Goal: Use online tool/utility: Use online tool/utility

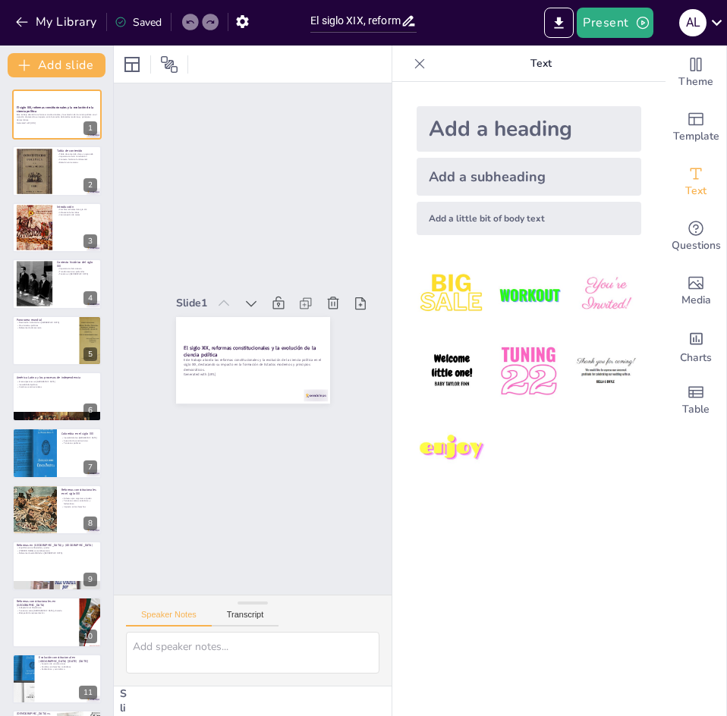
checkbox input "true"
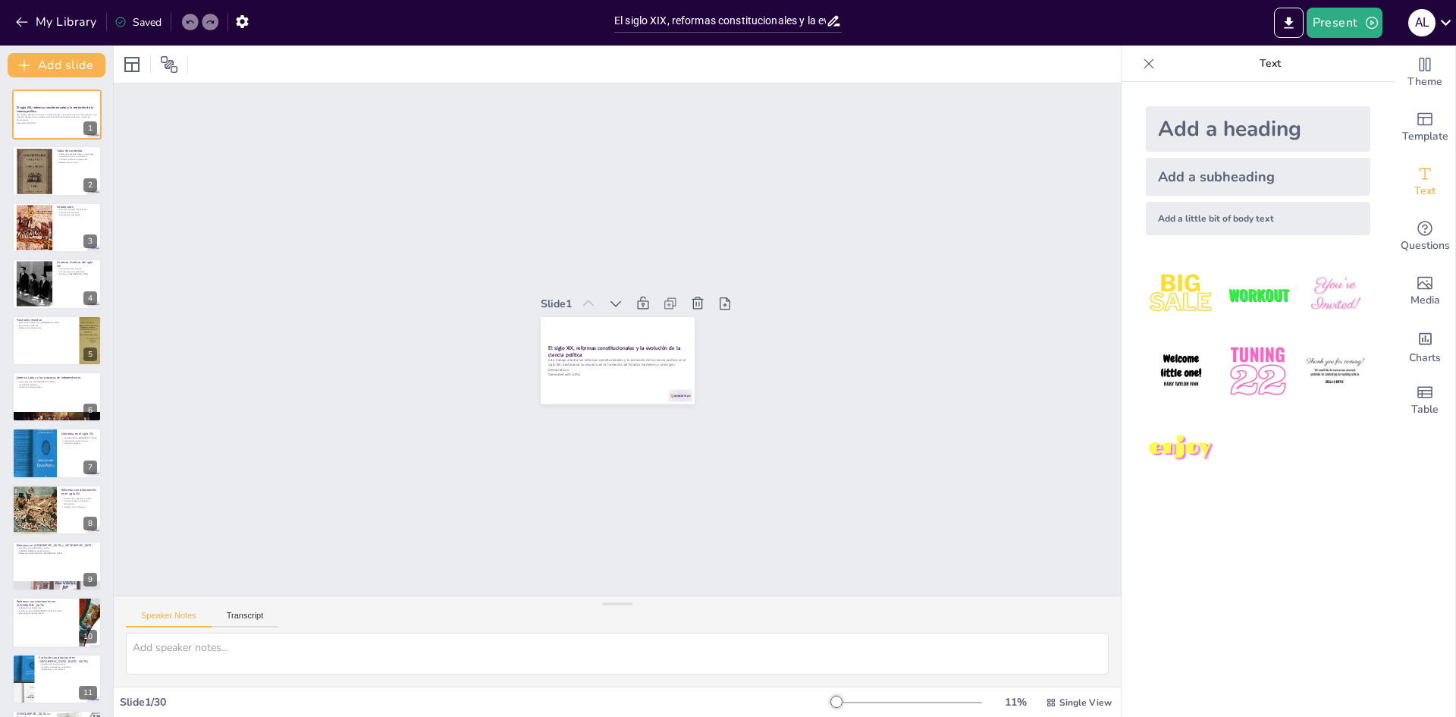
checkbox input "true"
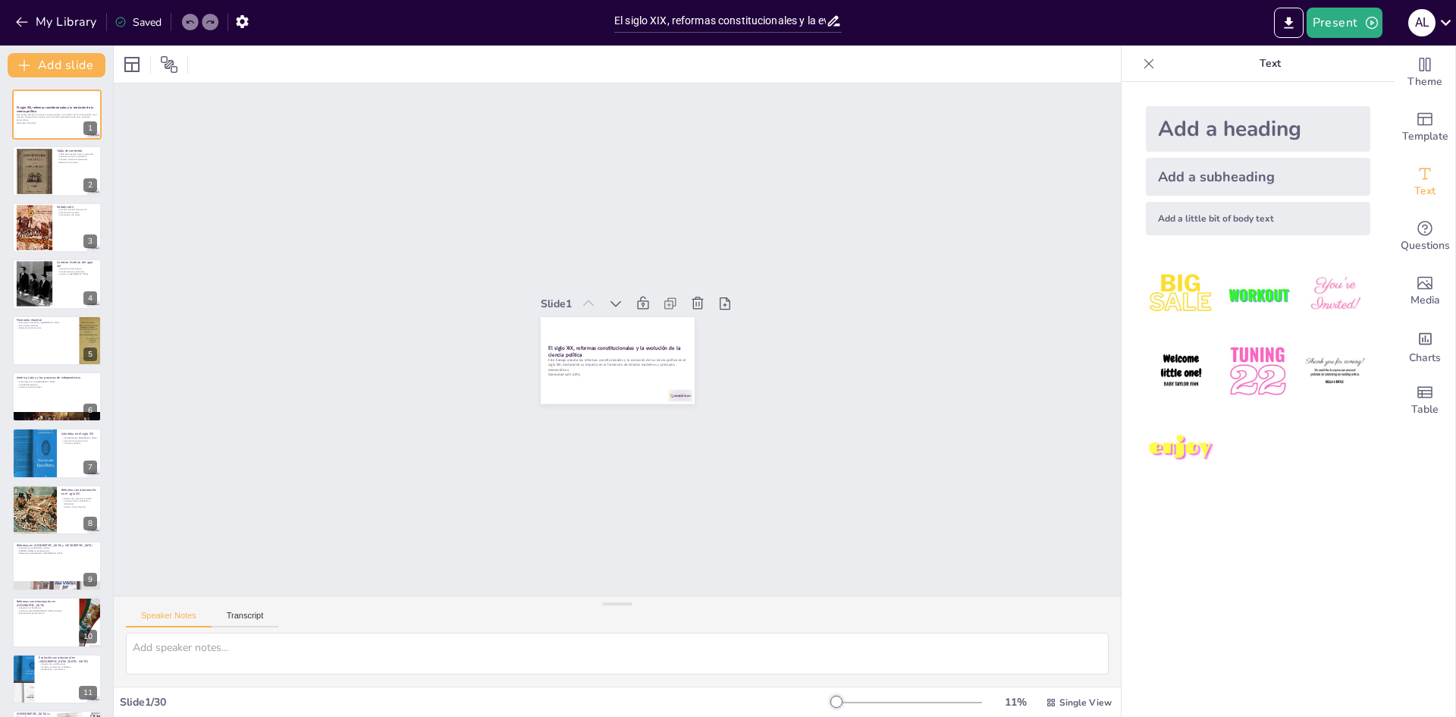
checkbox input "true"
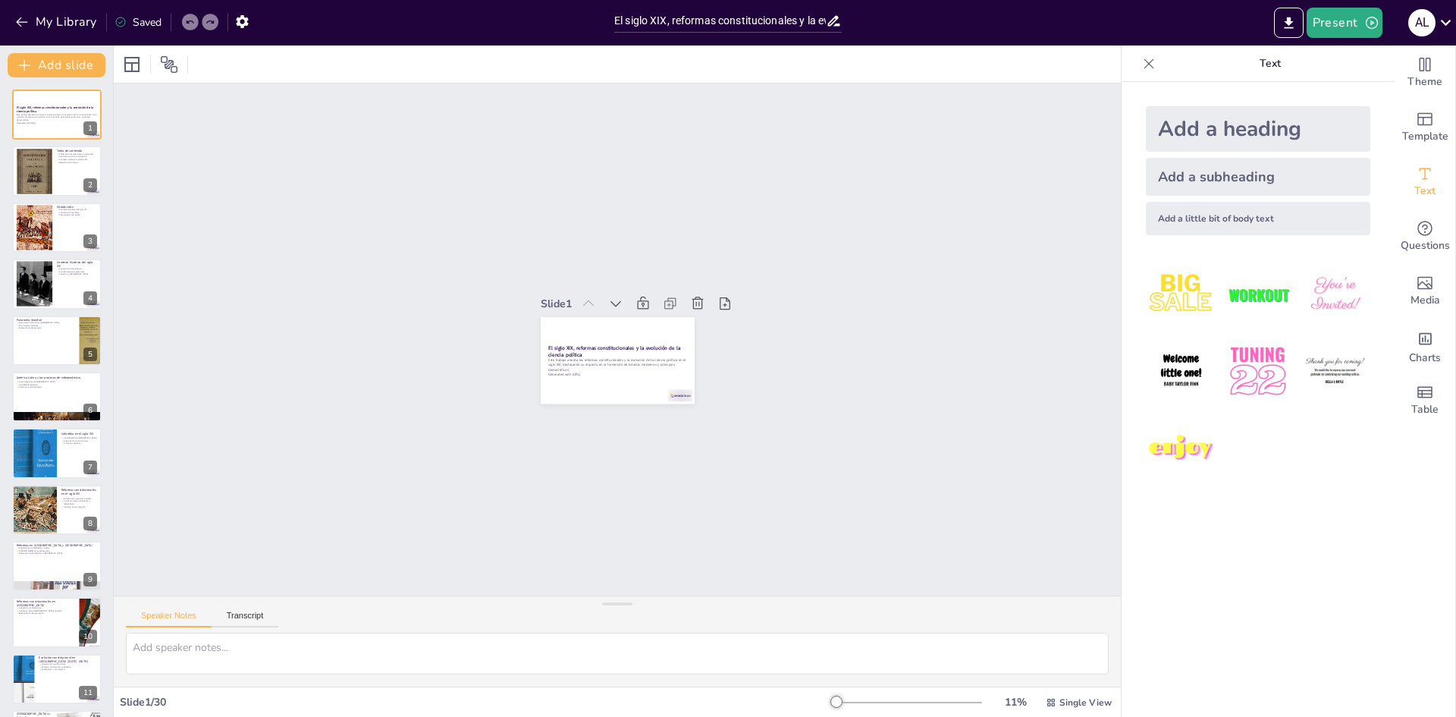
checkbox input "true"
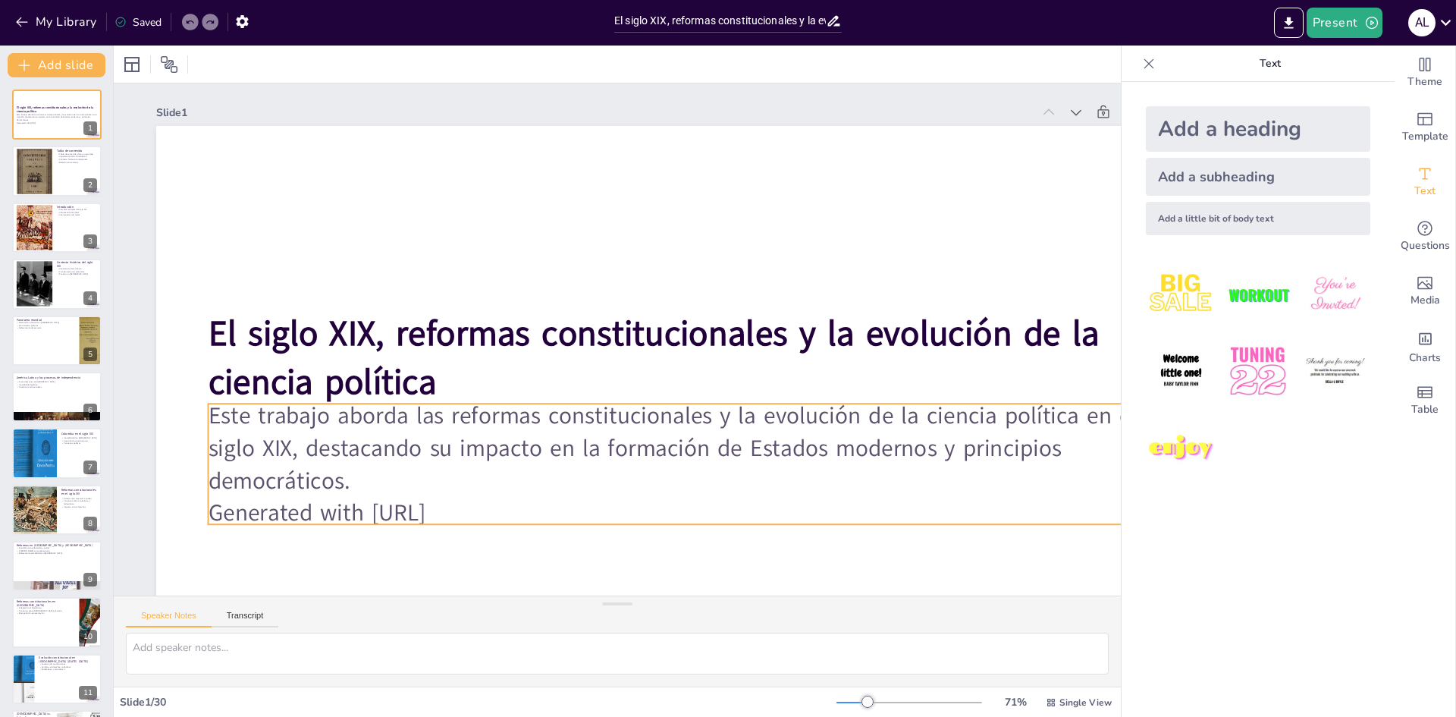
checkbox input "true"
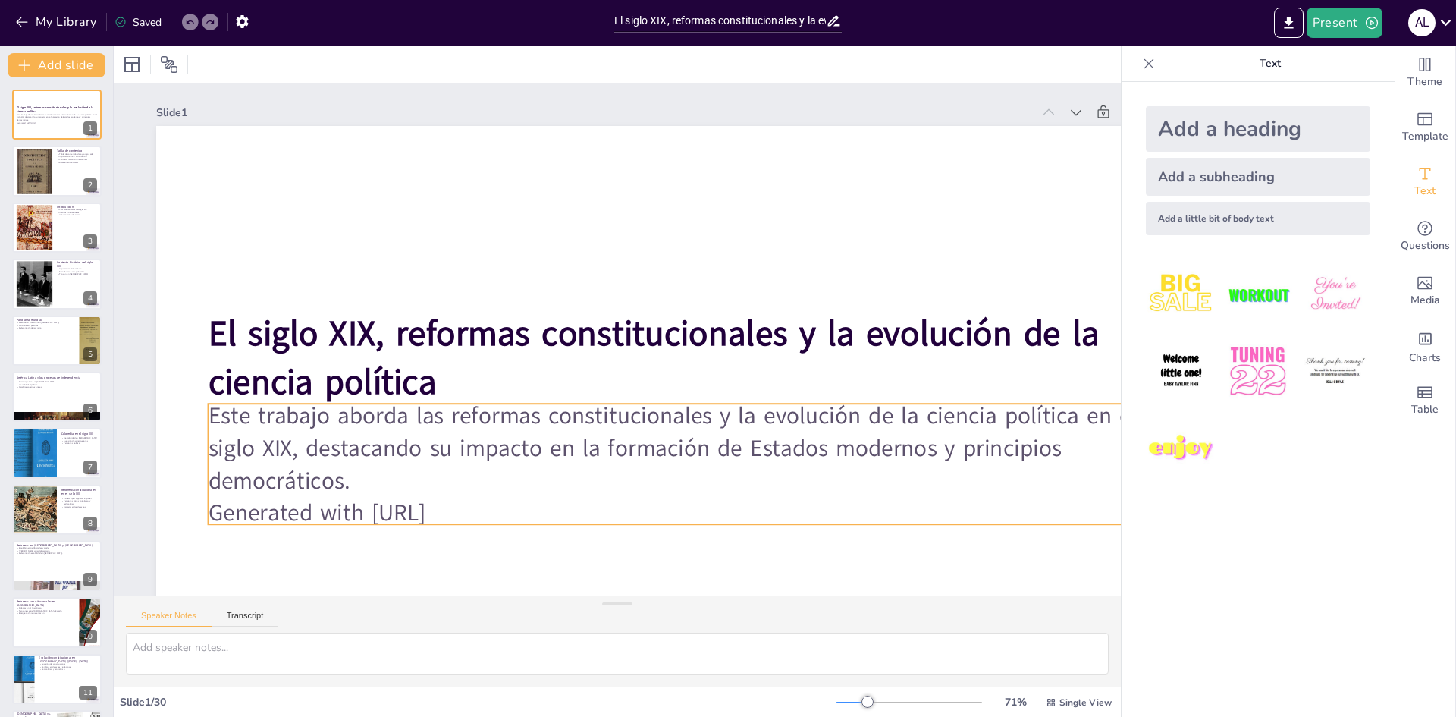
checkbox input "true"
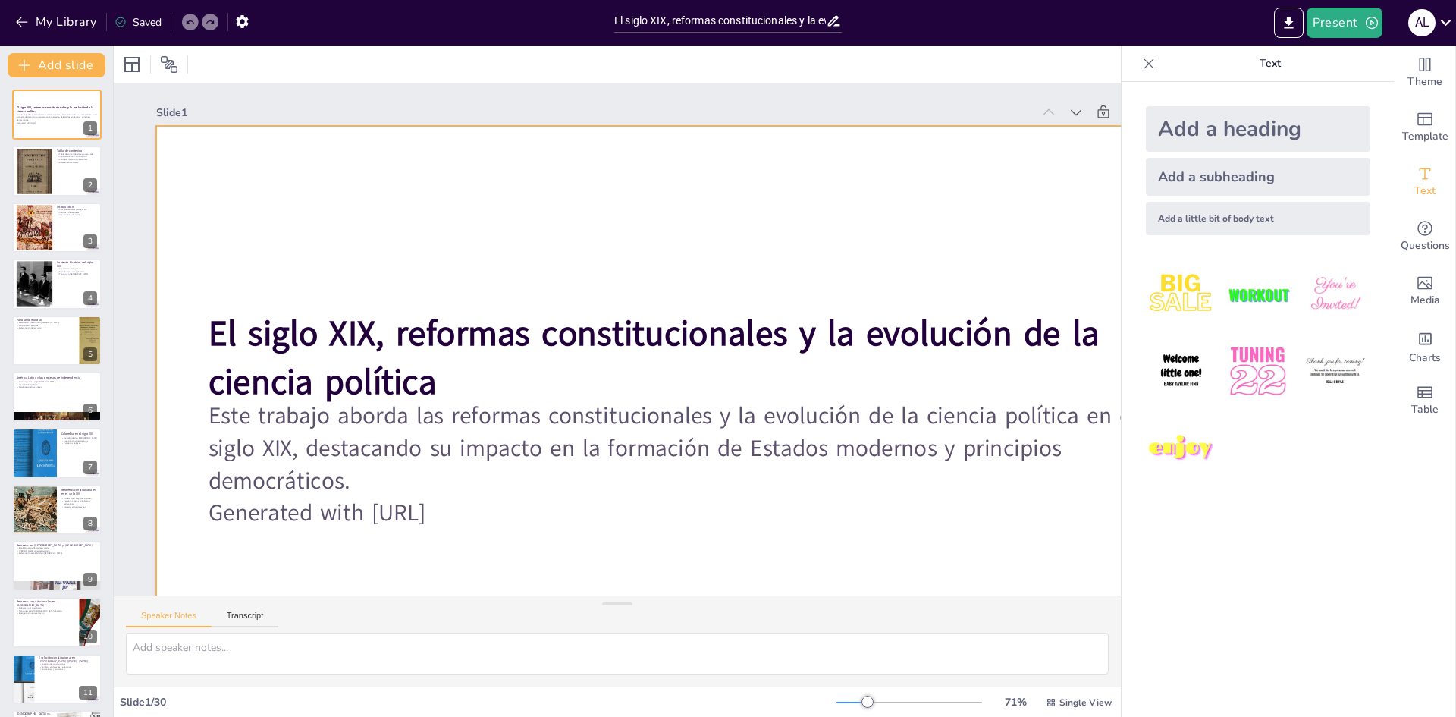
checkbox input "true"
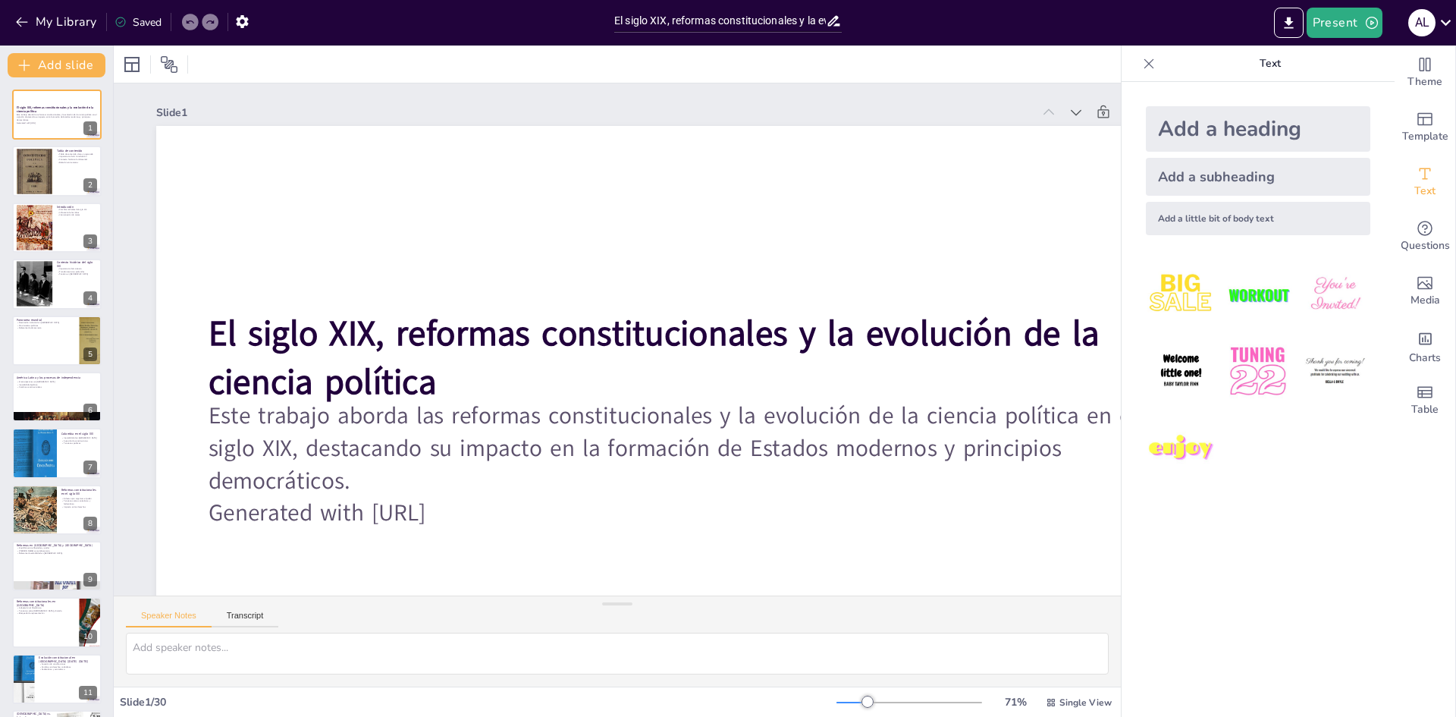
checkbox input "true"
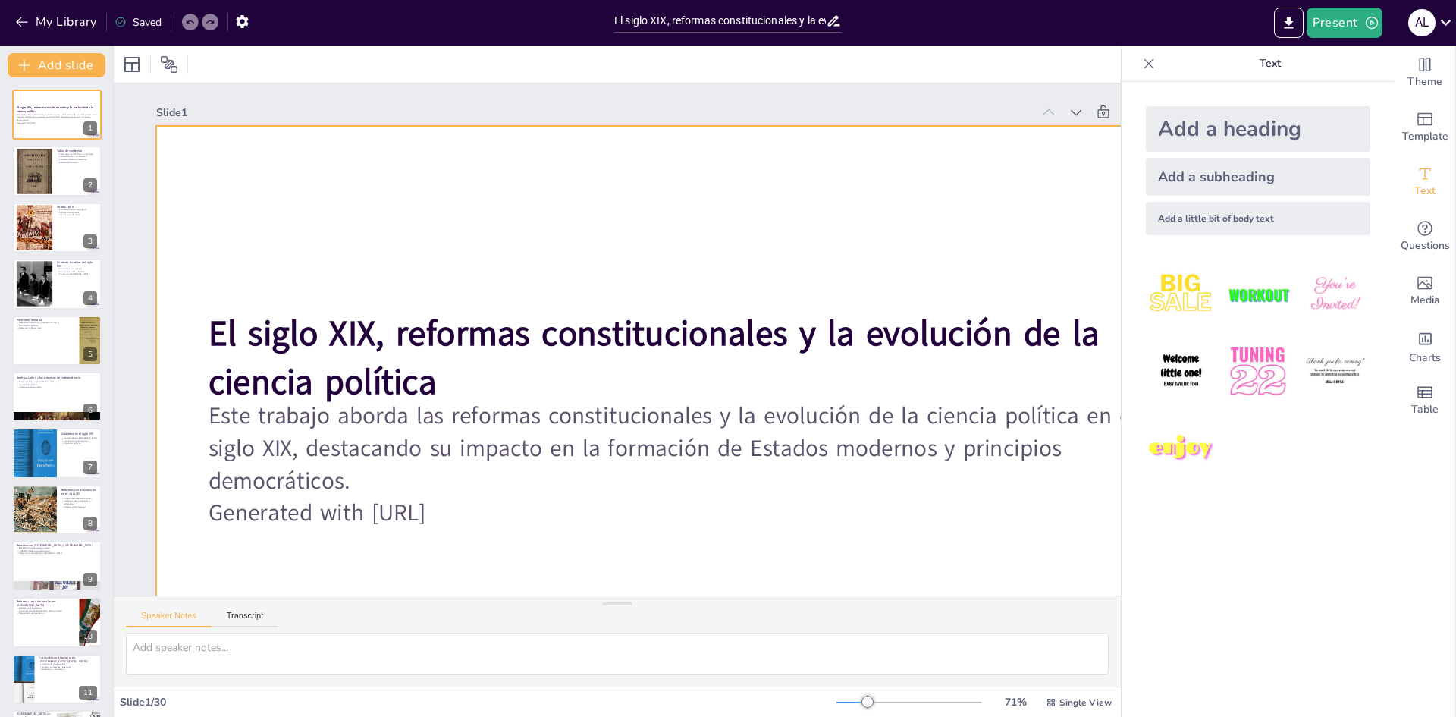
checkbox input "true"
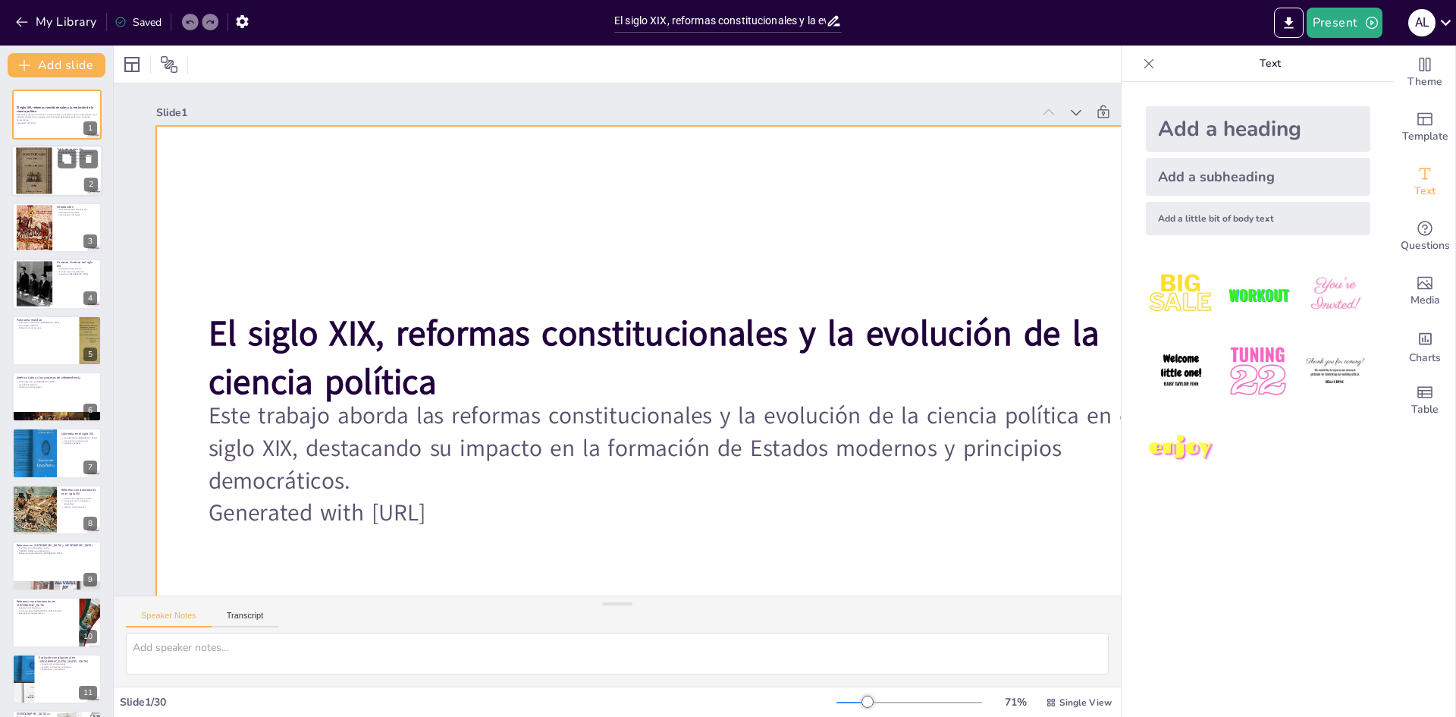
checkbox input "true"
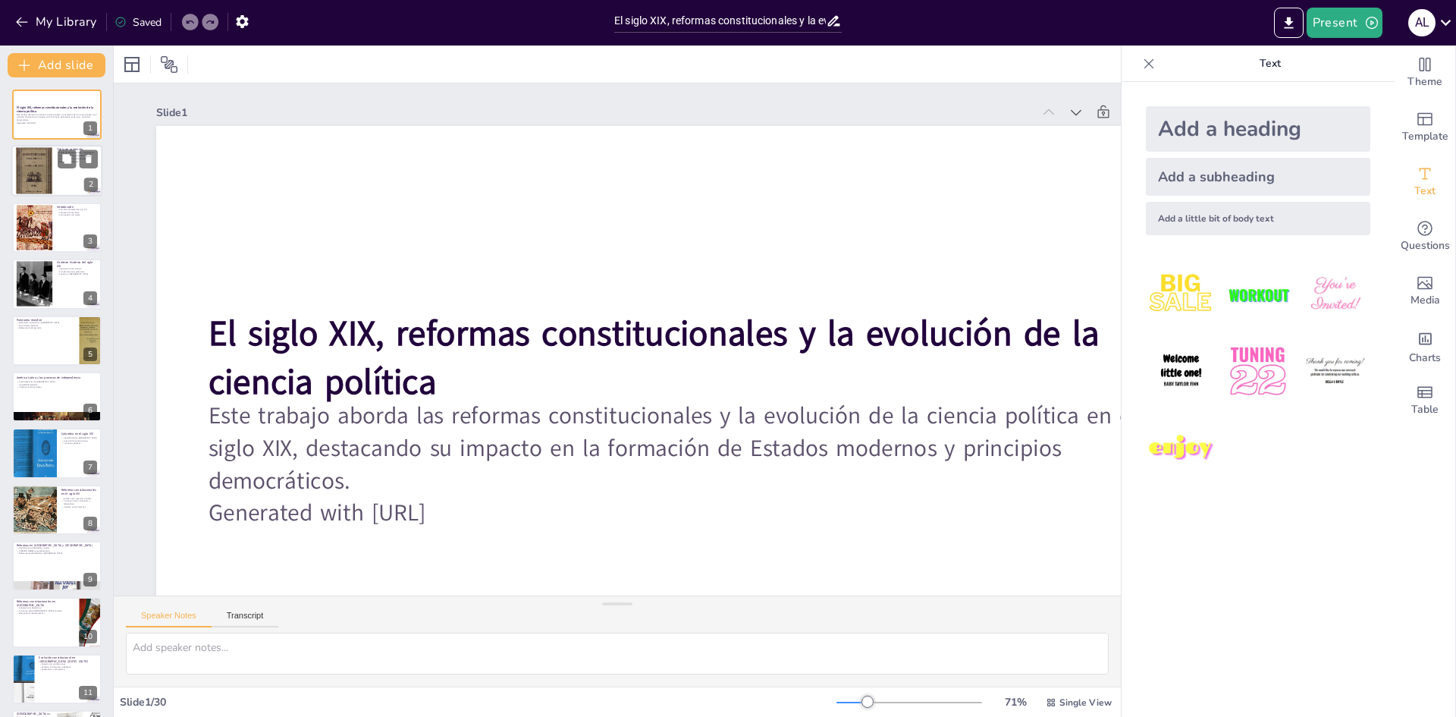
click at [63, 174] on div at bounding box center [56, 172] width 91 height 52
checkbox input "true"
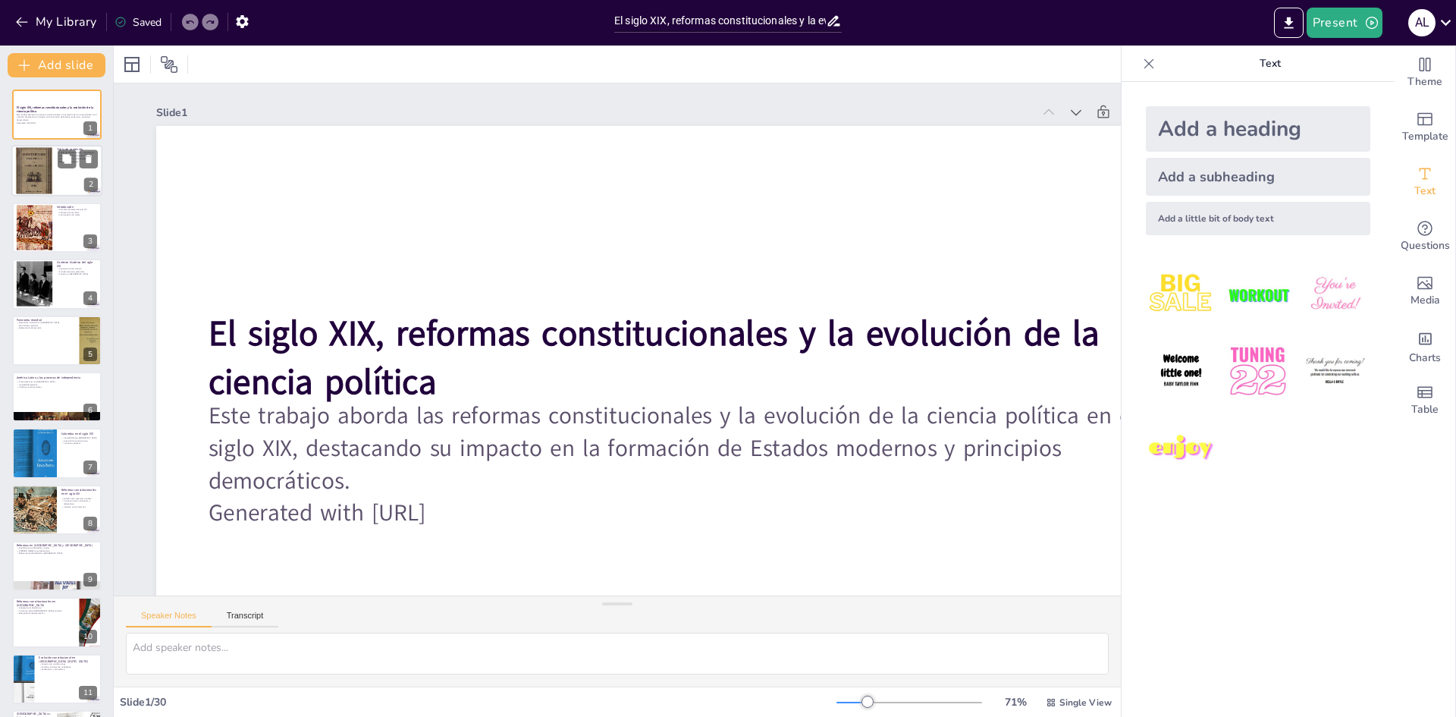
checkbox input "true"
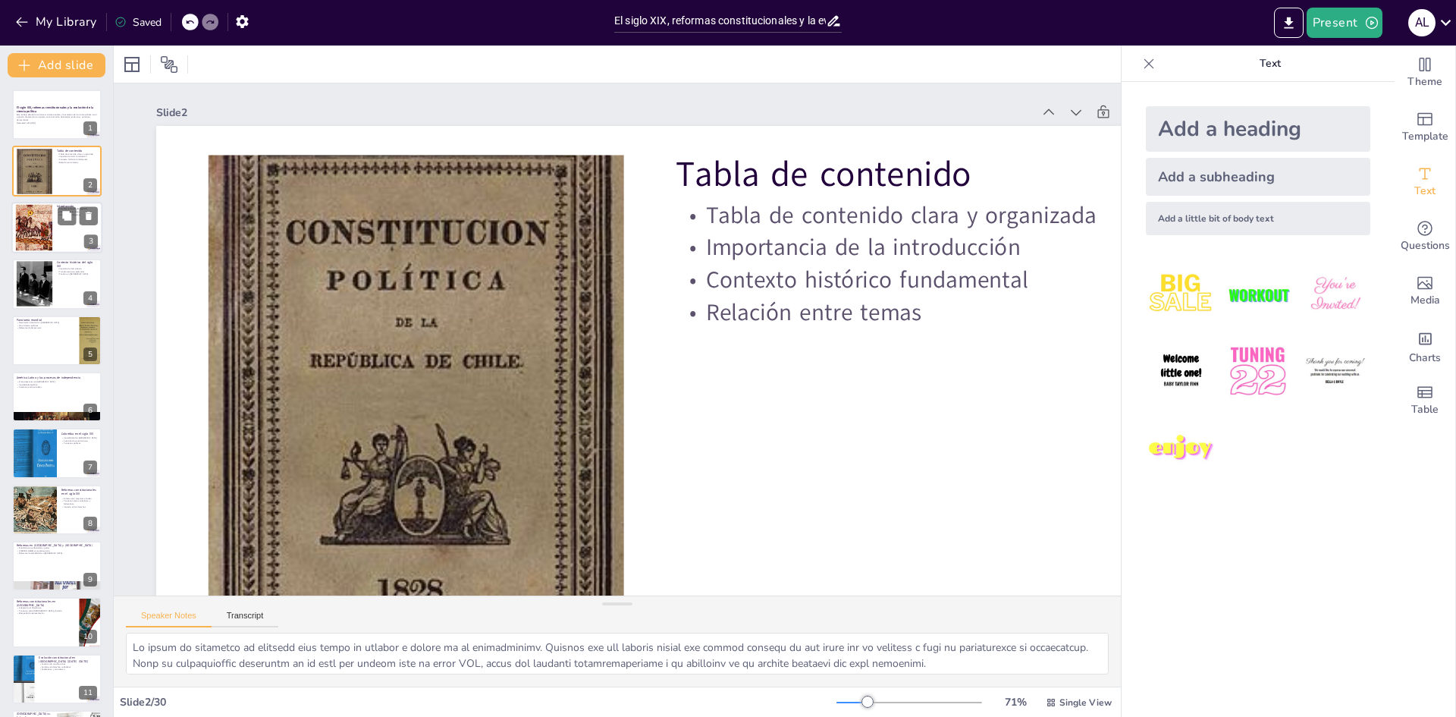
checkbox input "true"
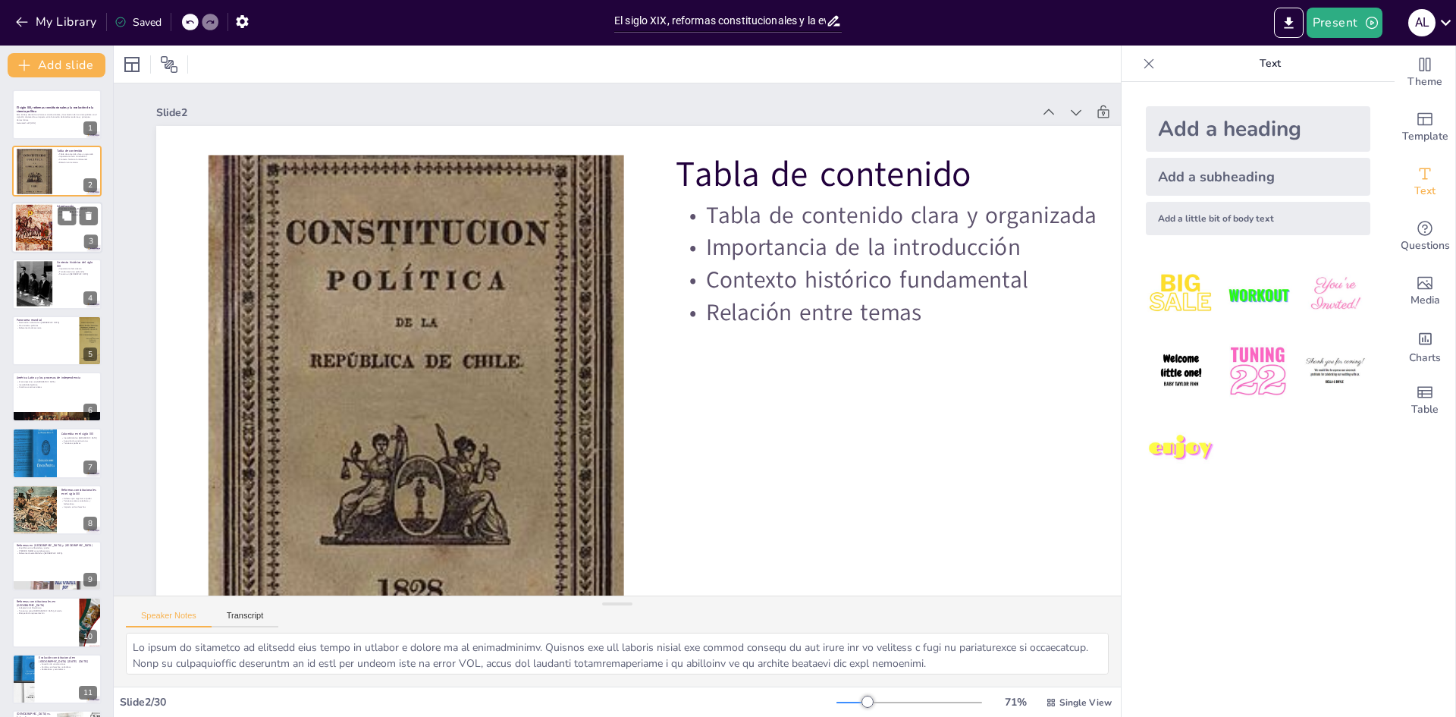
checkbox input "true"
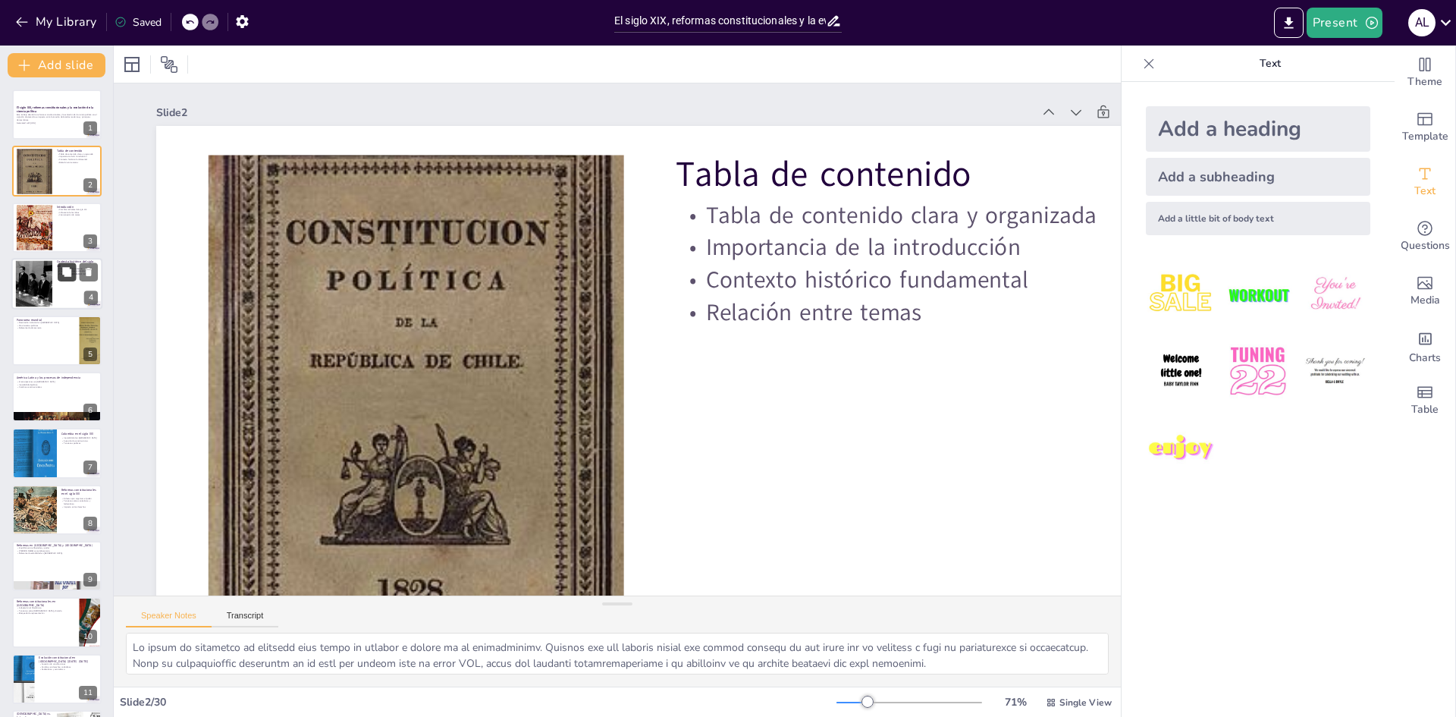
checkbox input "true"
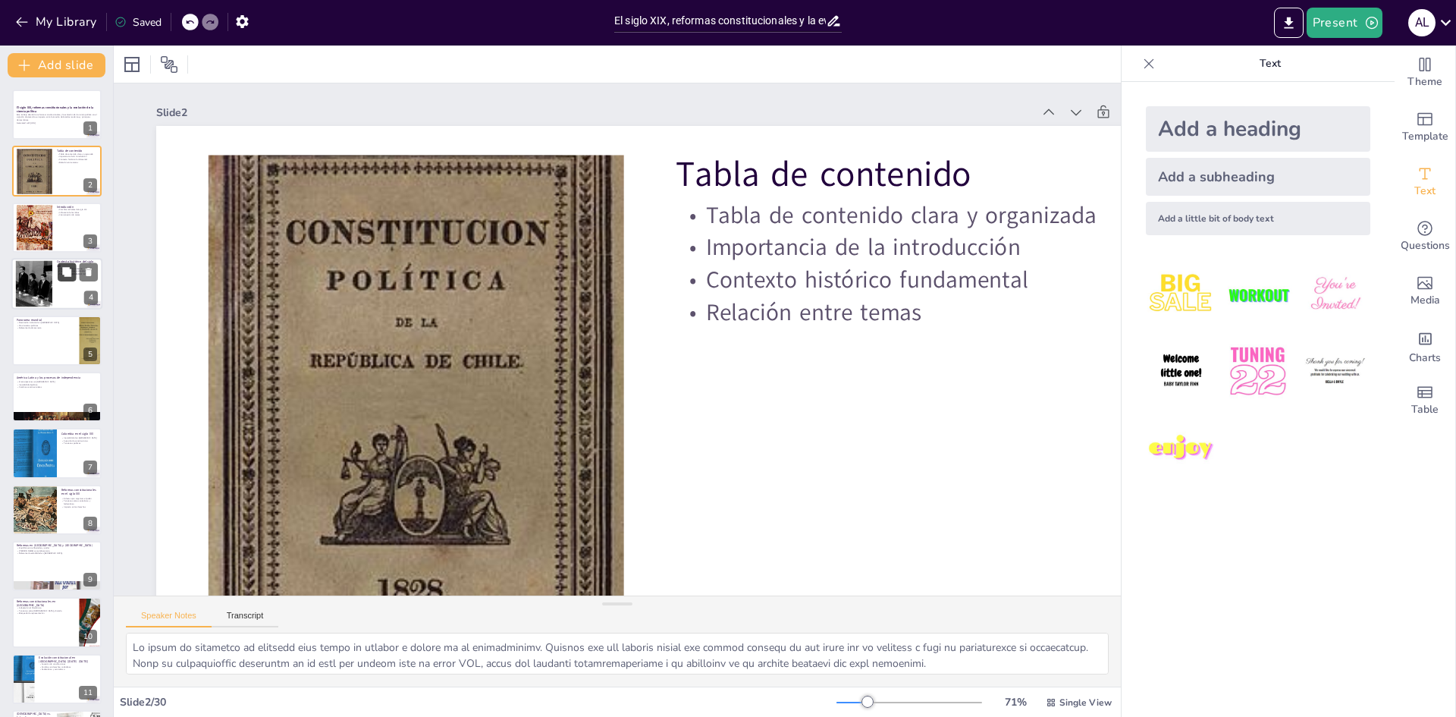
checkbox input "true"
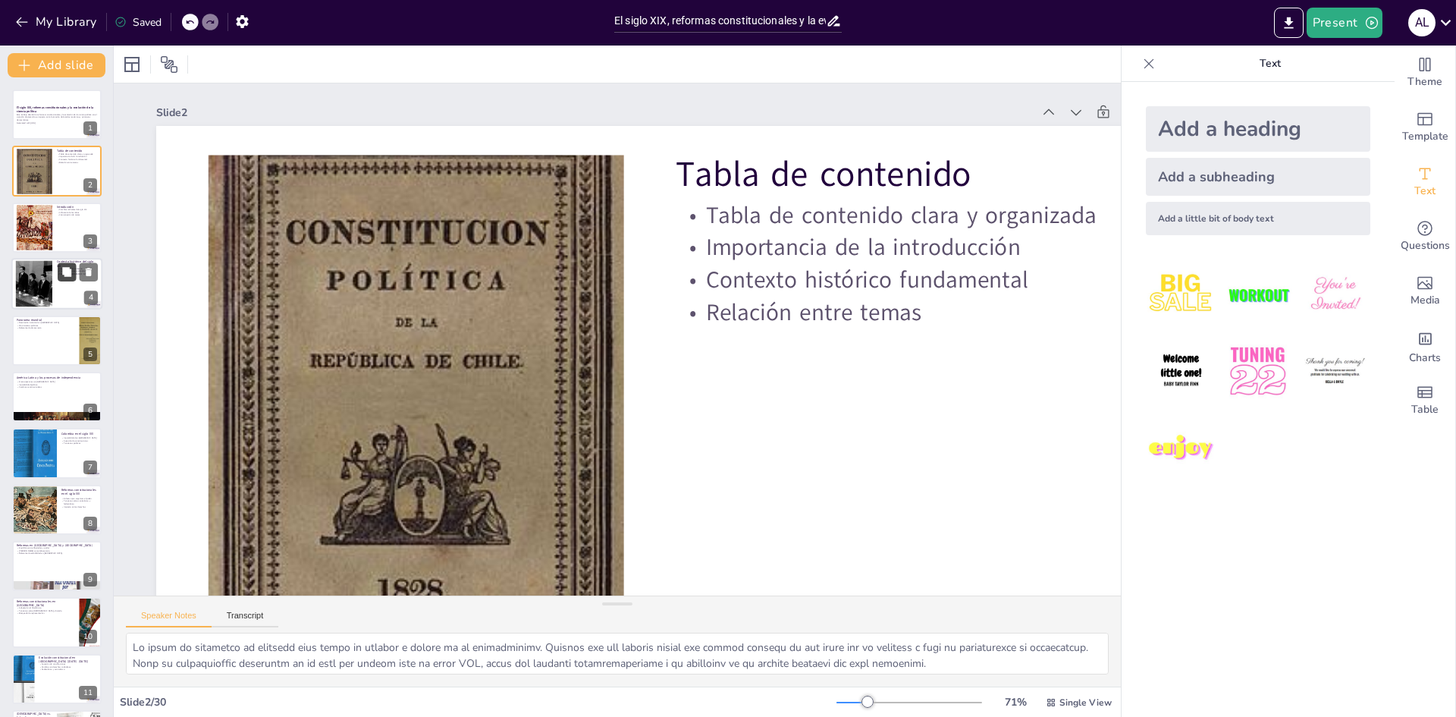
checkbox input "true"
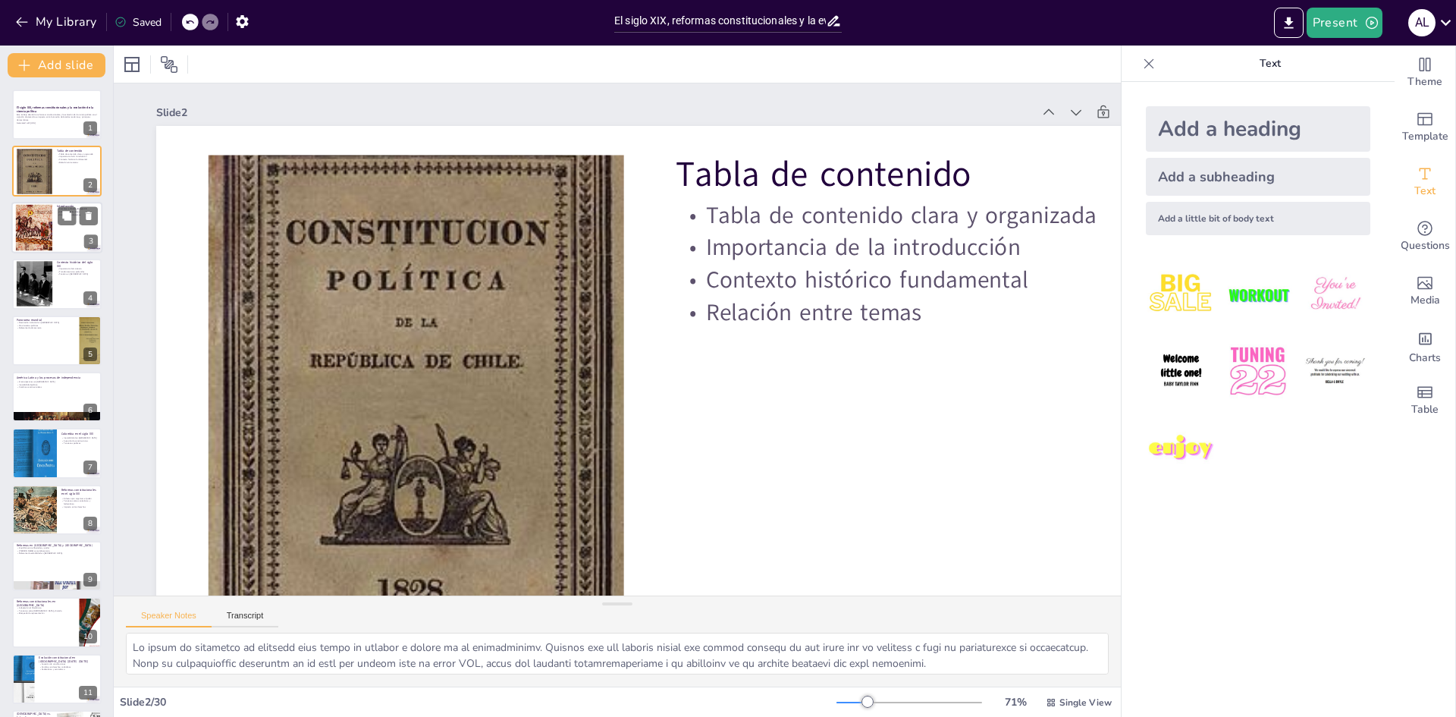
checkbox input "true"
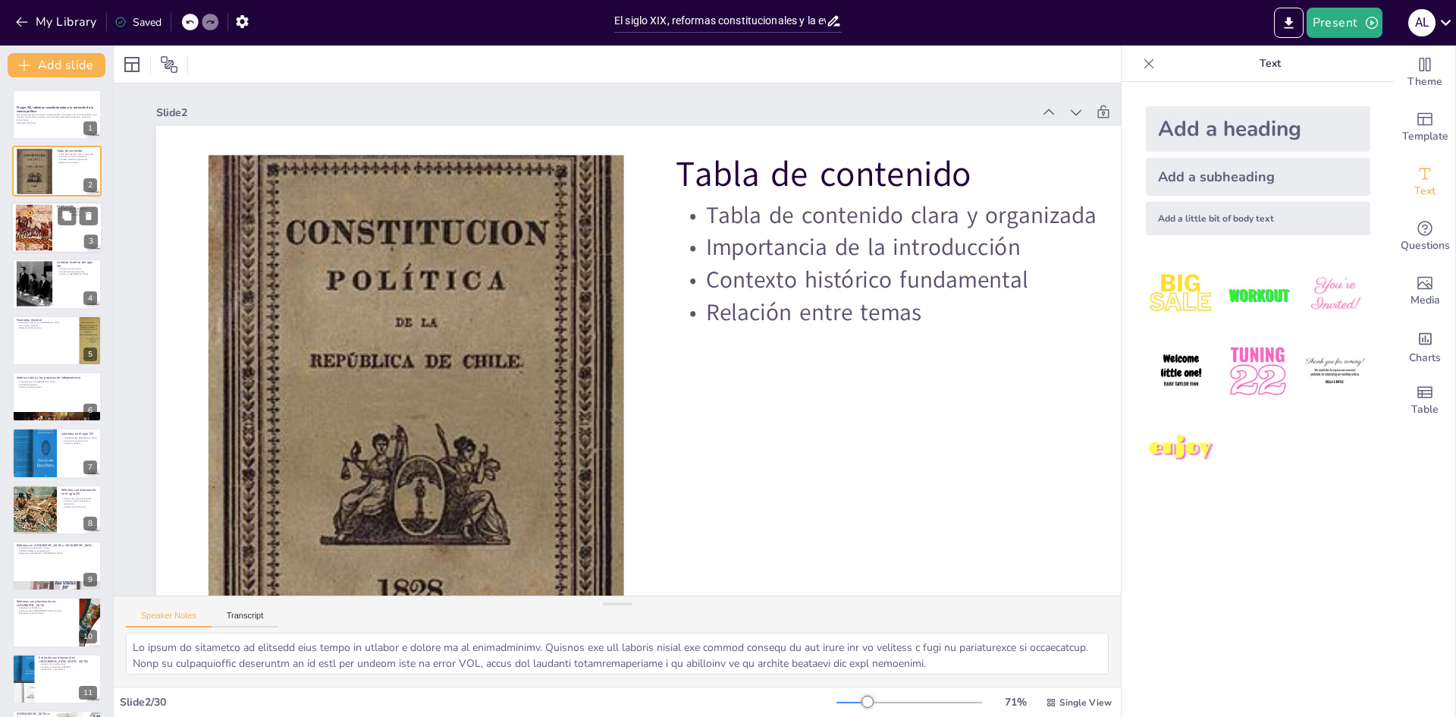
click at [73, 227] on div at bounding box center [56, 228] width 91 height 52
checkbox input "true"
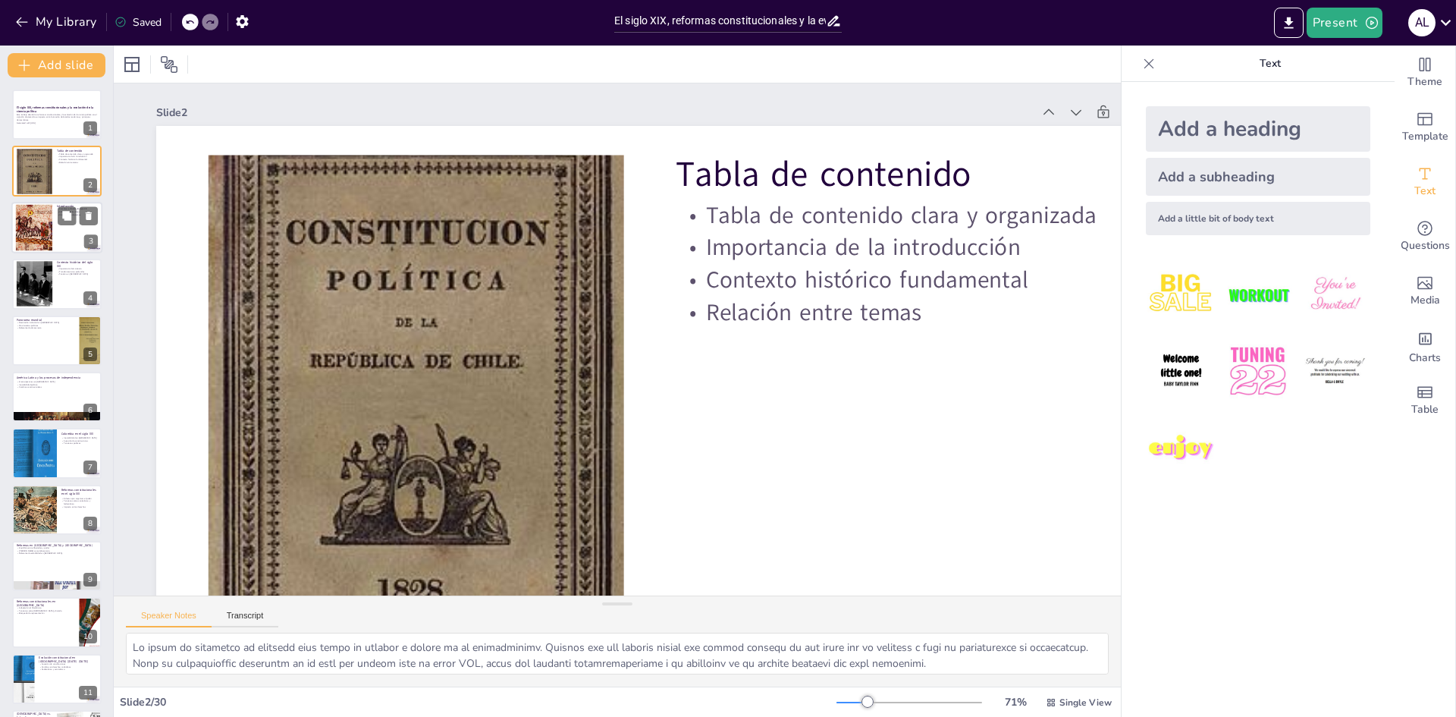
checkbox input "true"
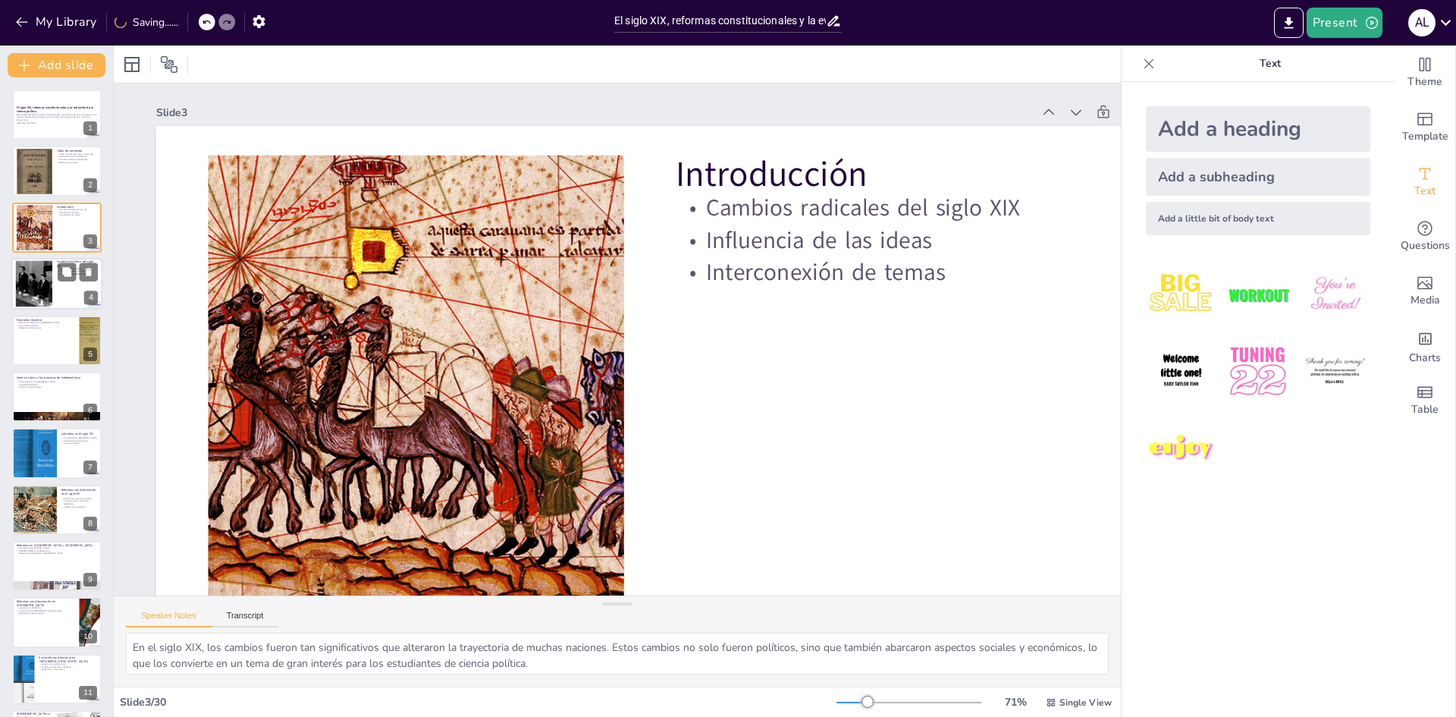
checkbox input "true"
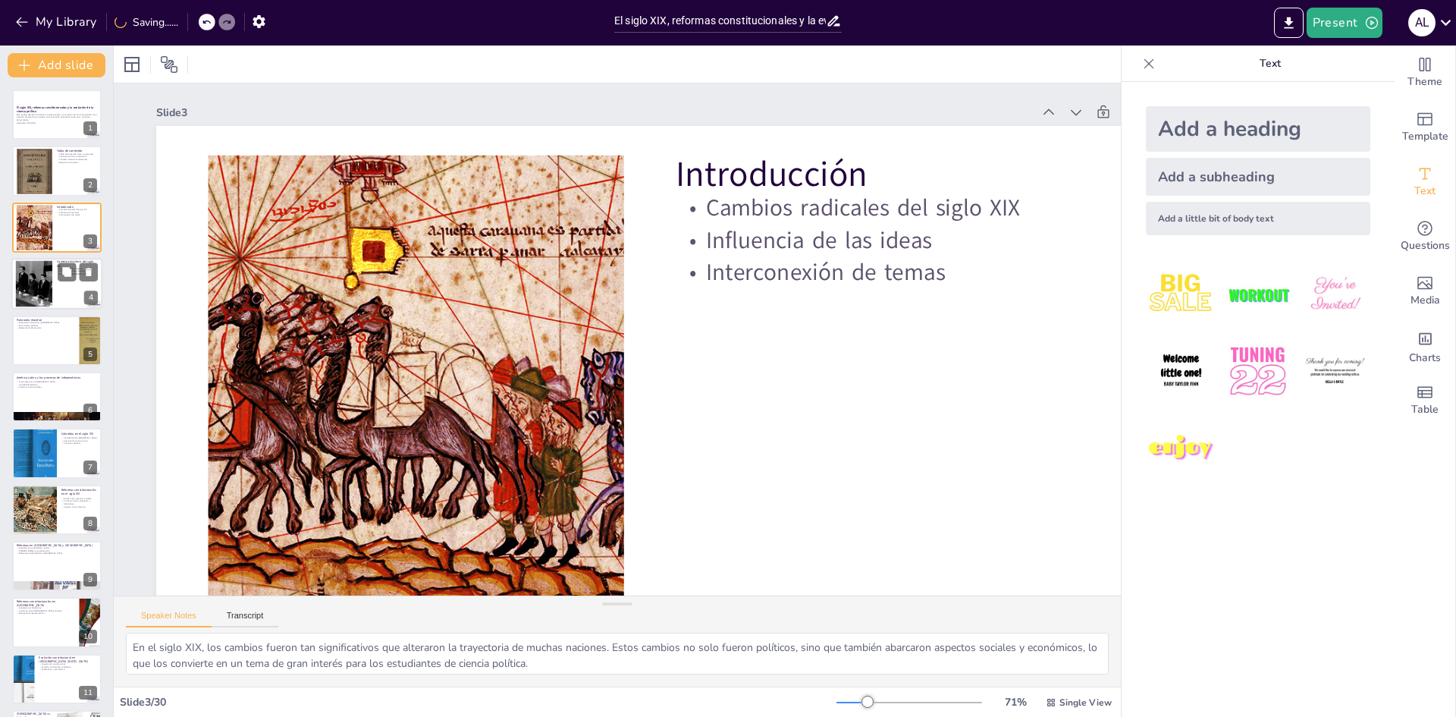
checkbox input "true"
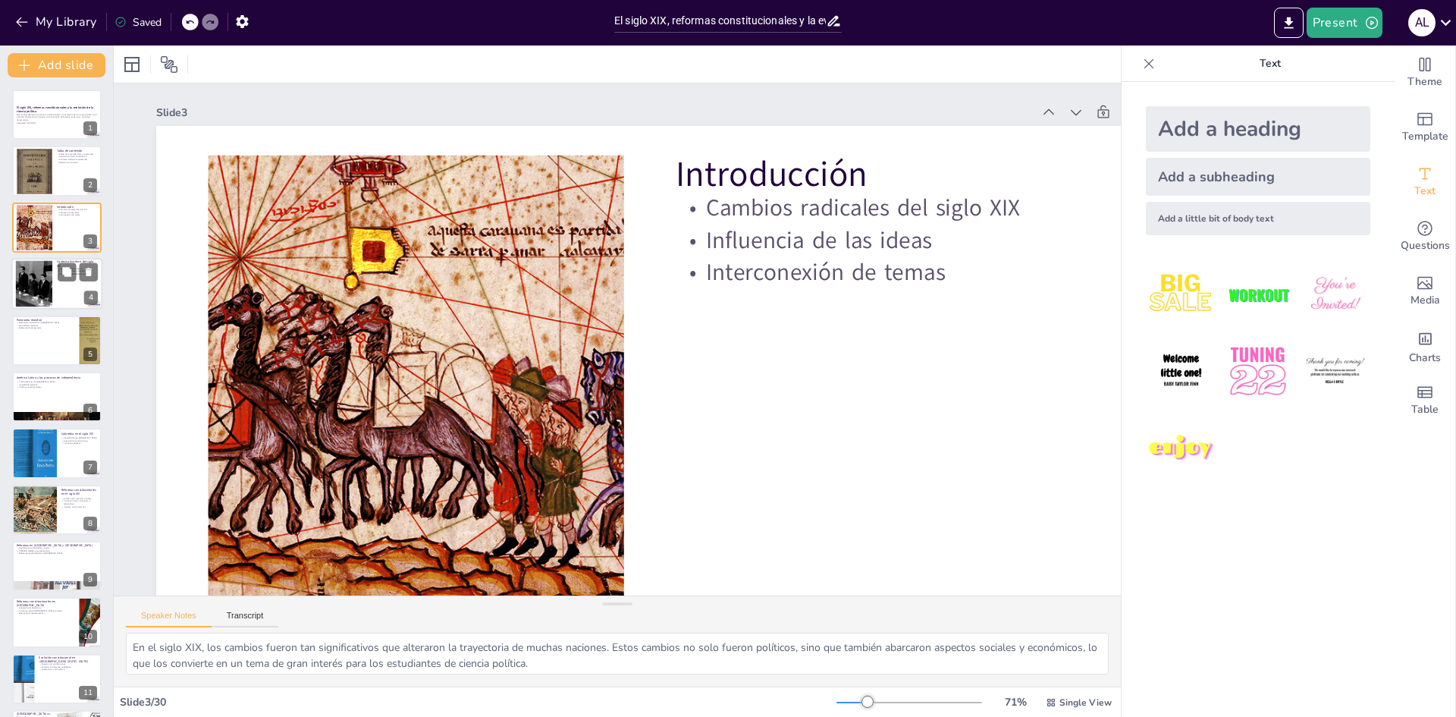
checkbox input "true"
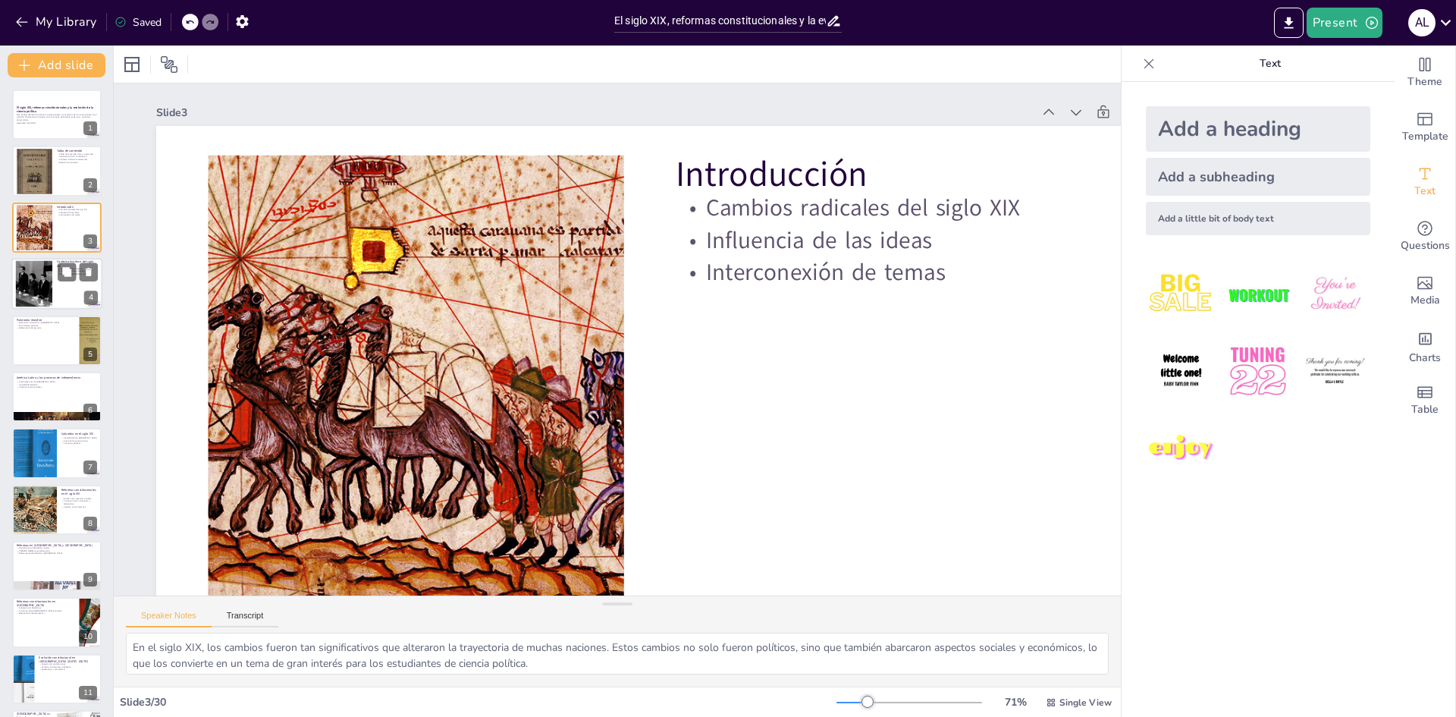
click at [46, 281] on div at bounding box center [35, 284] width 80 height 46
checkbox input "true"
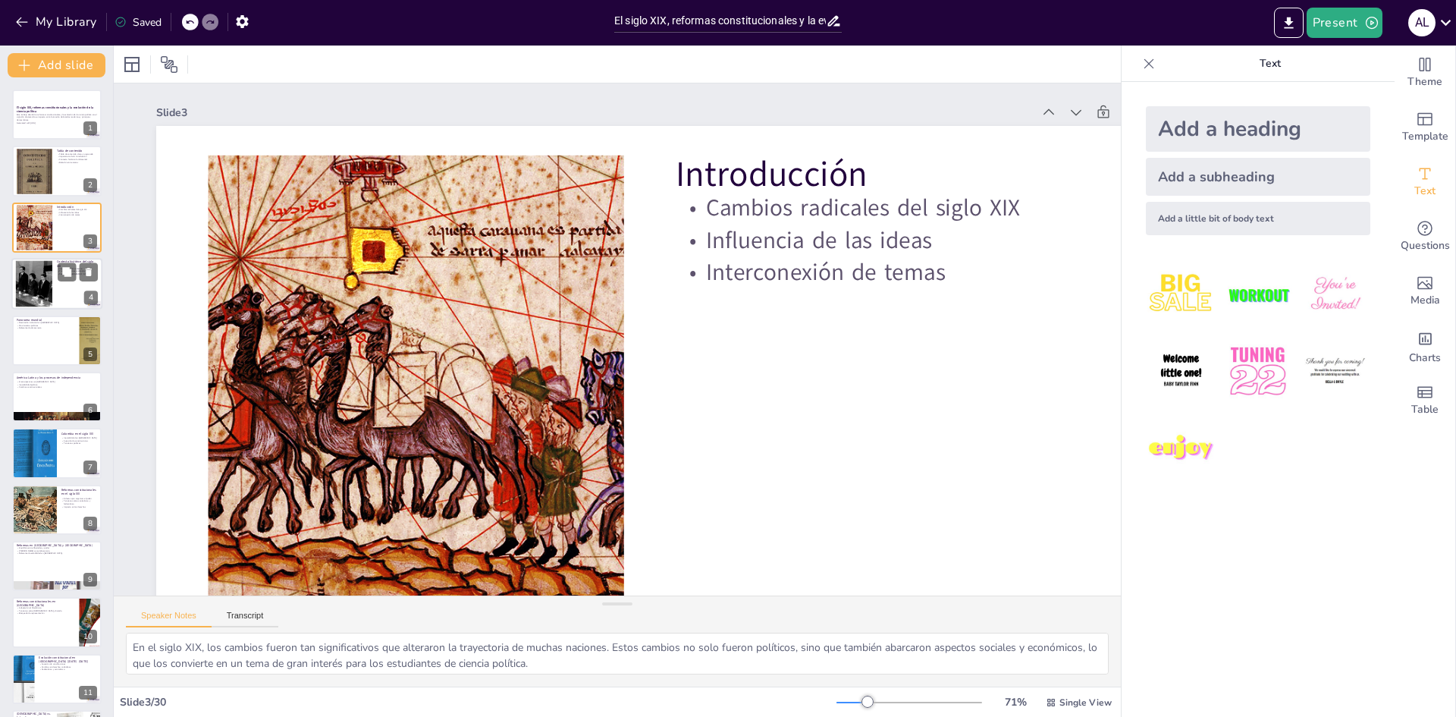
checkbox input "true"
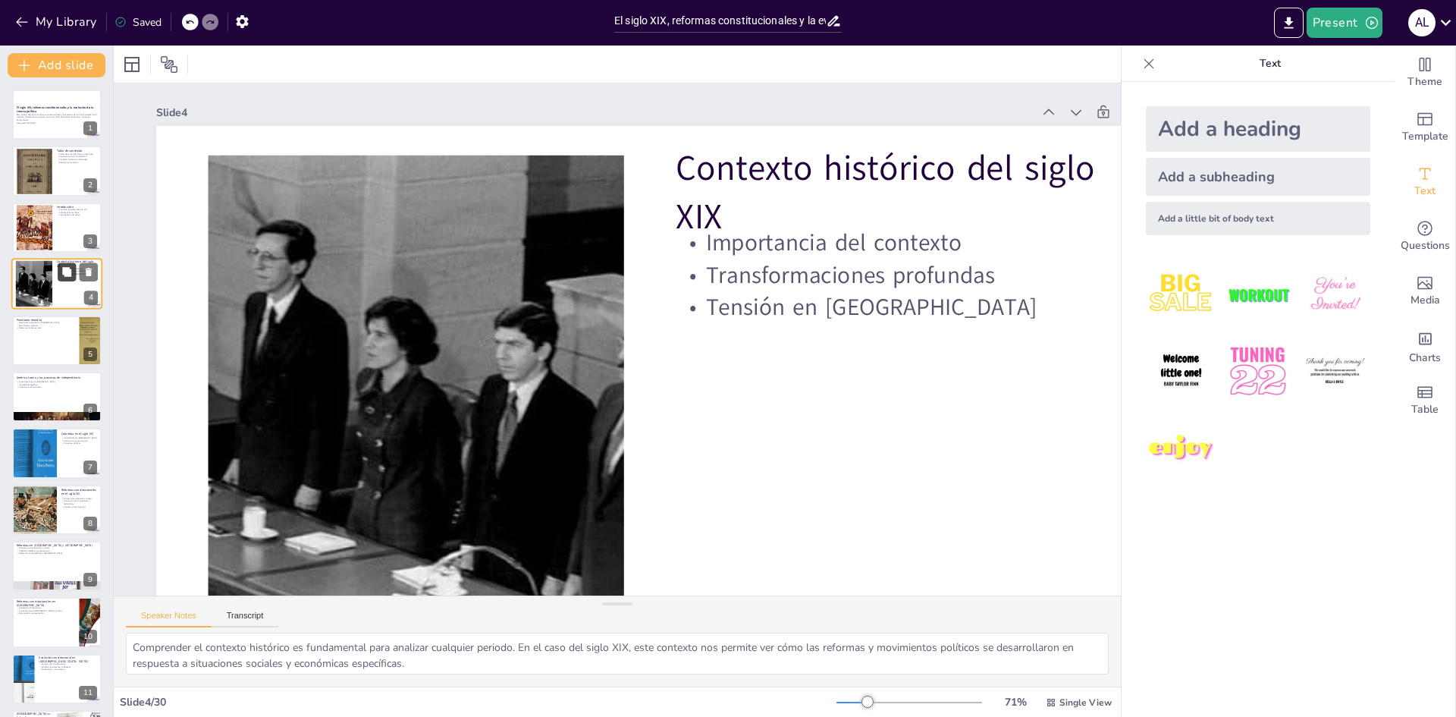
checkbox input "true"
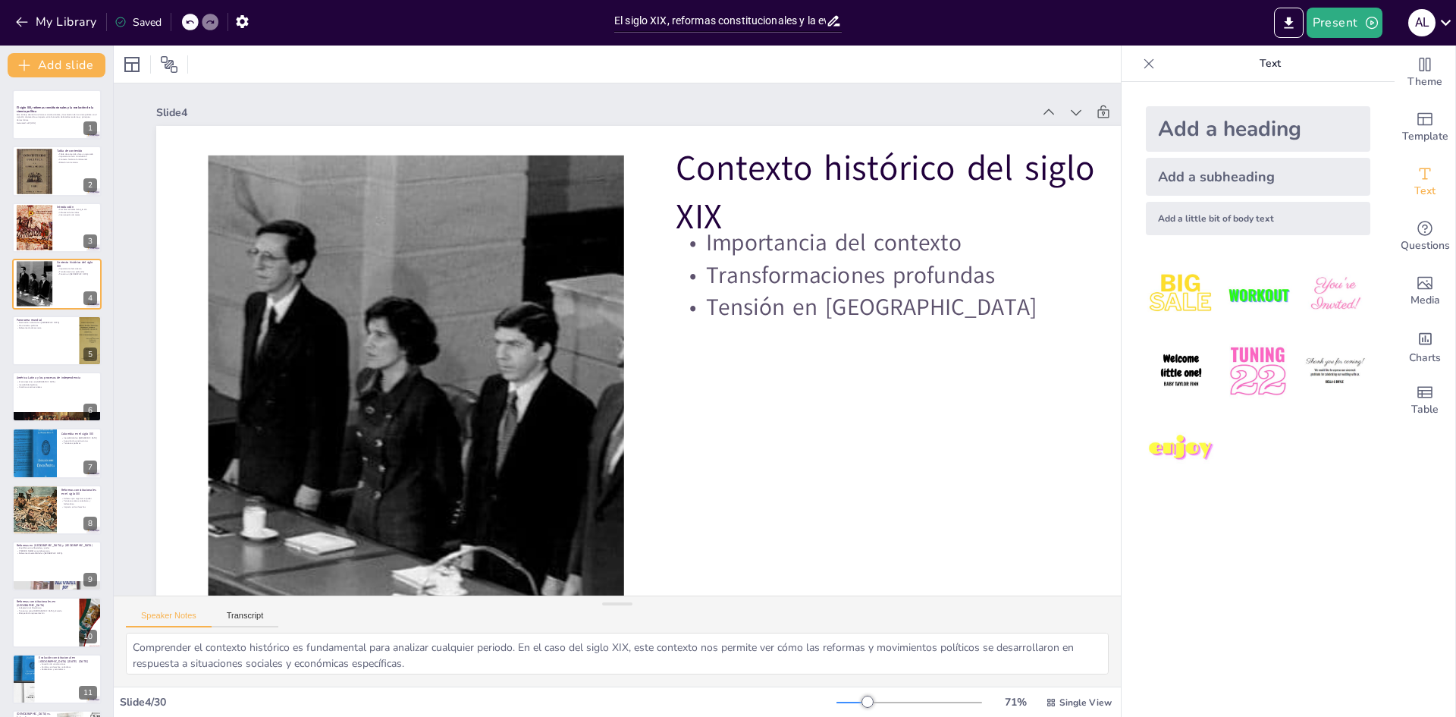
checkbox input "true"
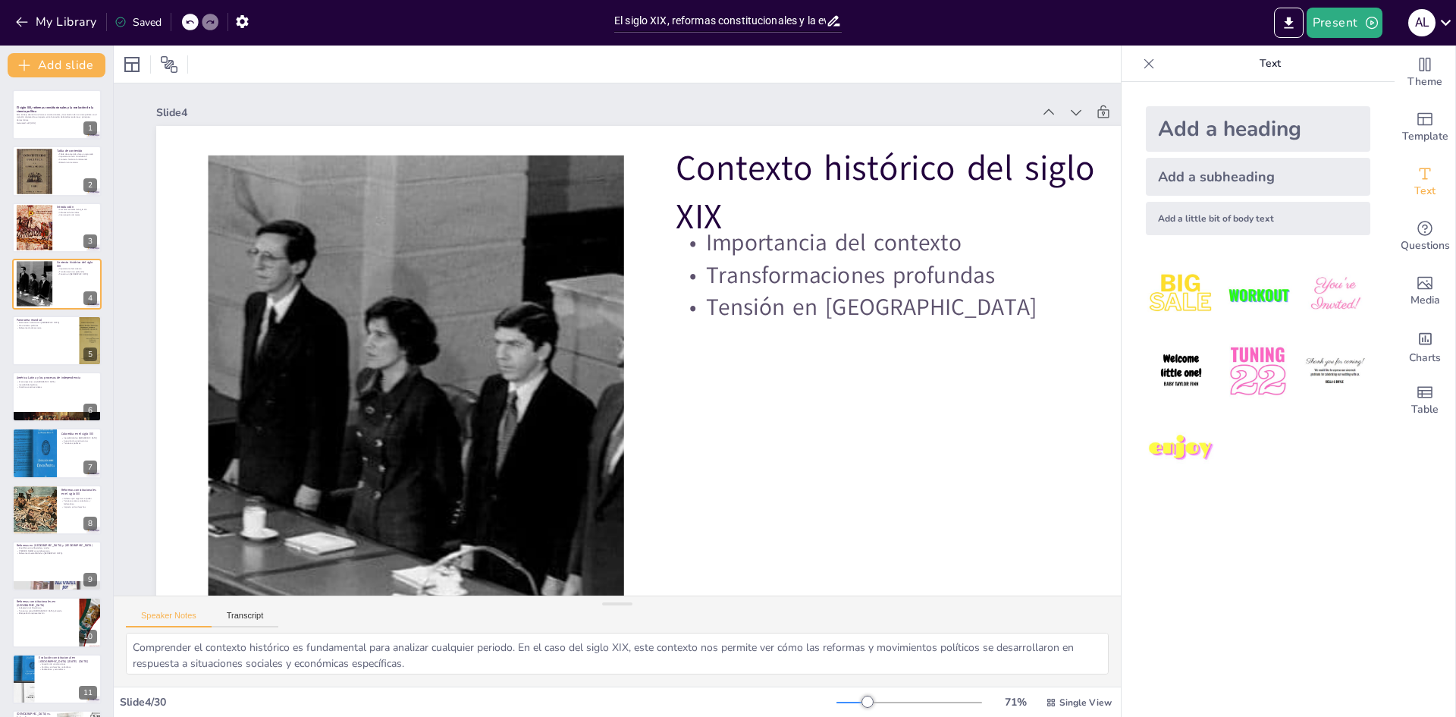
checkbox input "true"
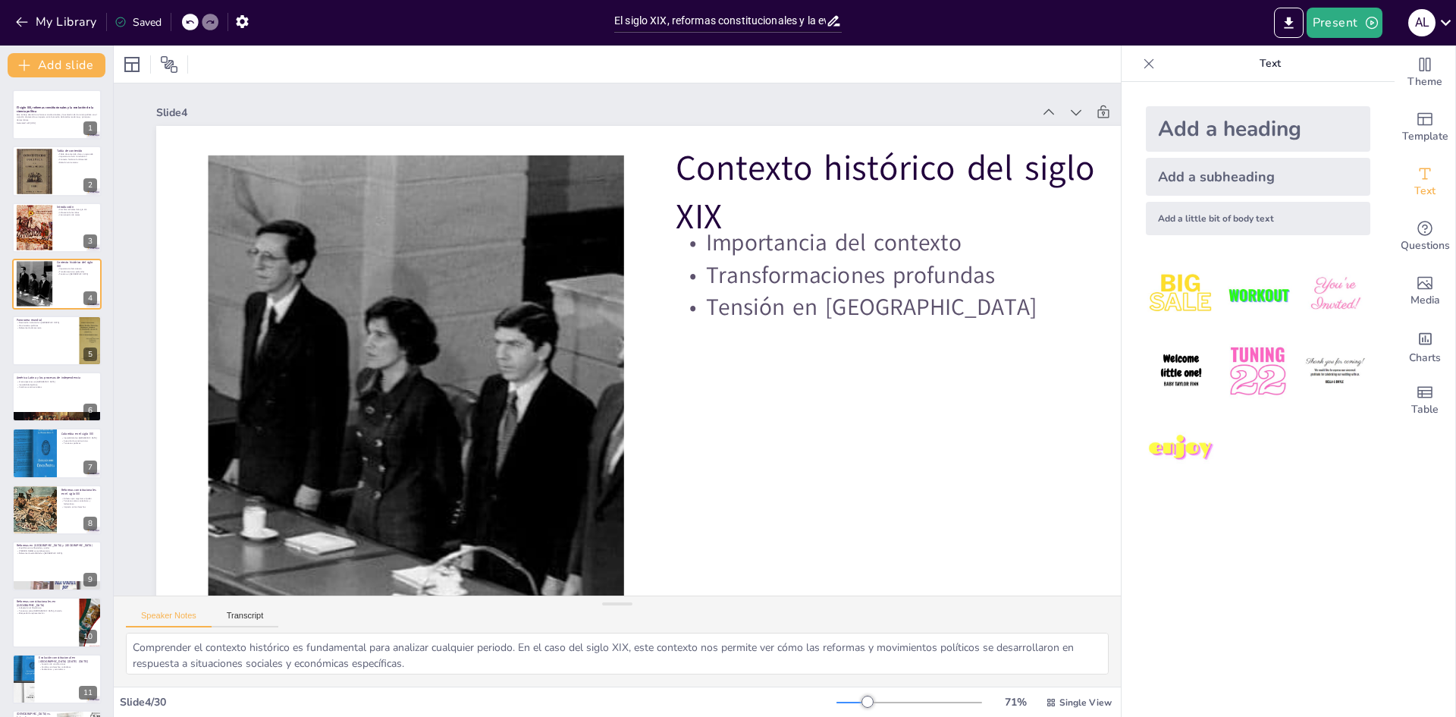
checkbox input "true"
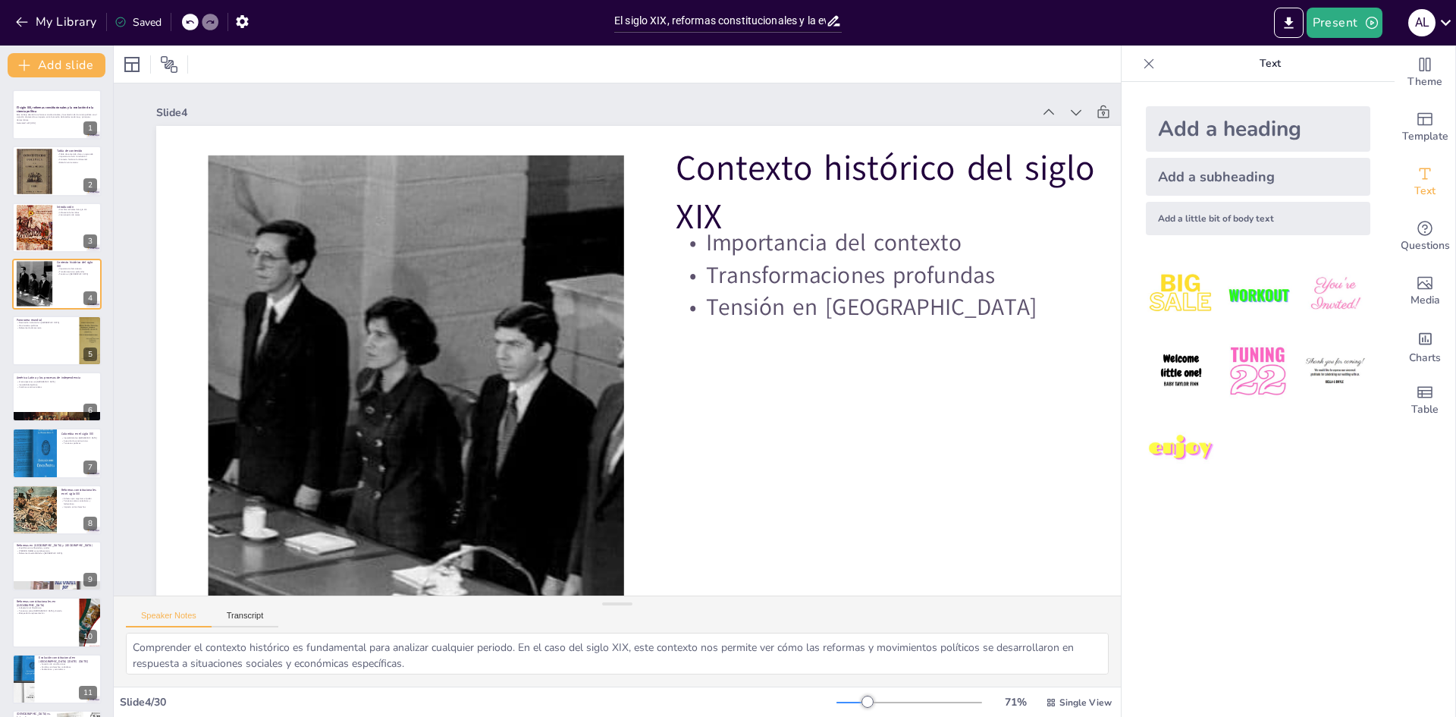
checkbox input "true"
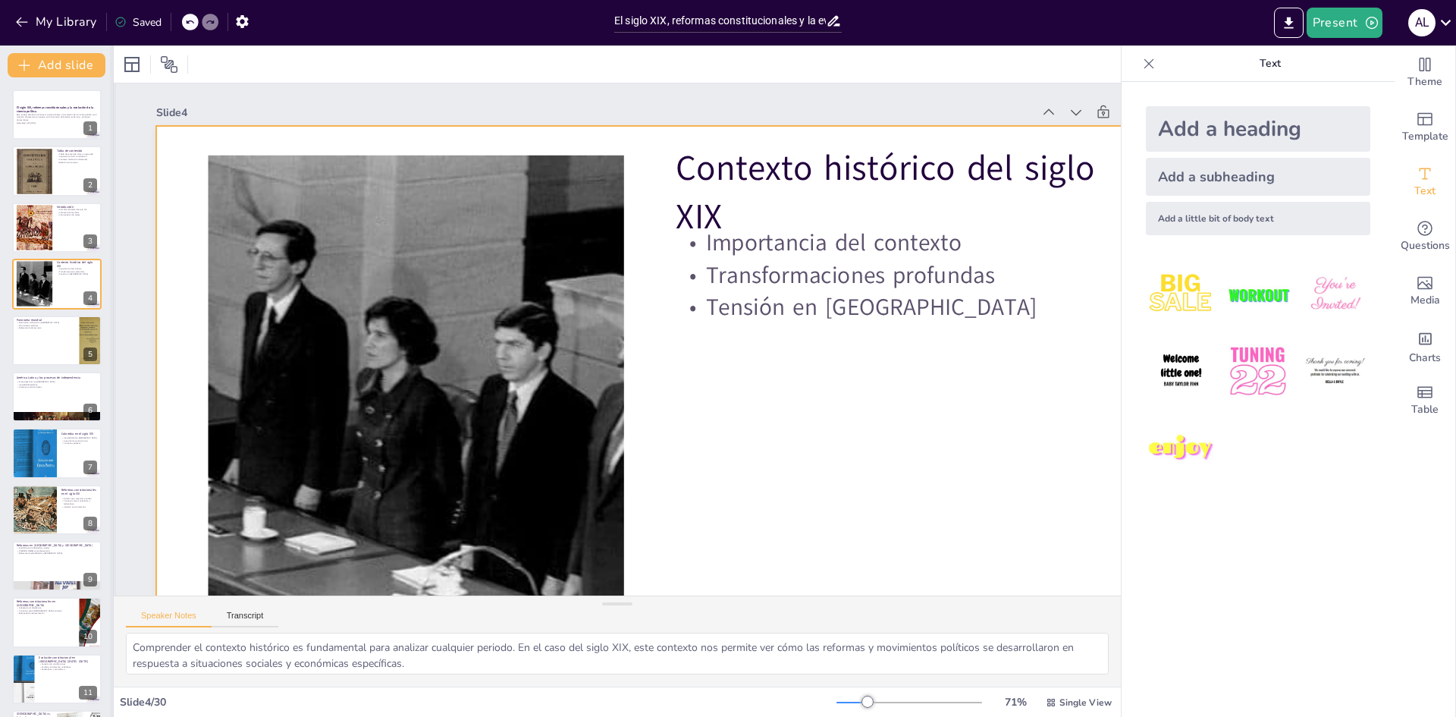
checkbox input "true"
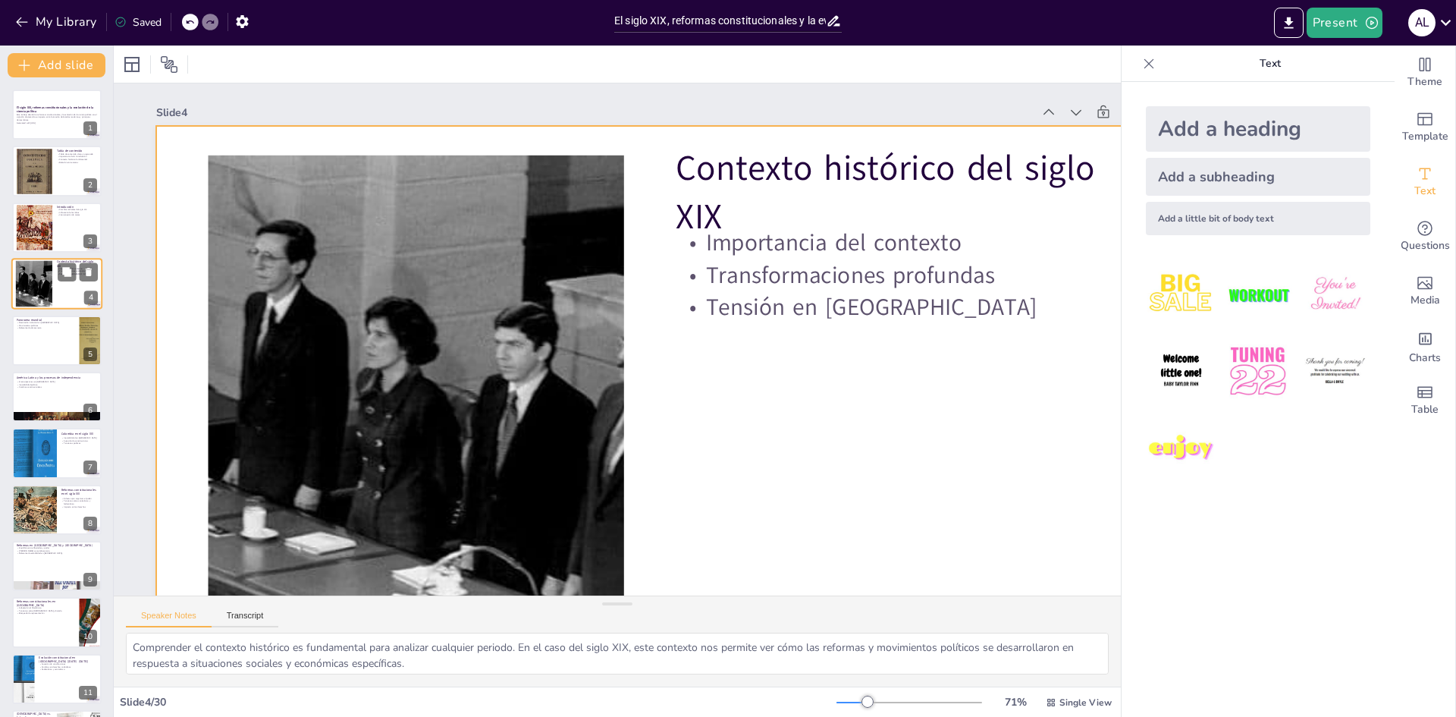
checkbox input "true"
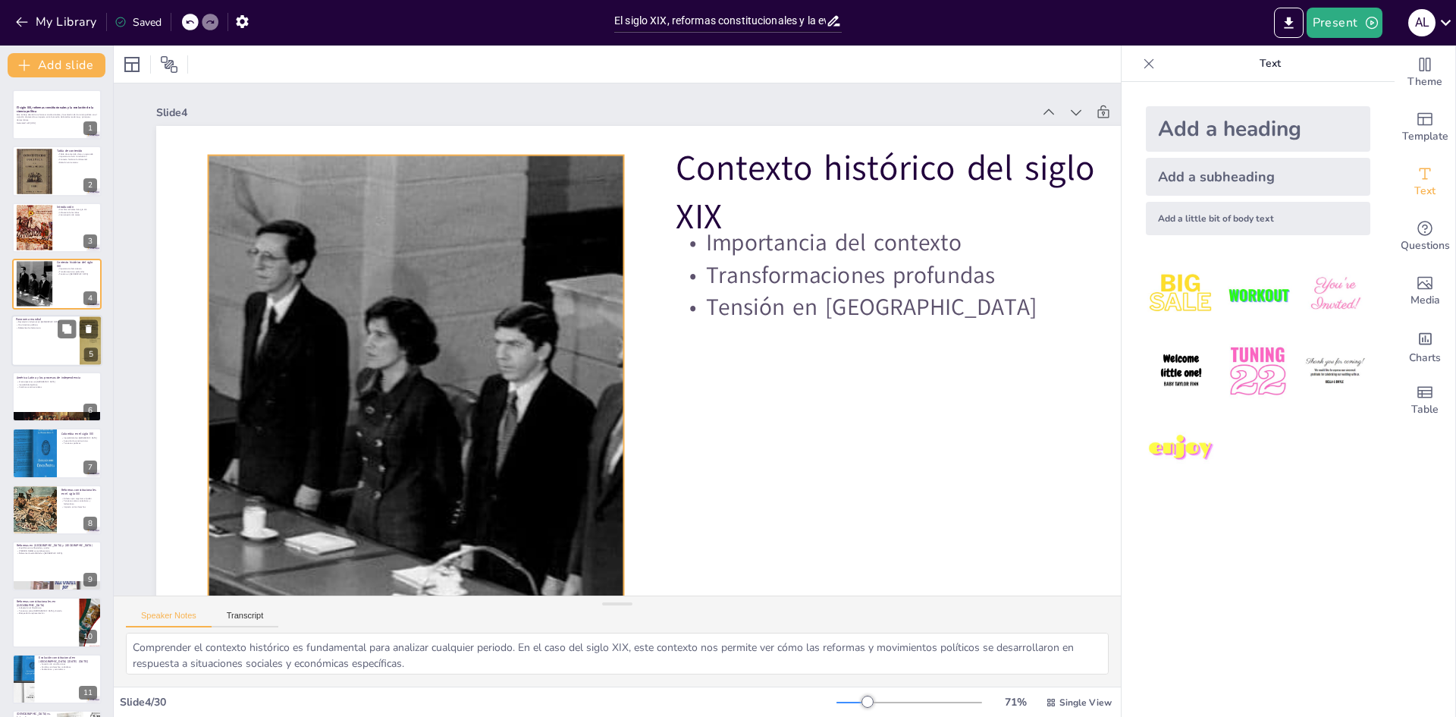
checkbox input "true"
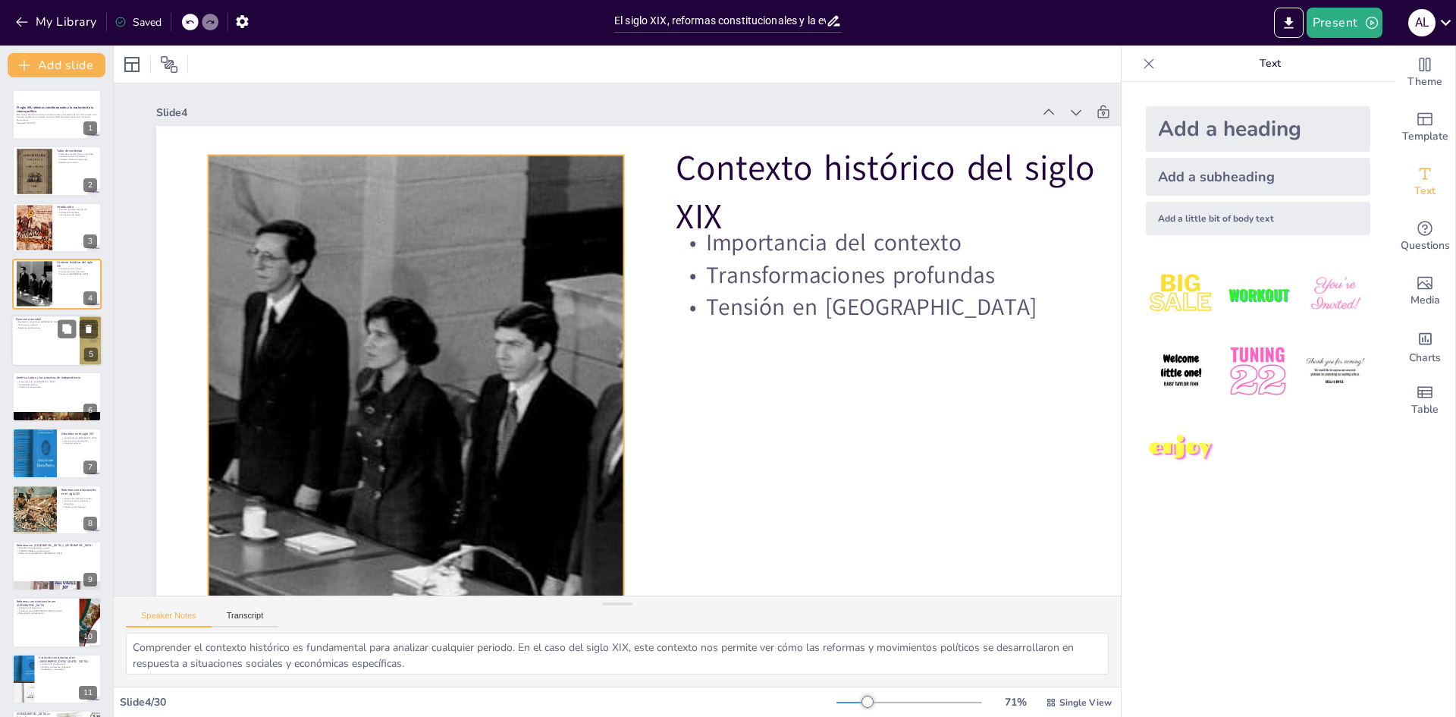
checkbox input "true"
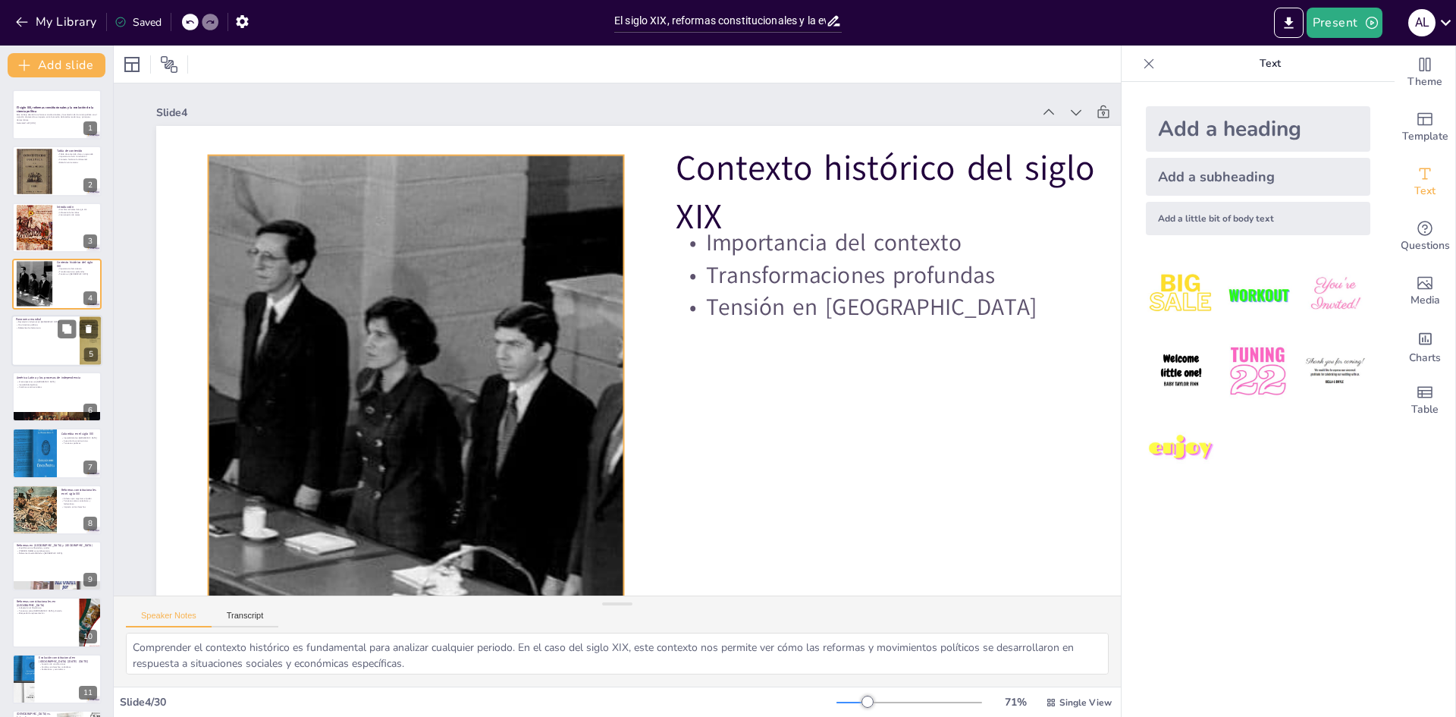
checkbox input "true"
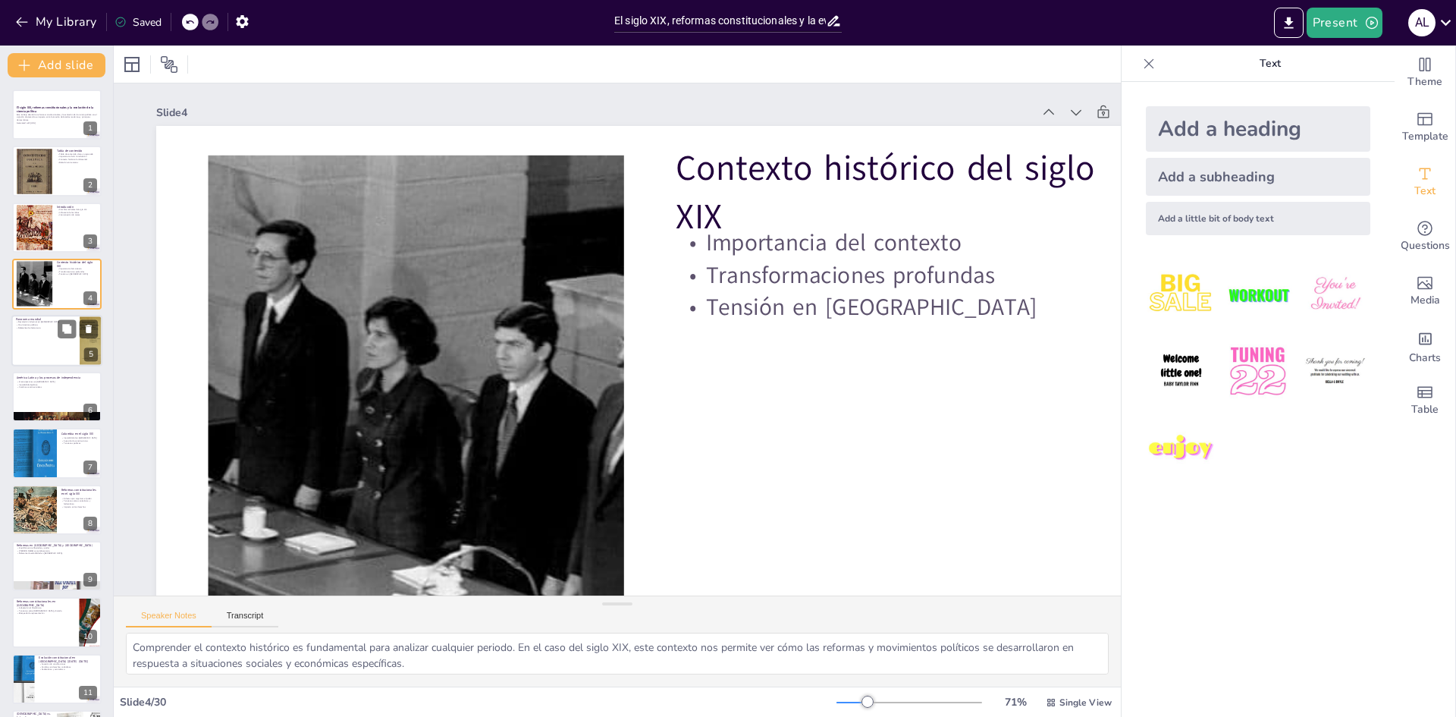
click at [39, 338] on div at bounding box center [56, 341] width 91 height 52
checkbox input "true"
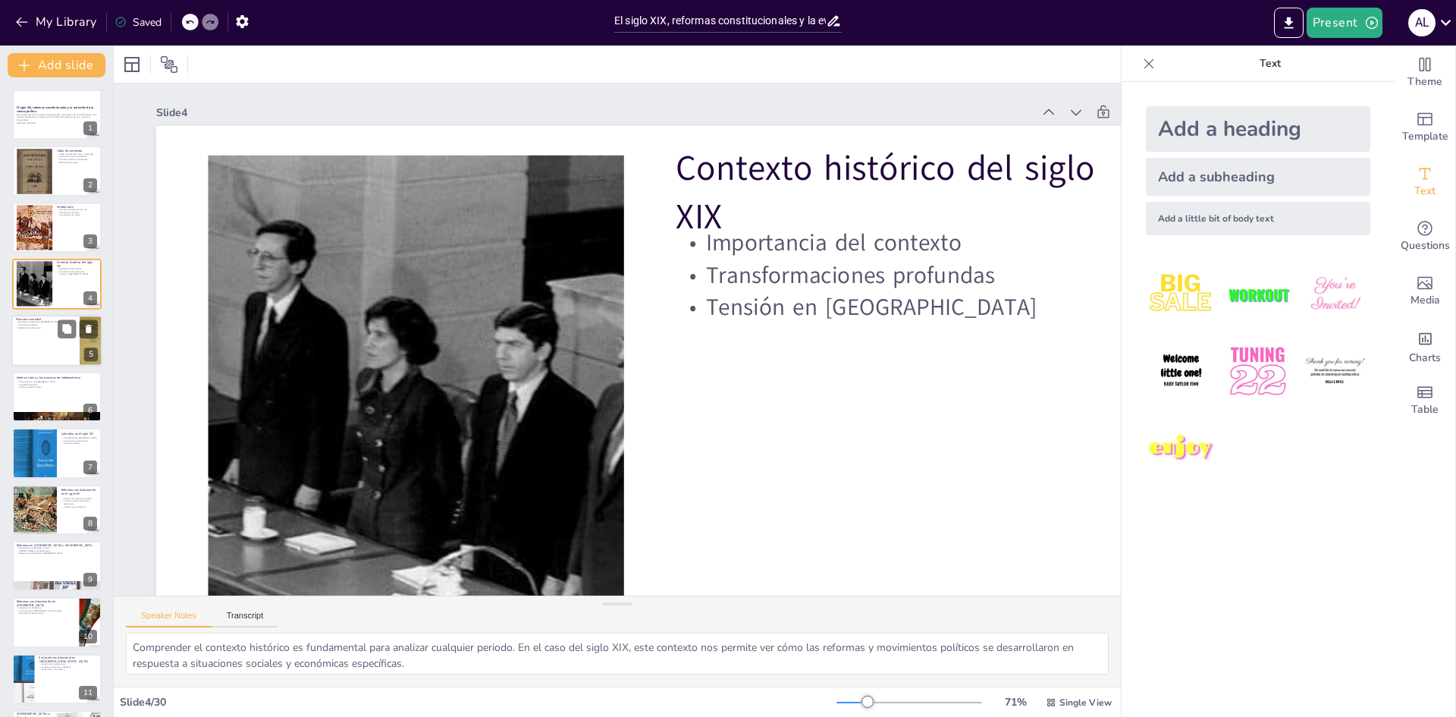
checkbox input "true"
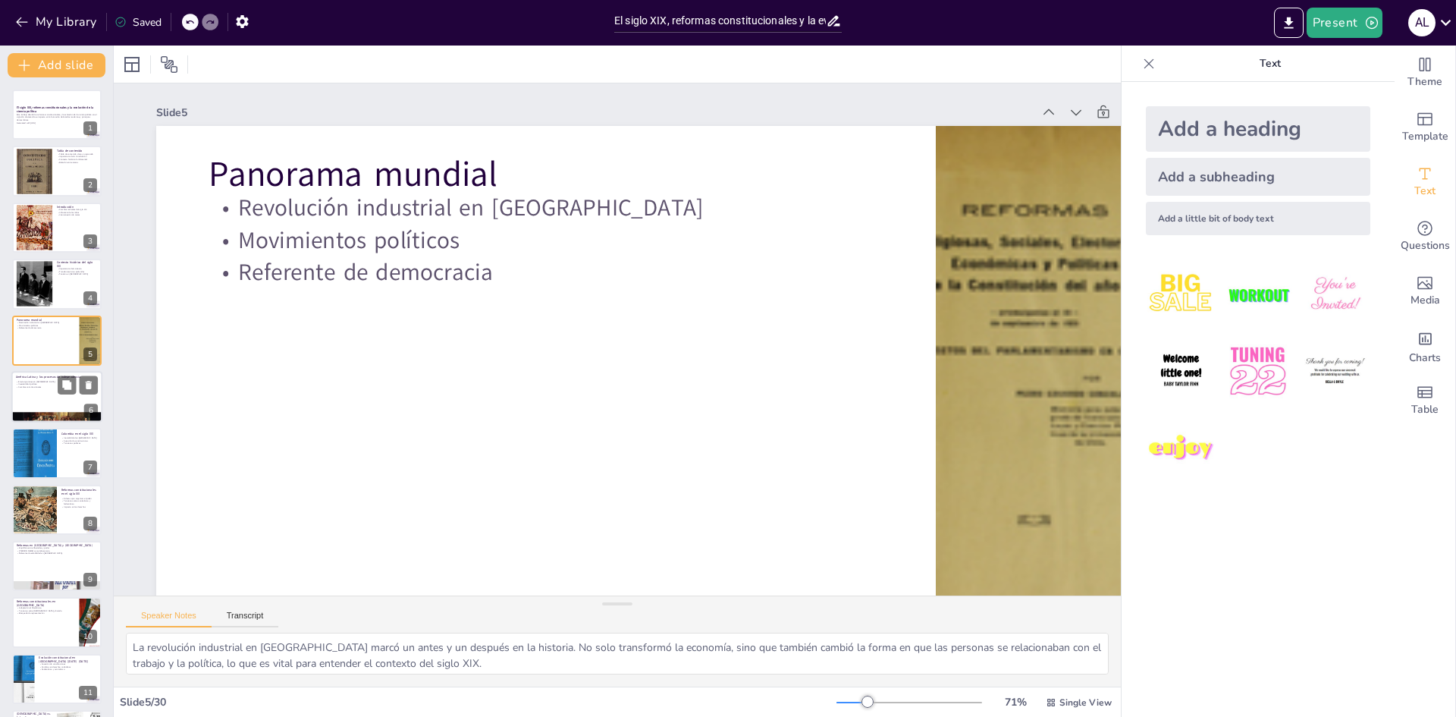
checkbox input "true"
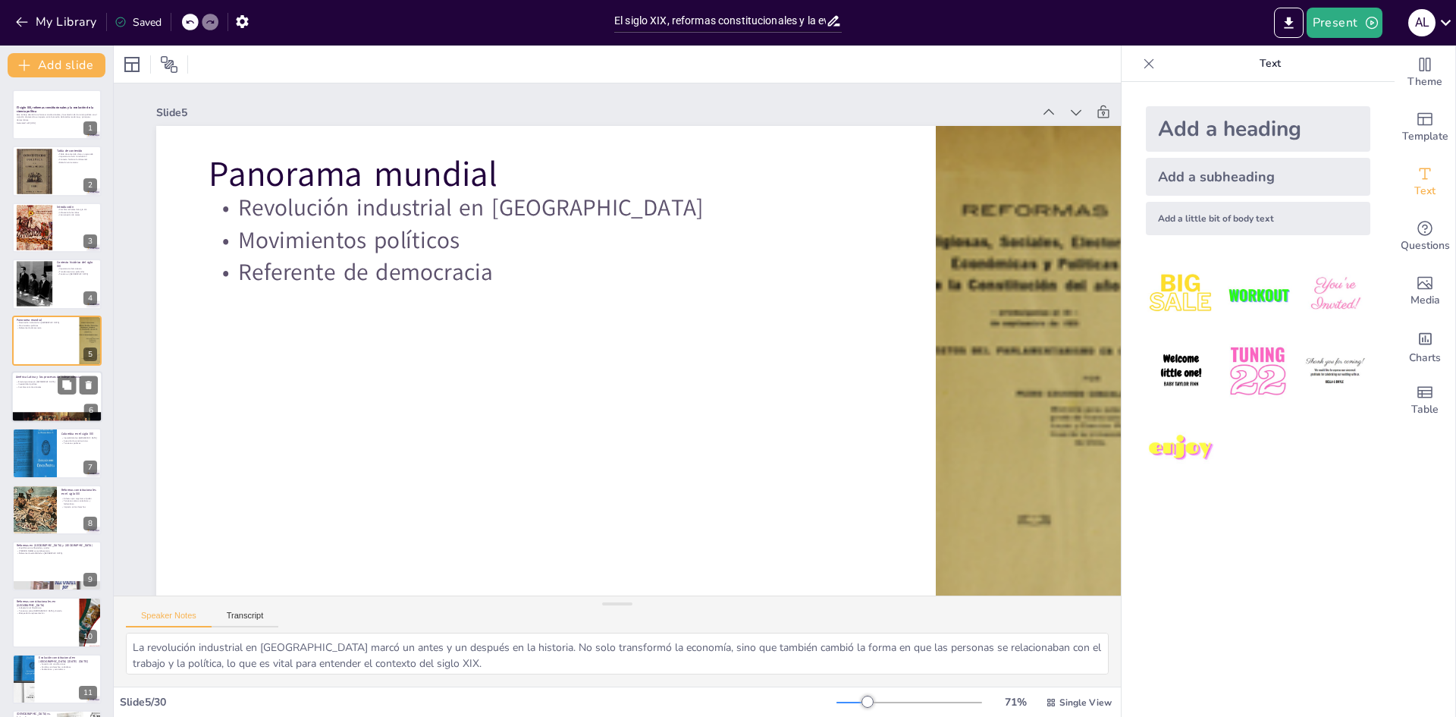
checkbox input "true"
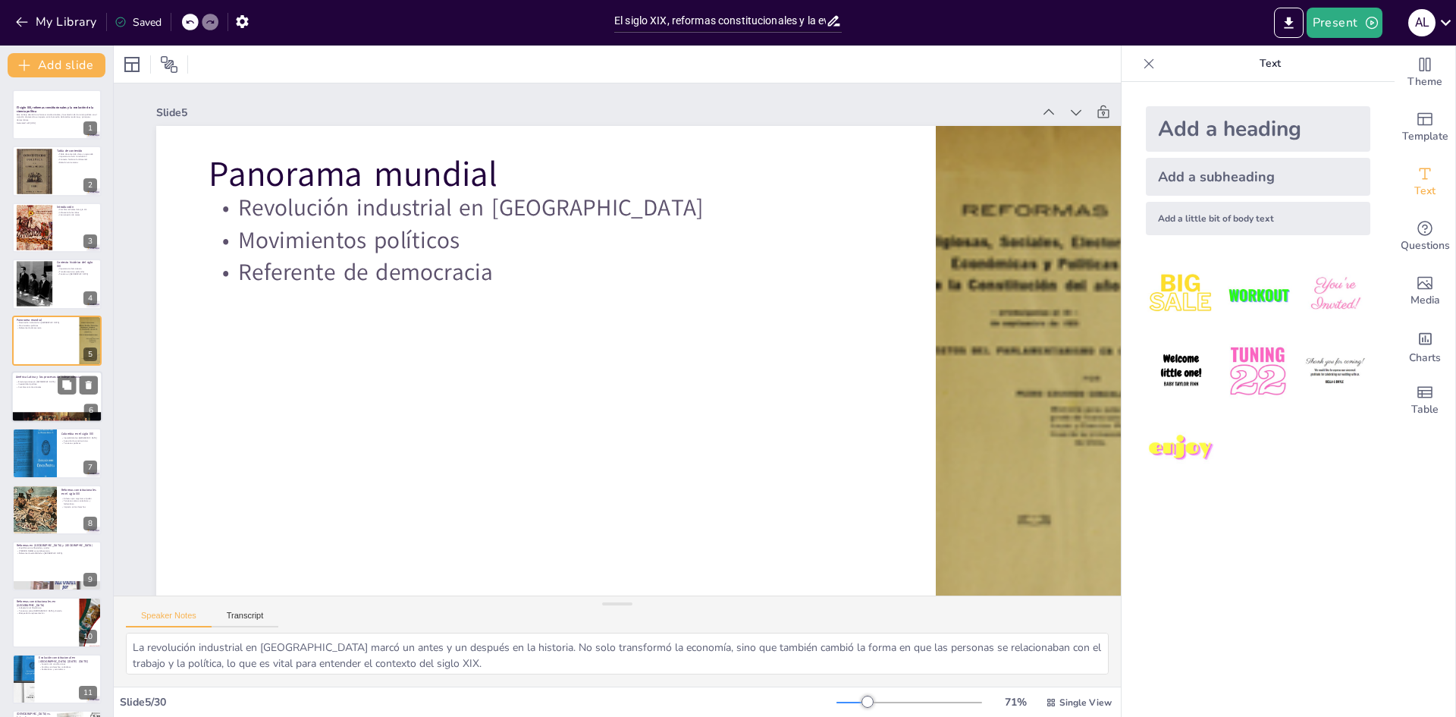
checkbox input "true"
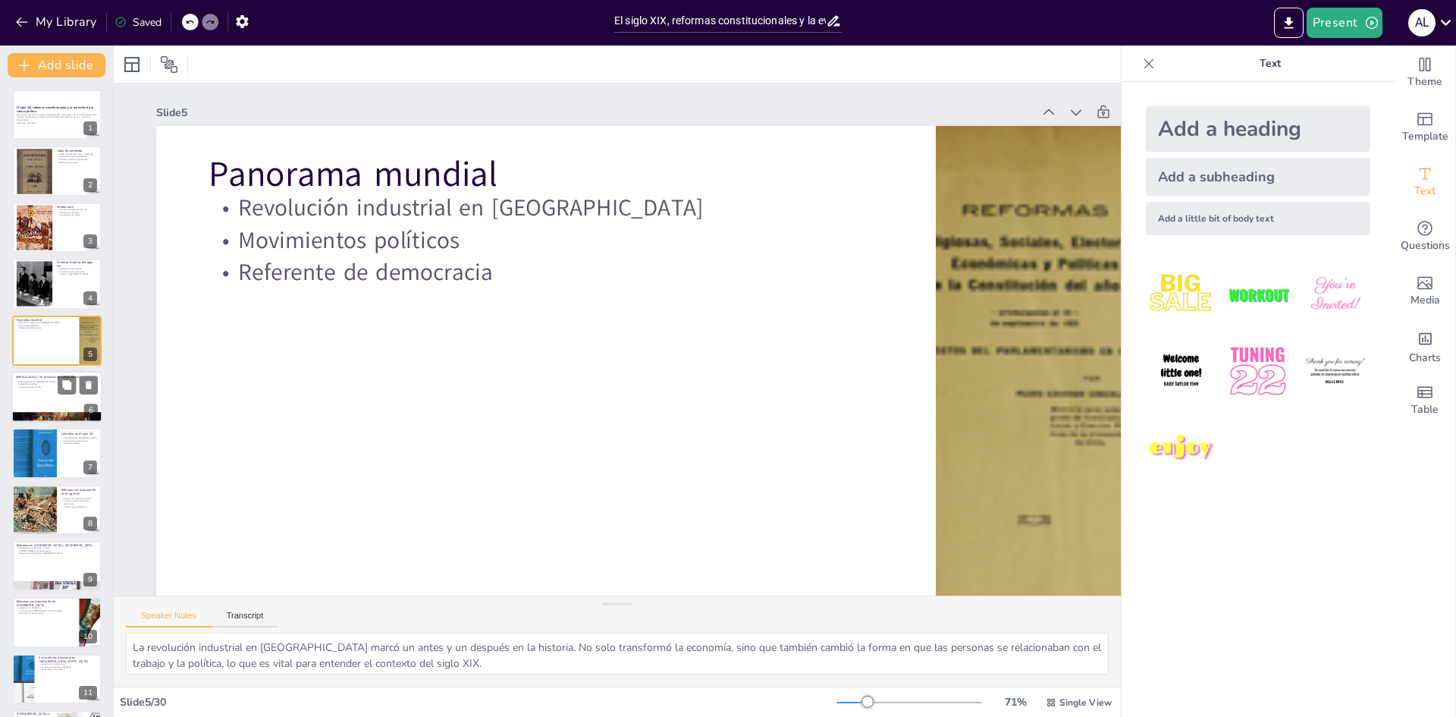
checkbox input "true"
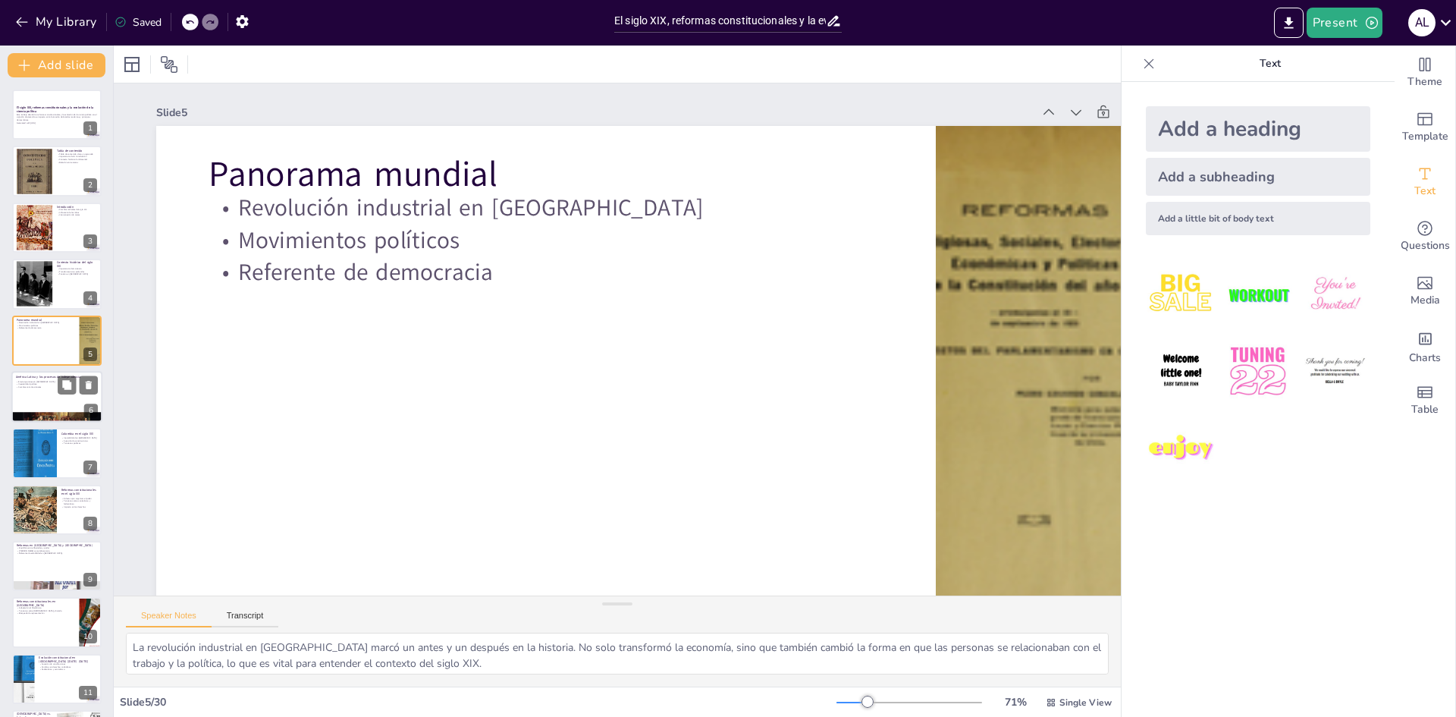
click at [64, 396] on div at bounding box center [56, 397] width 91 height 52
checkbox input "true"
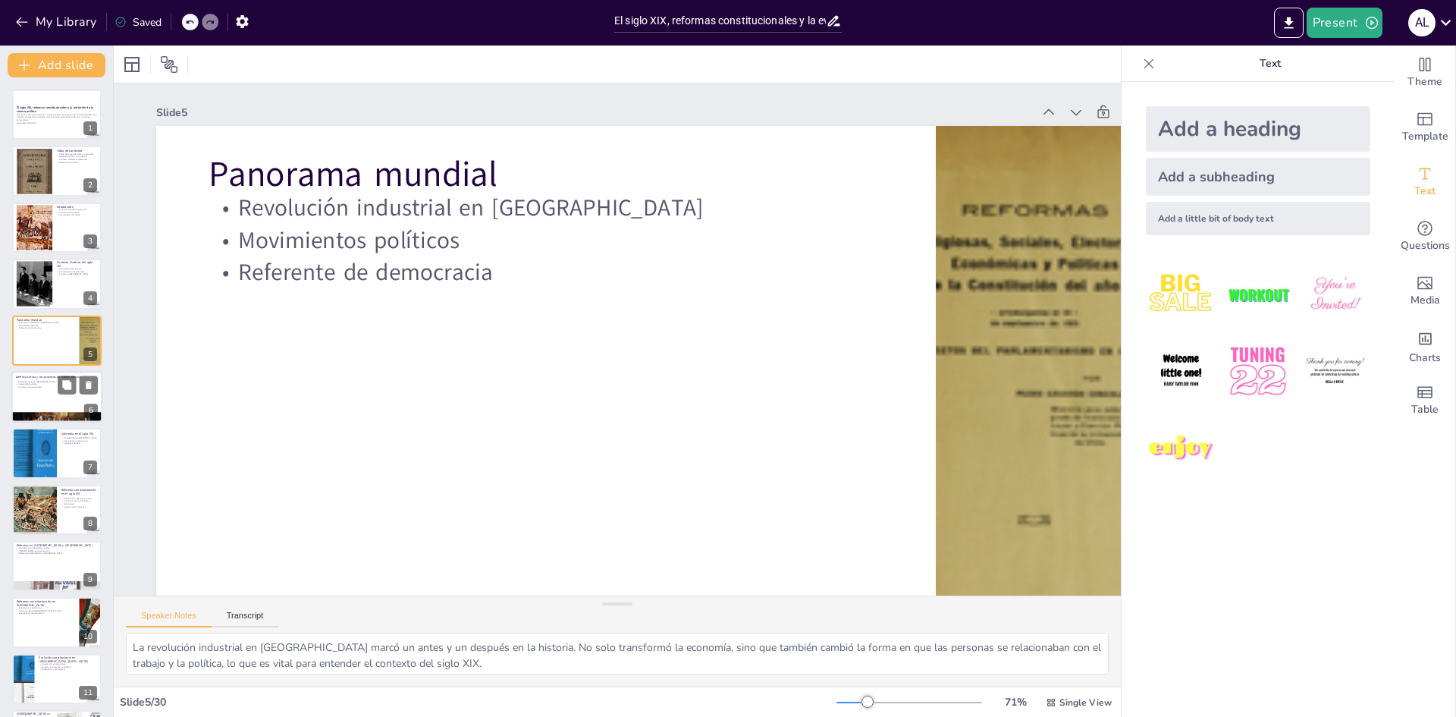
checkbox input "true"
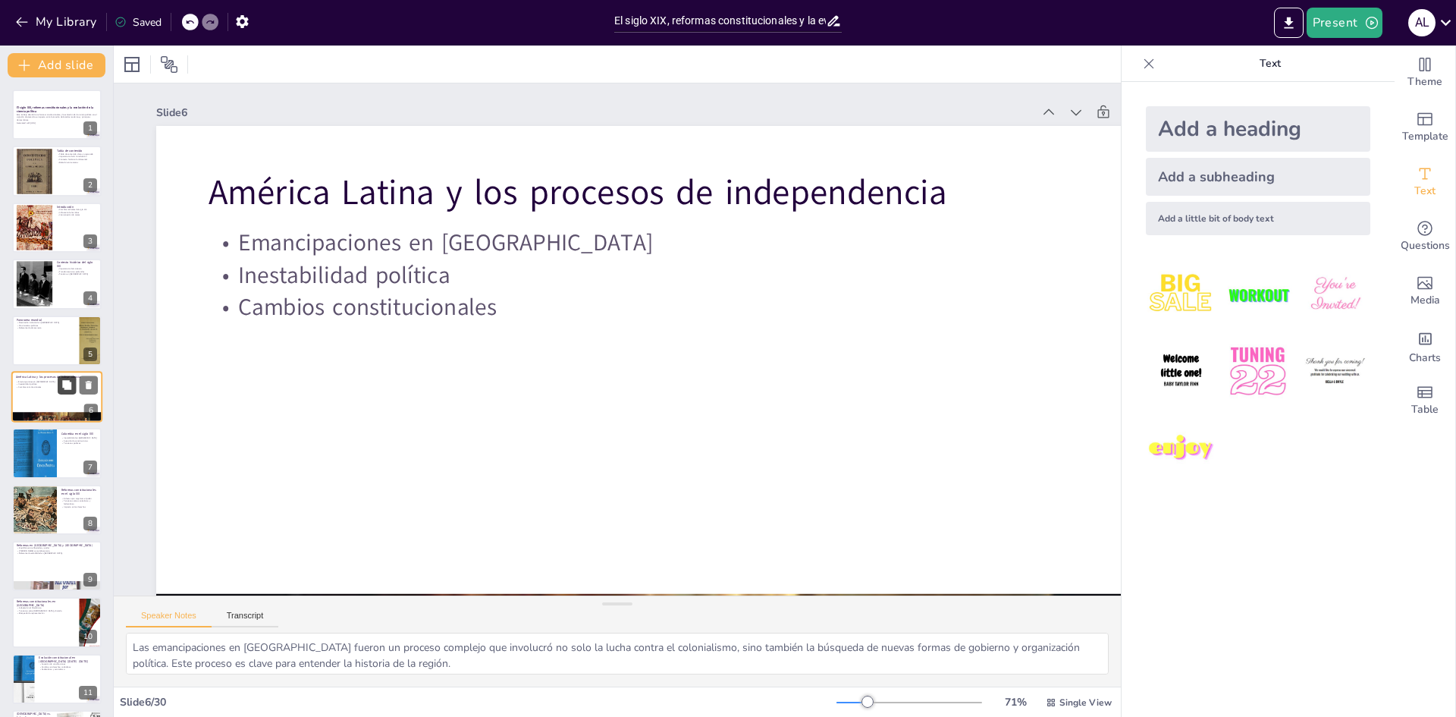
checkbox input "true"
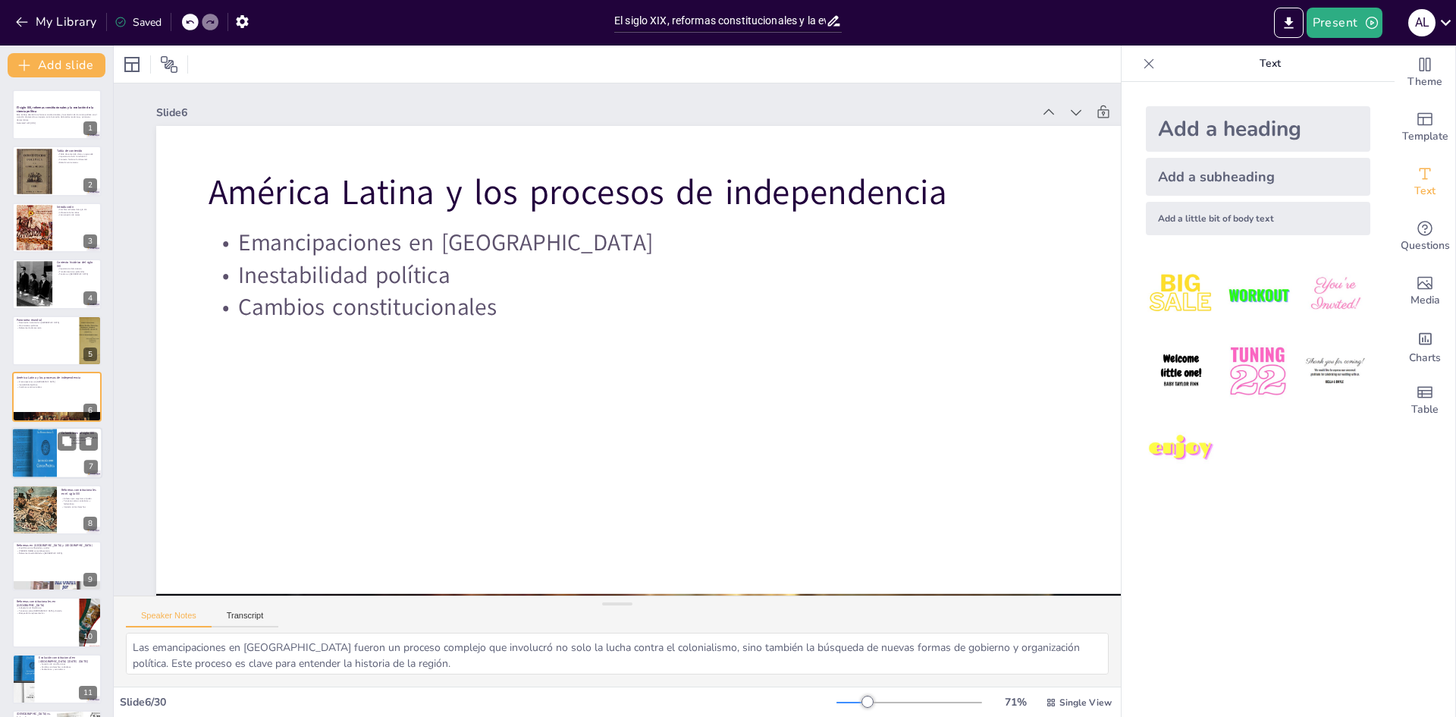
checkbox input "true"
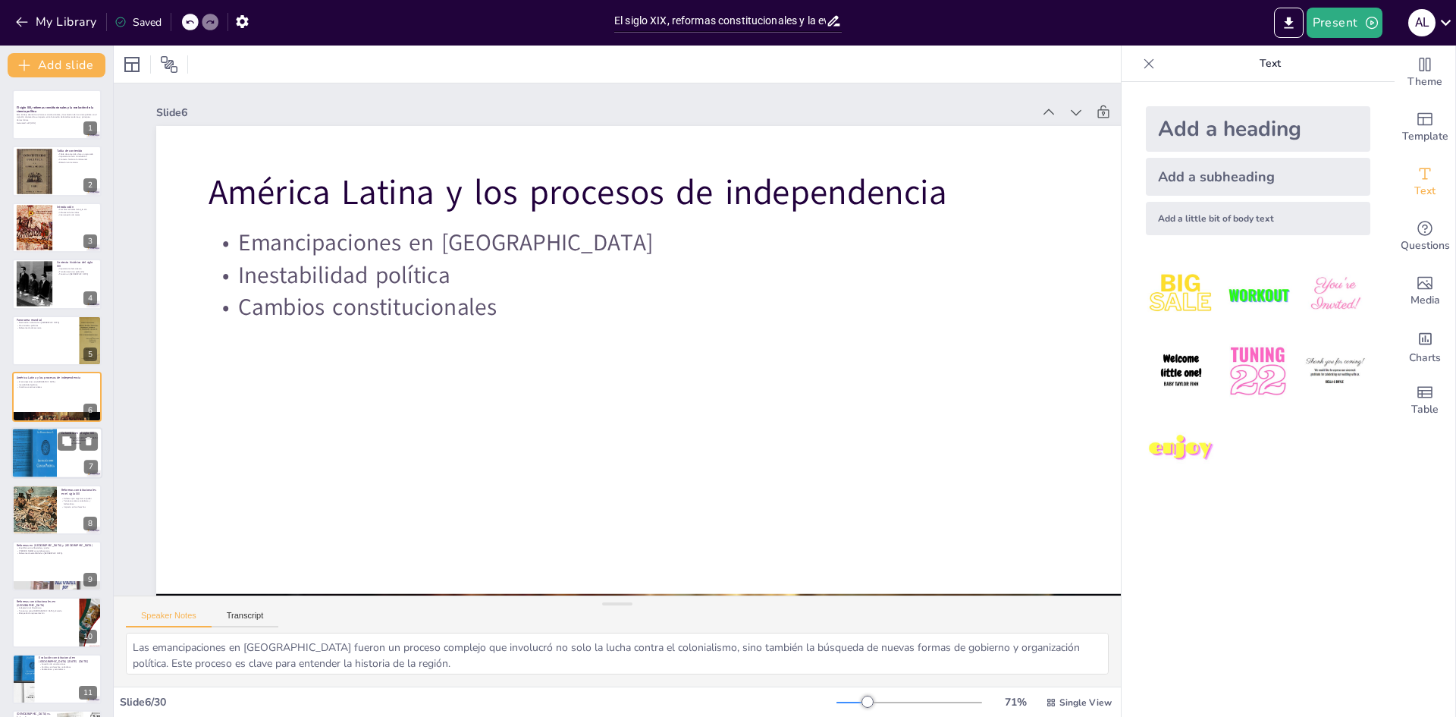
click at [24, 448] on div at bounding box center [34, 453] width 46 height 61
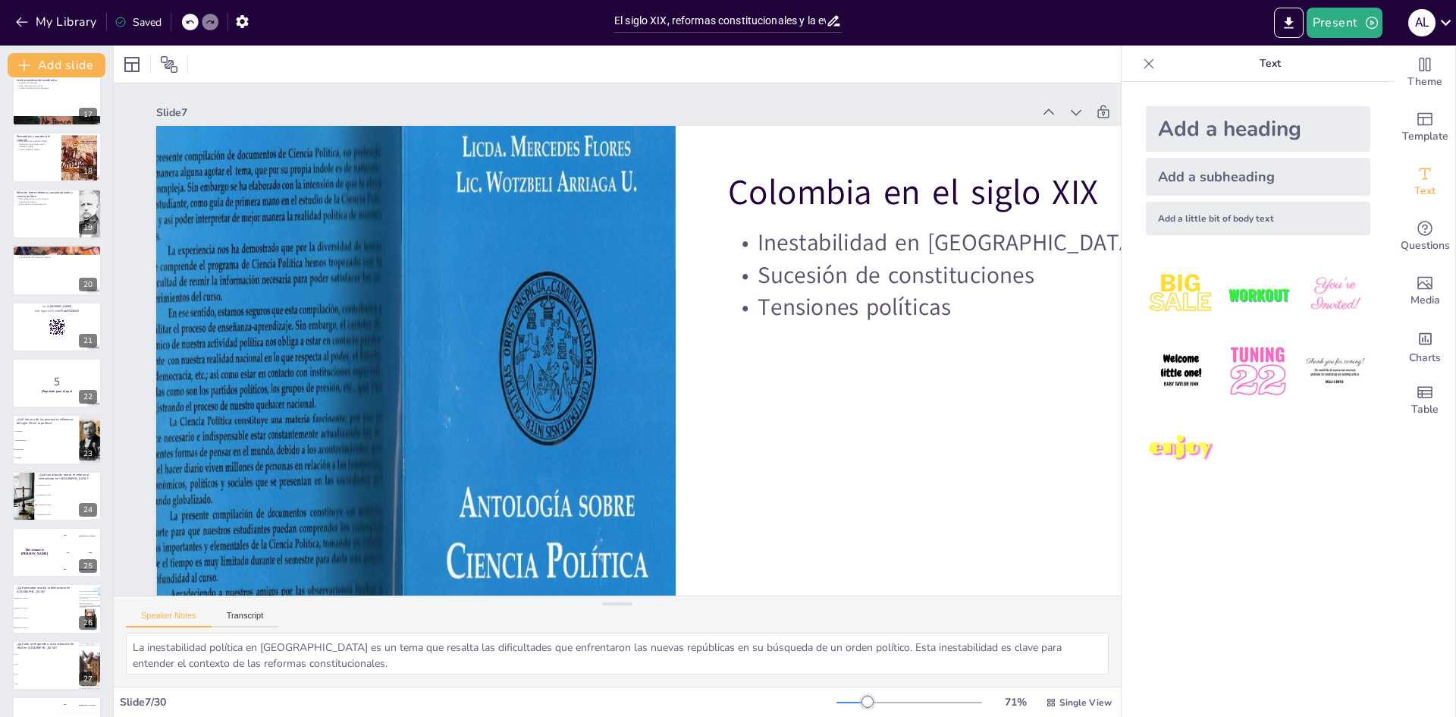
scroll to position [1071, 0]
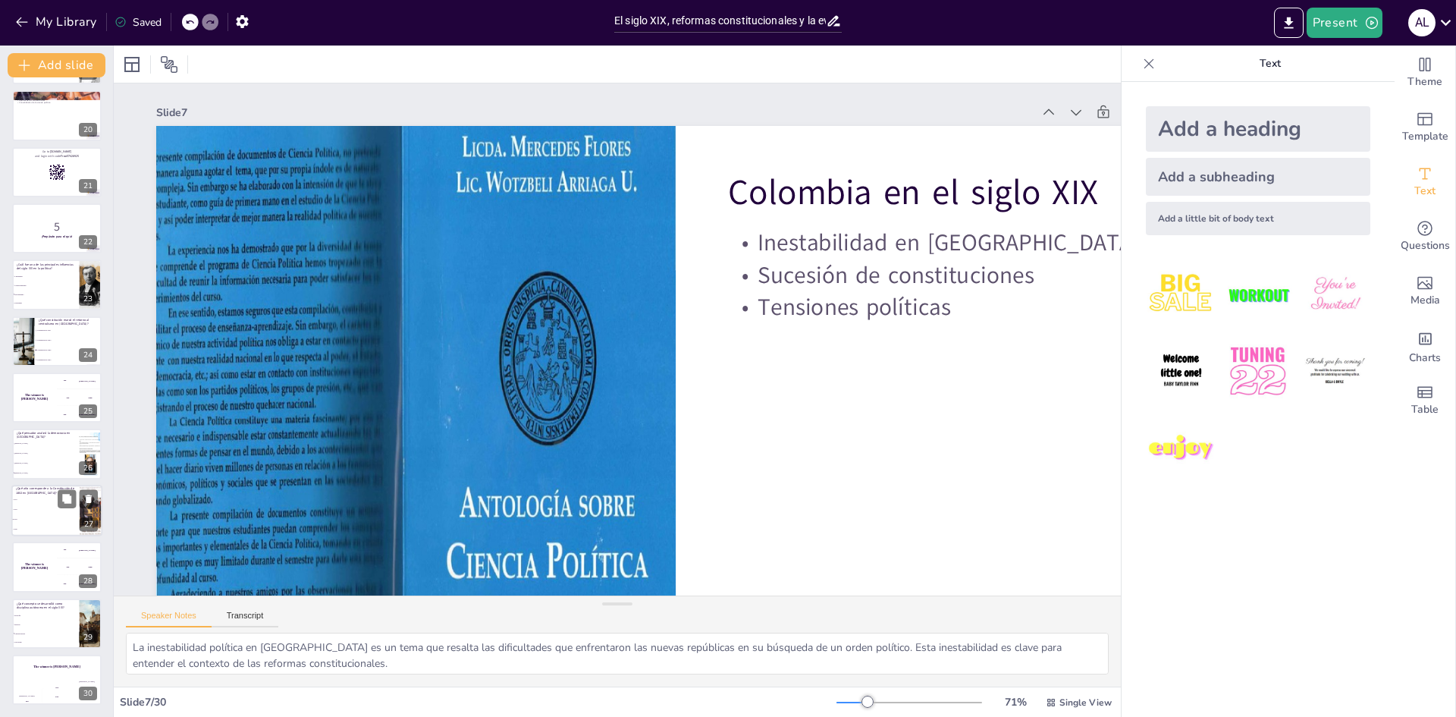
click at [43, 513] on li "1863" at bounding box center [45, 509] width 68 height 10
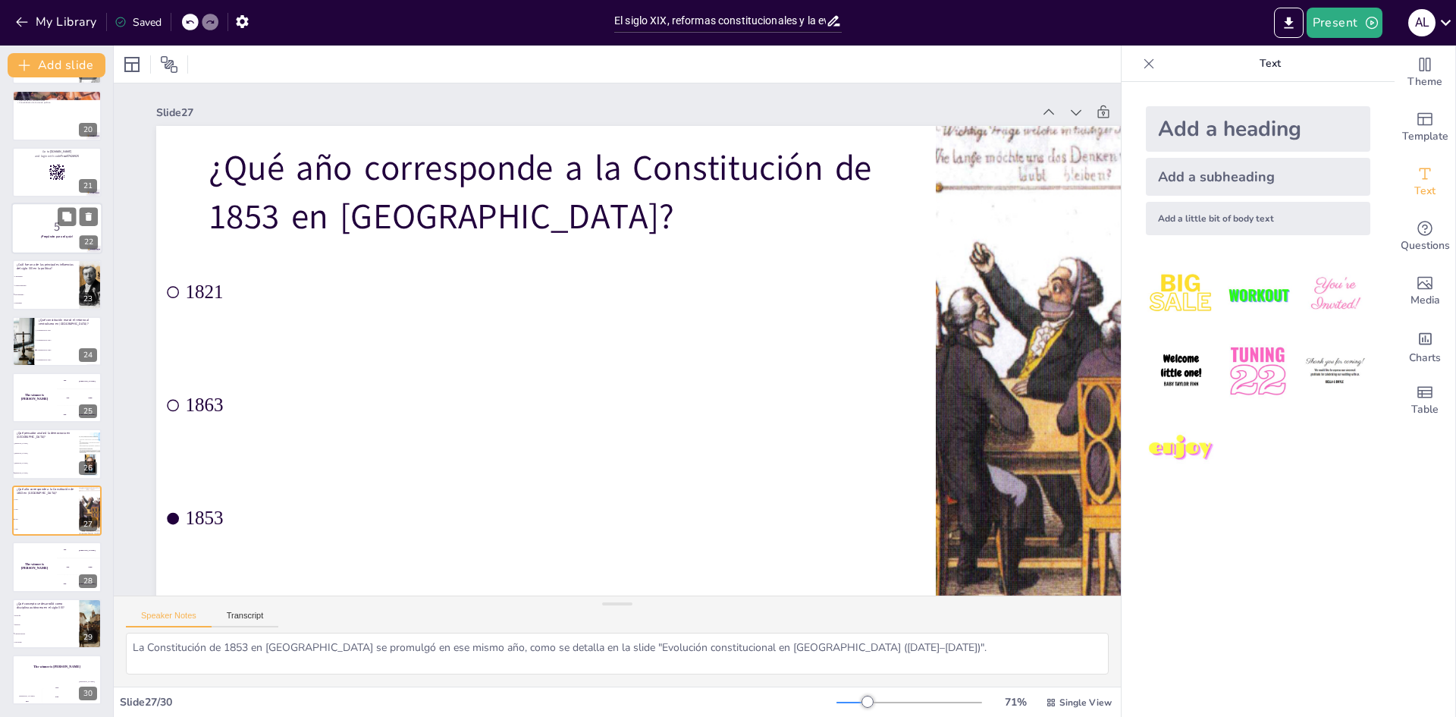
click at [56, 203] on div "5 ¡Prepárate para el quiz!" at bounding box center [56, 203] width 91 height 0
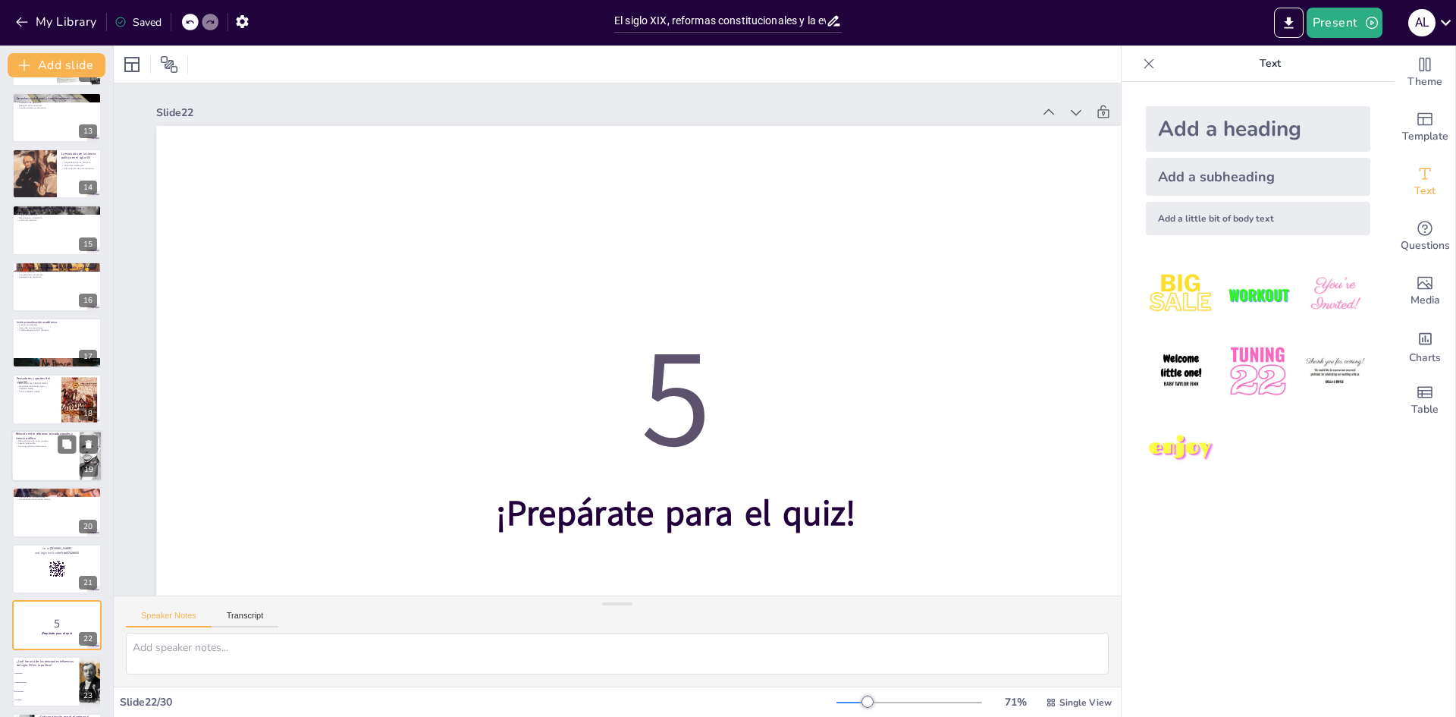
click at [37, 470] on div at bounding box center [56, 456] width 91 height 52
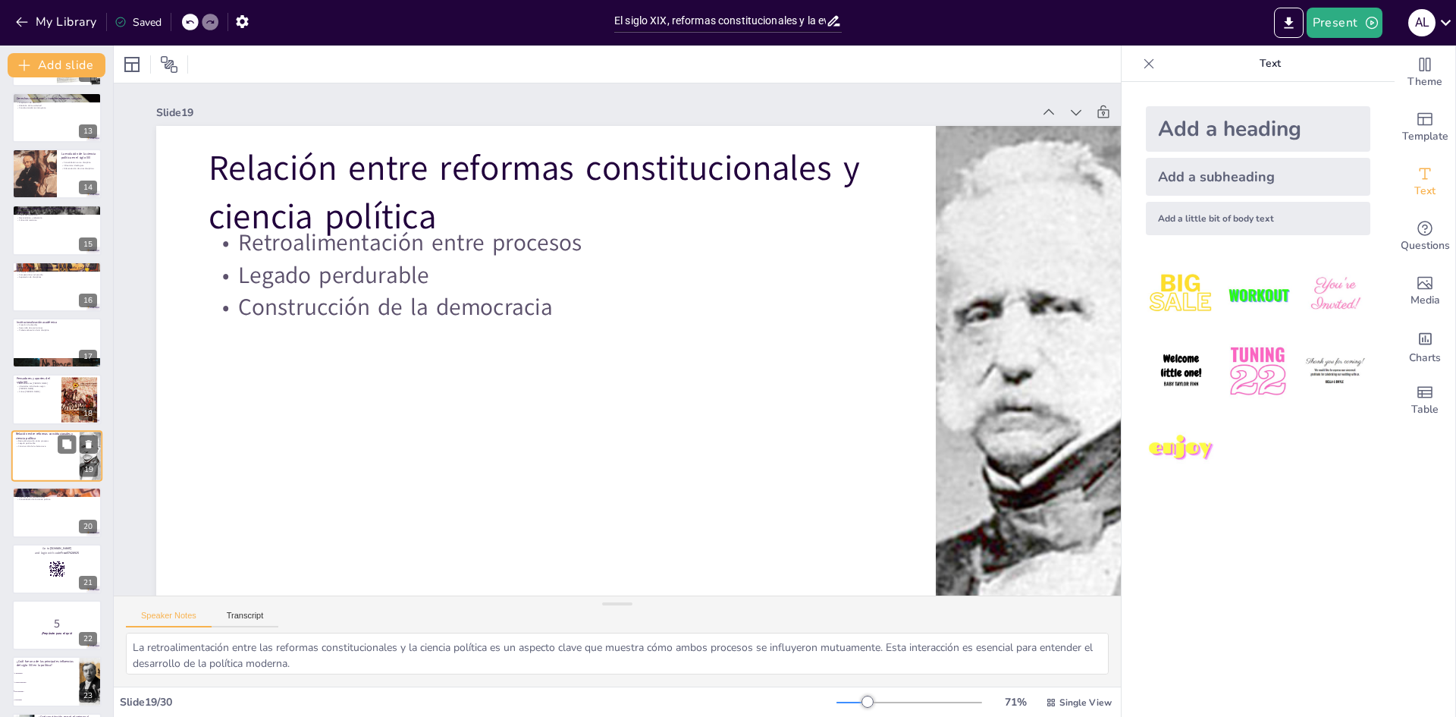
scroll to position [733, 0]
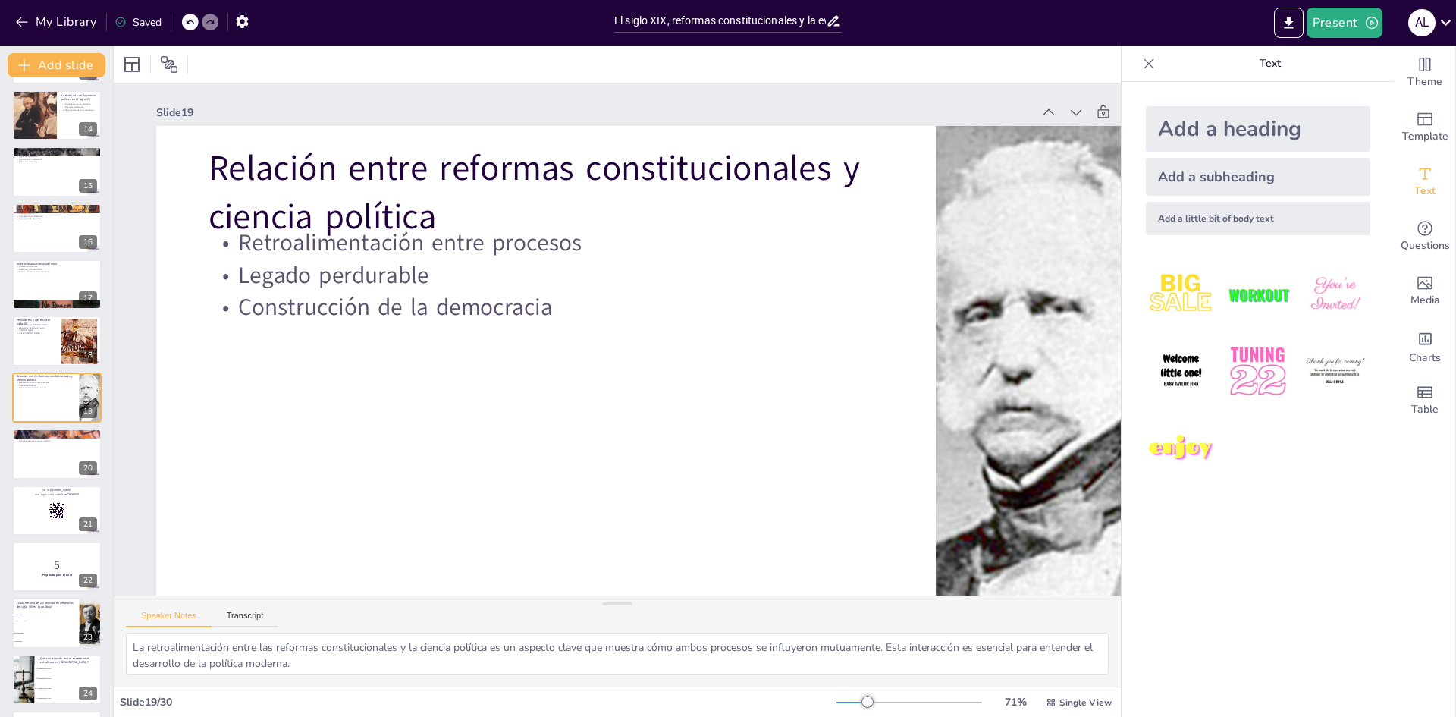
click at [190, 22] on icon at bounding box center [189, 21] width 9 height 9
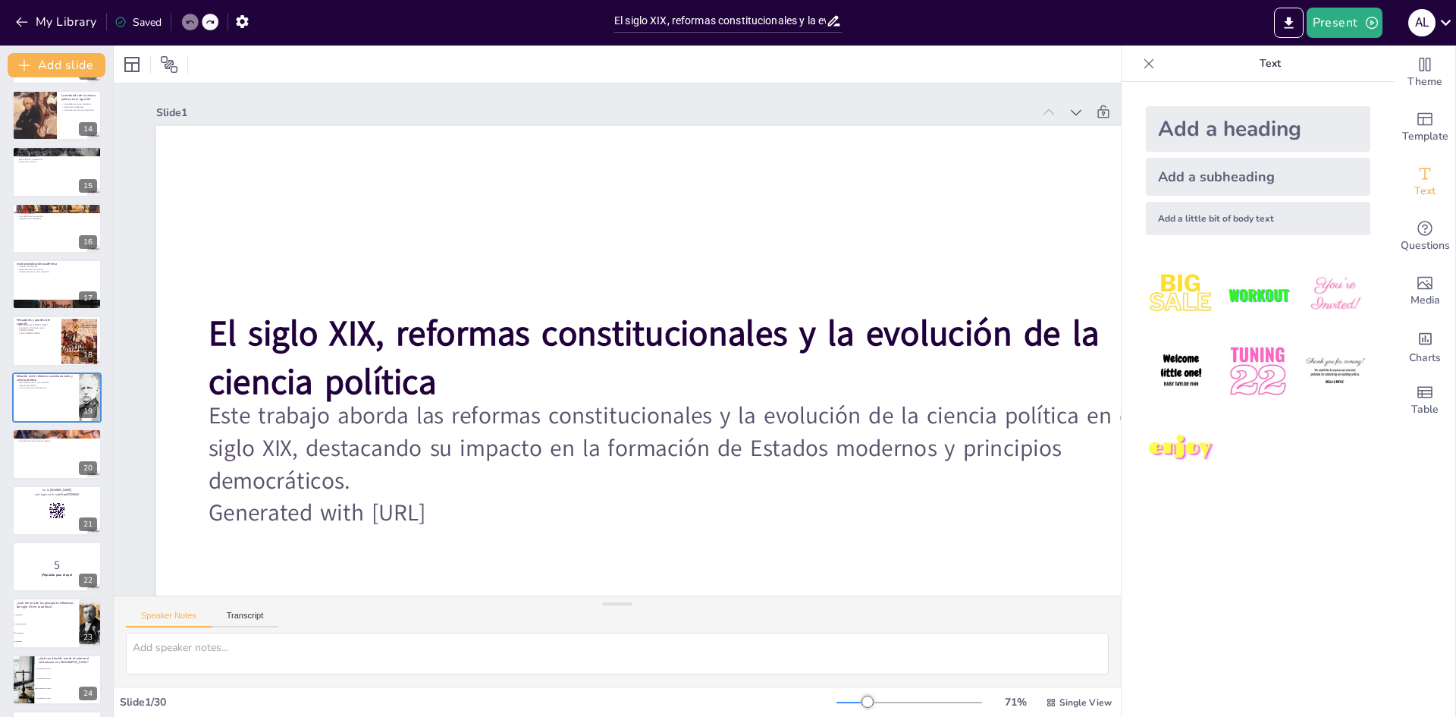
click at [190, 22] on icon at bounding box center [189, 21] width 9 height 9
click at [23, 20] on icon "button" at bounding box center [21, 21] width 15 height 15
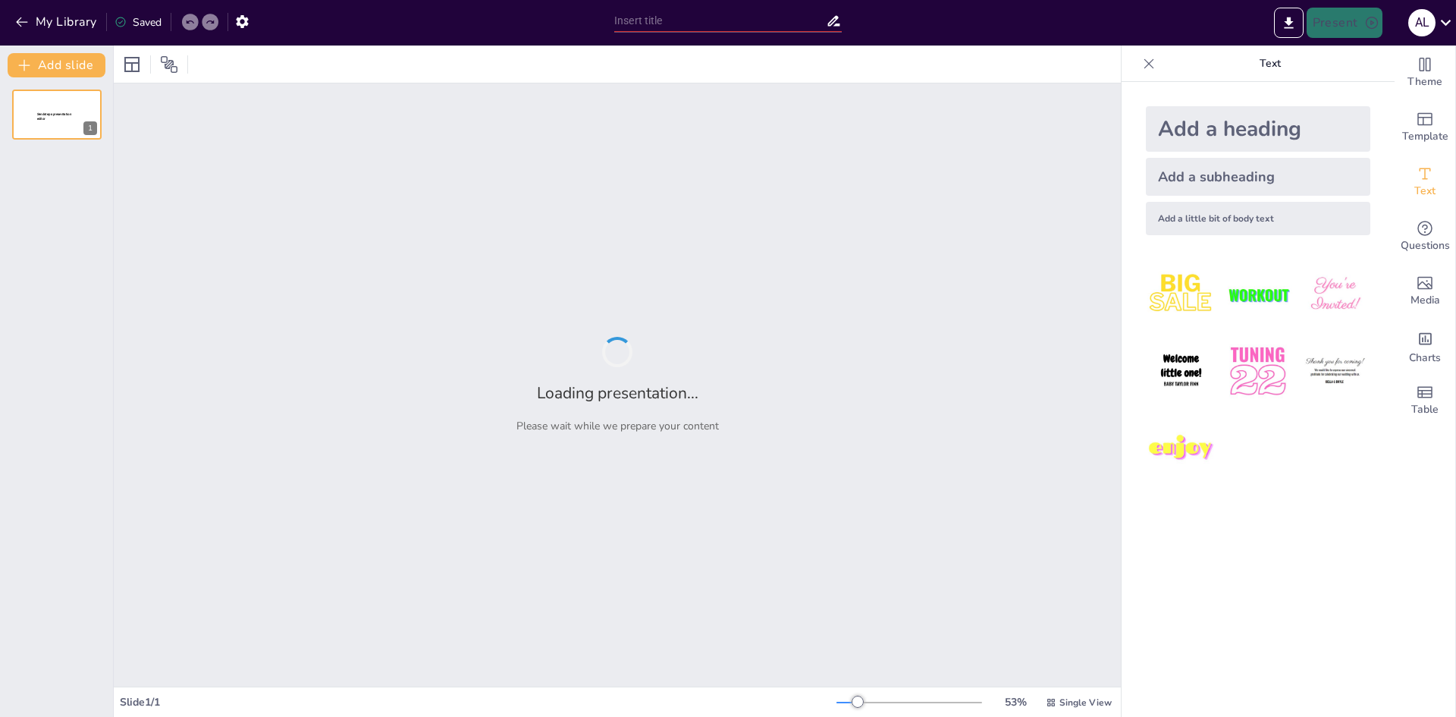
type input "El siglo XIX, reformas constitucionales y la evolución de la ciencia política"
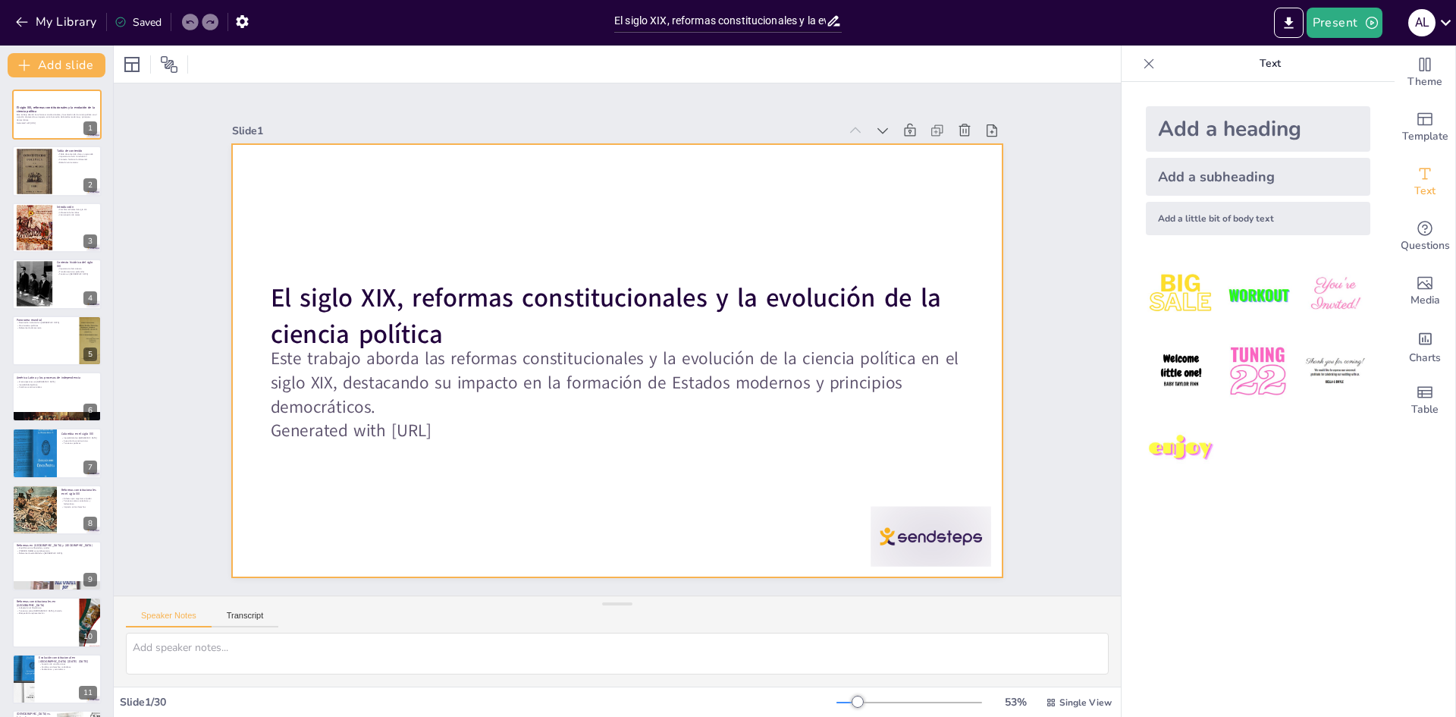
checkbox input "true"
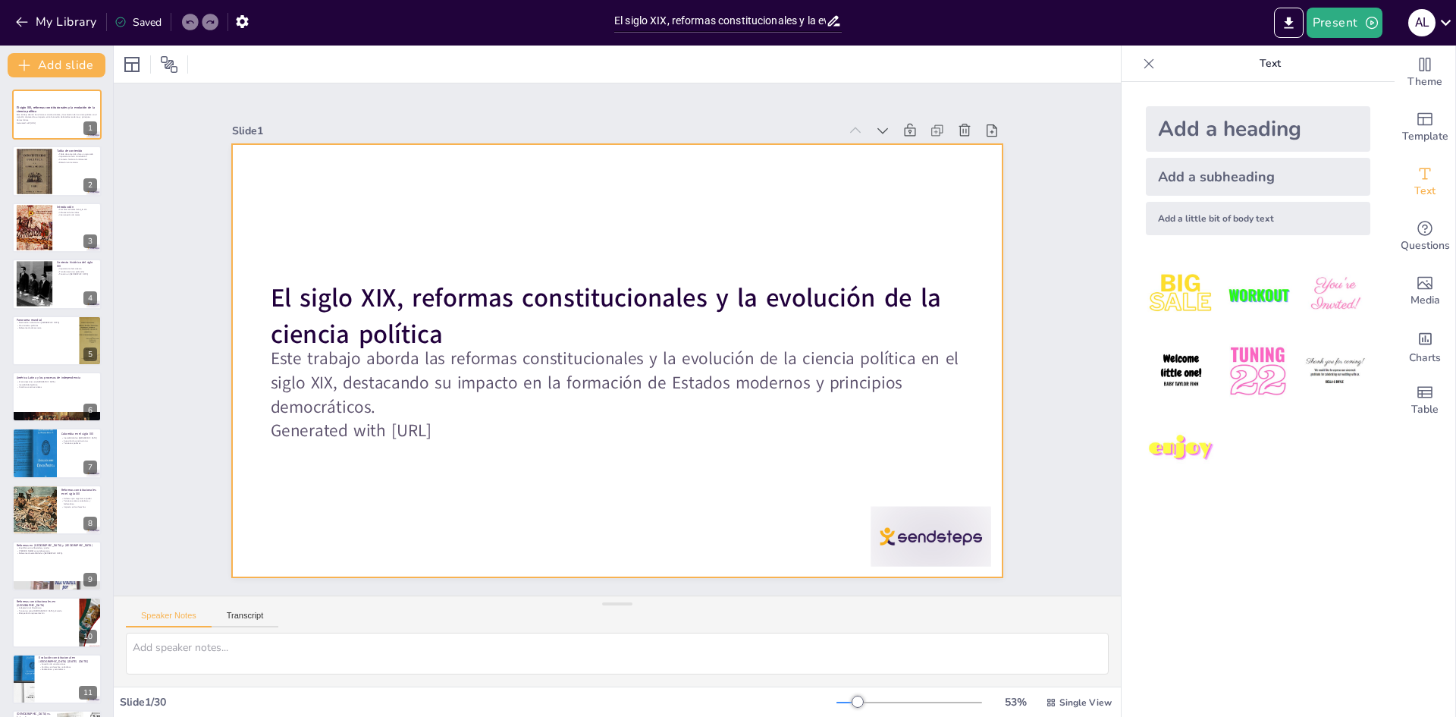
checkbox input "true"
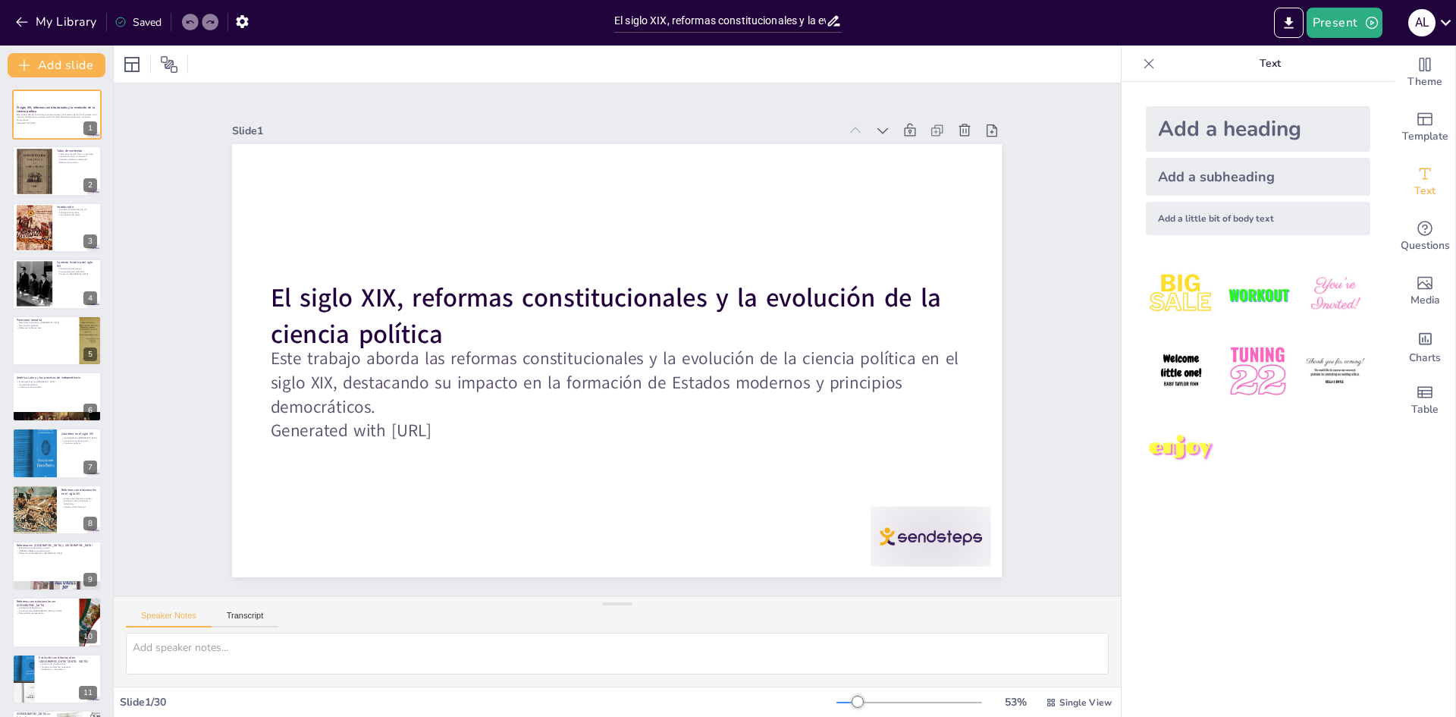
checkbox input "true"
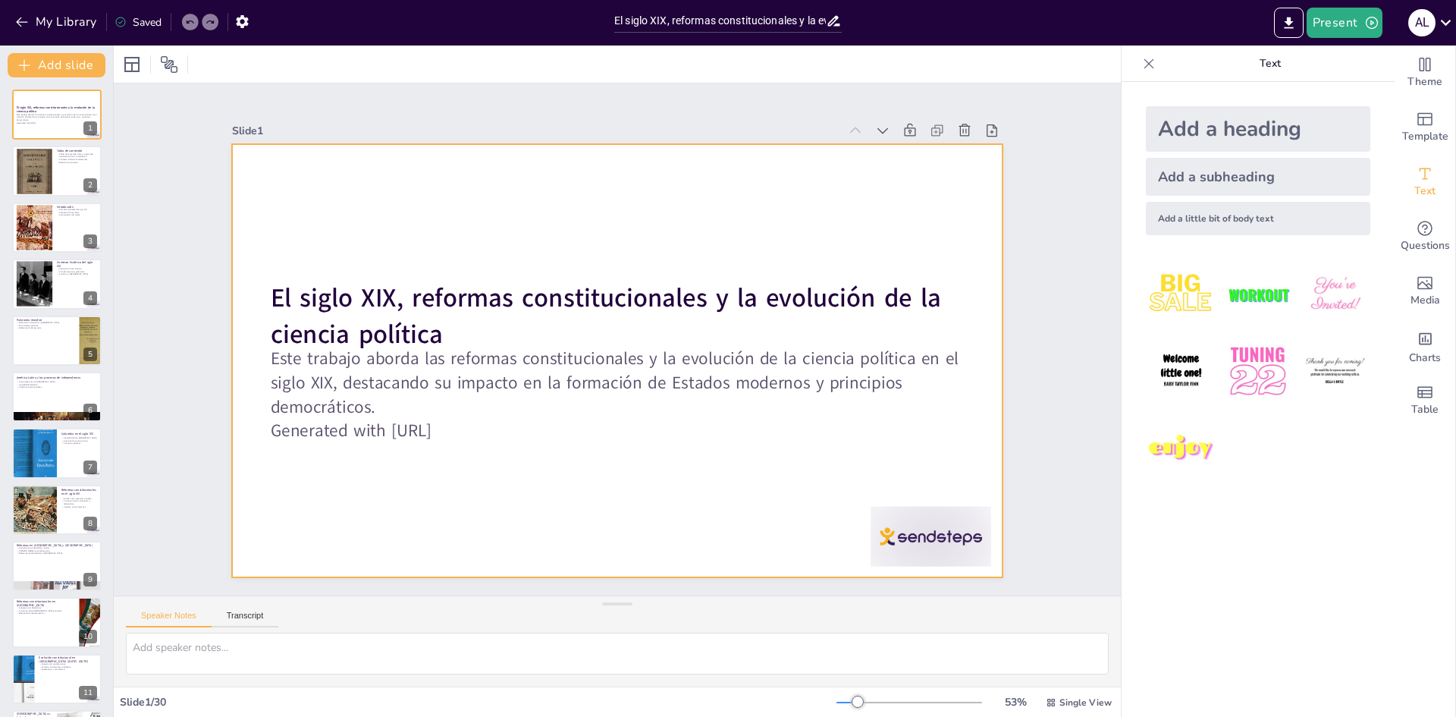
checkbox input "true"
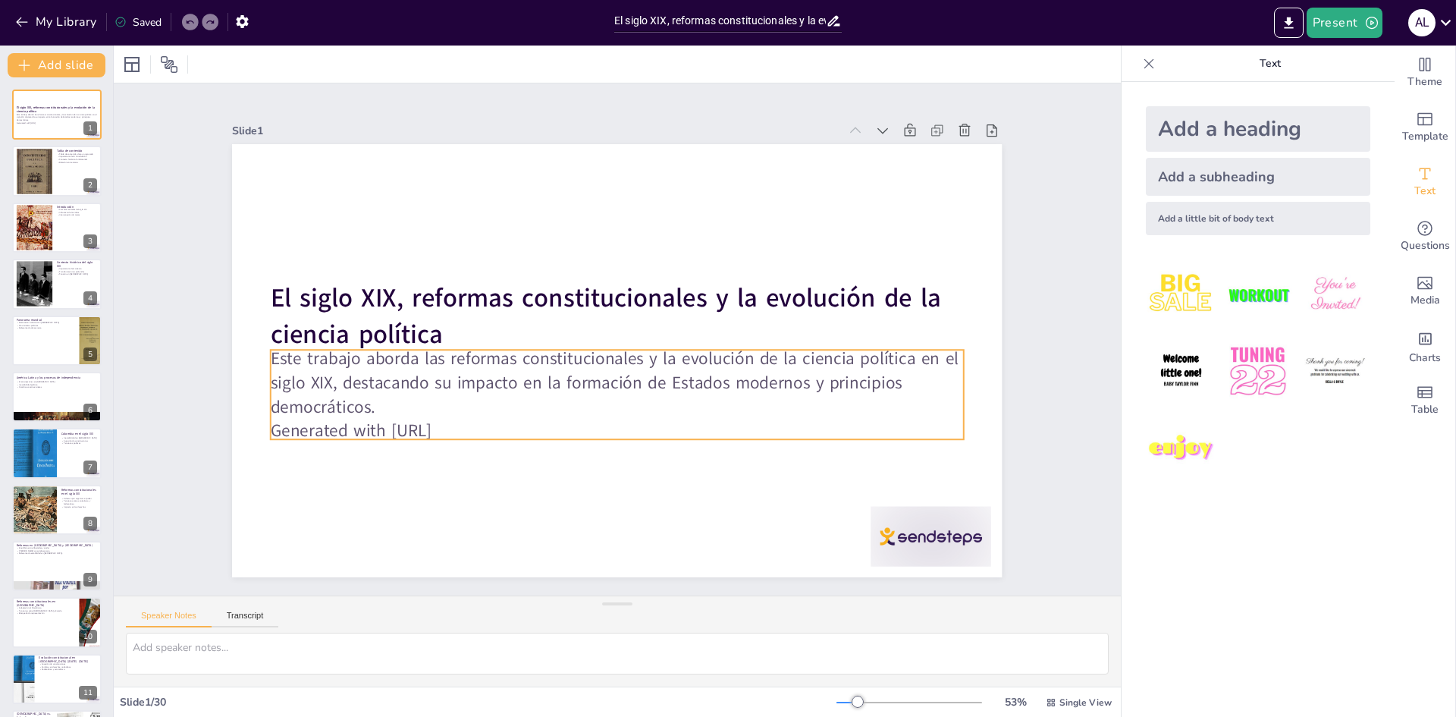
checkbox input "true"
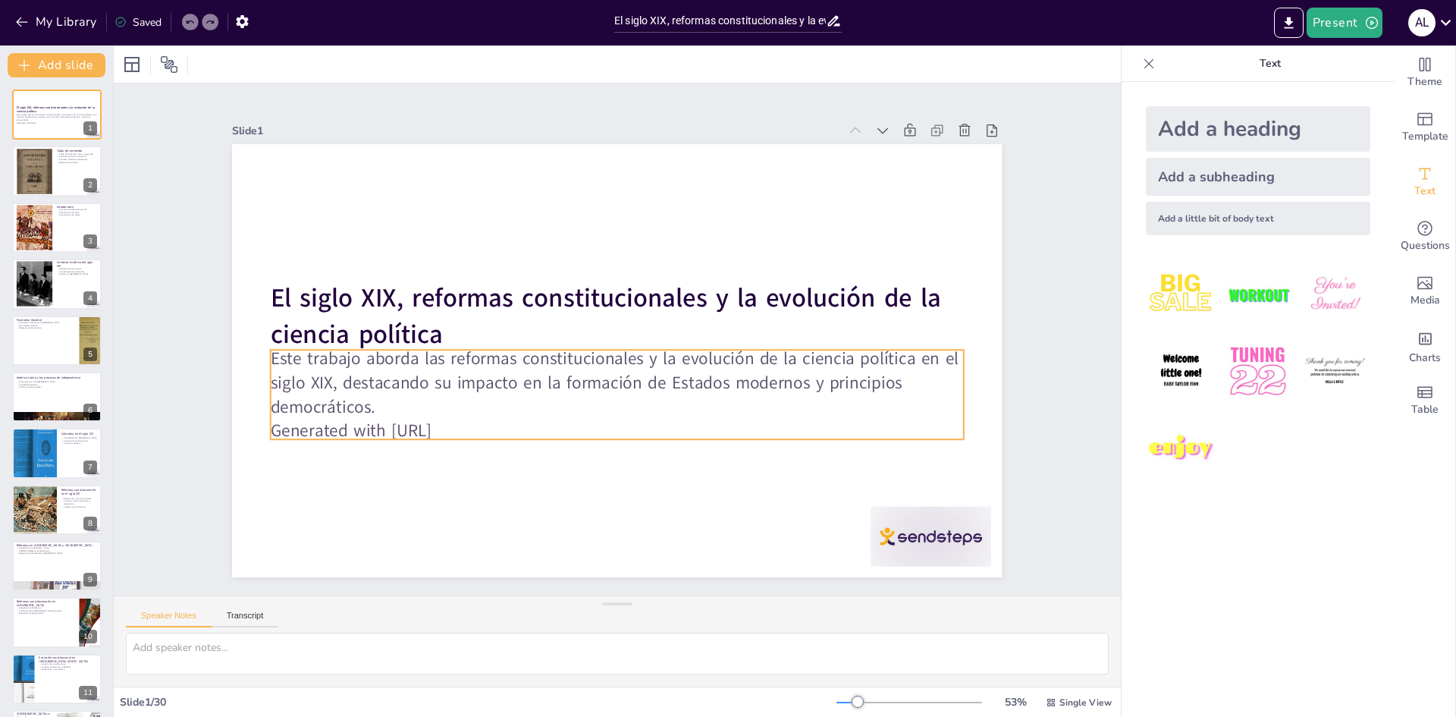
checkbox input "true"
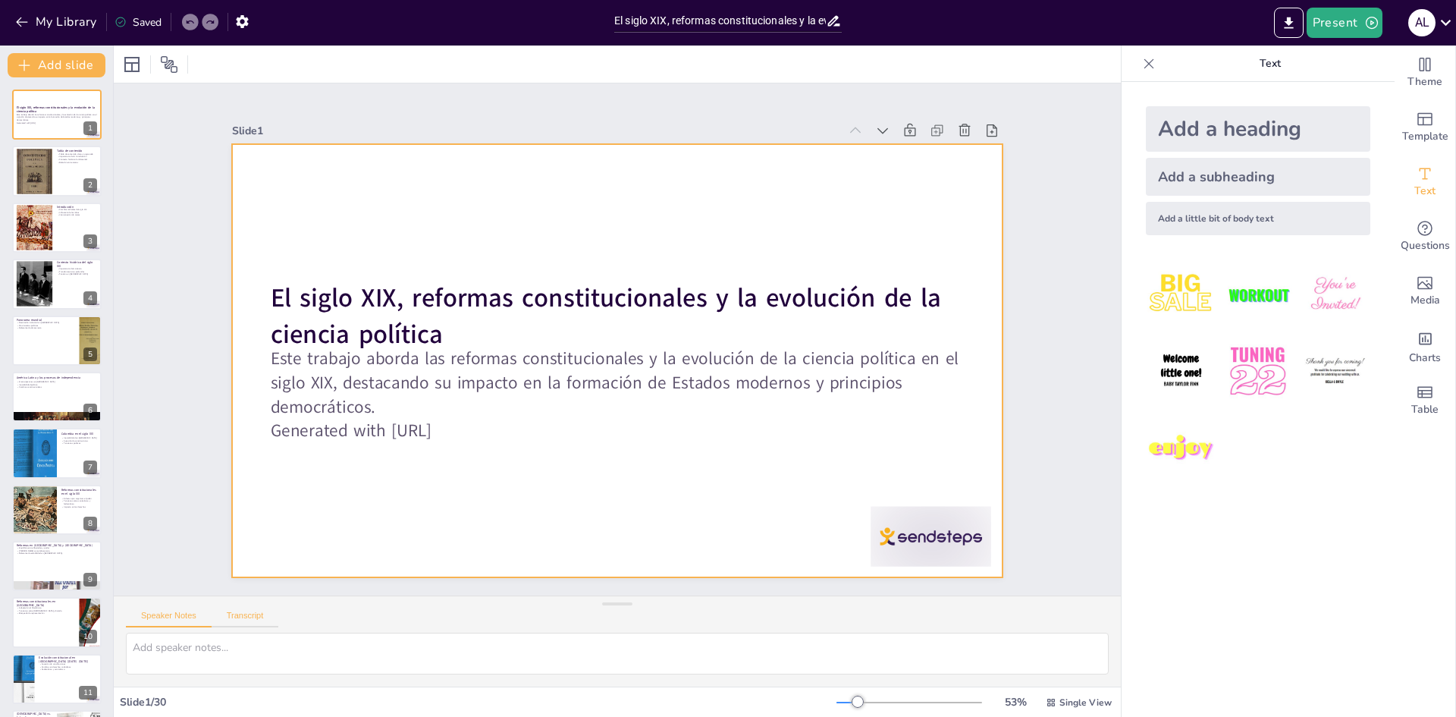
checkbox input "true"
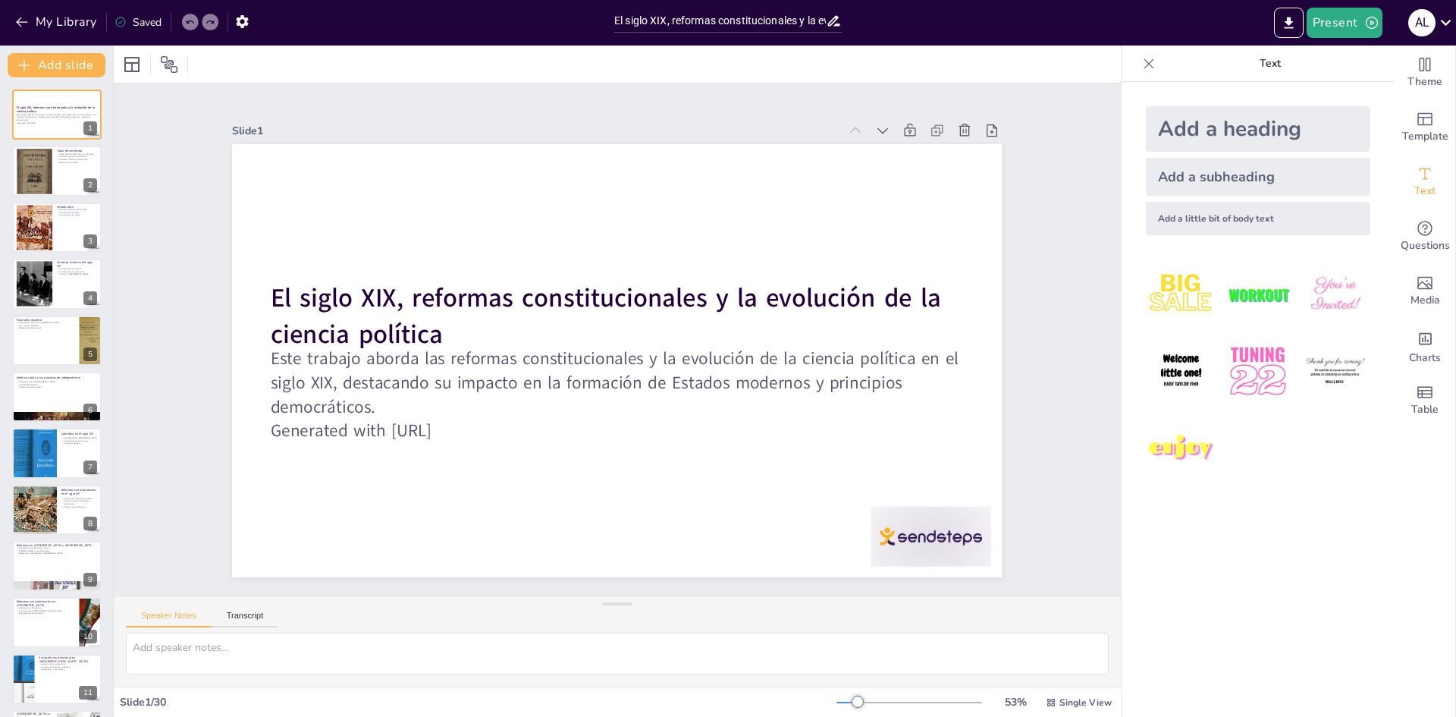
checkbox input "true"
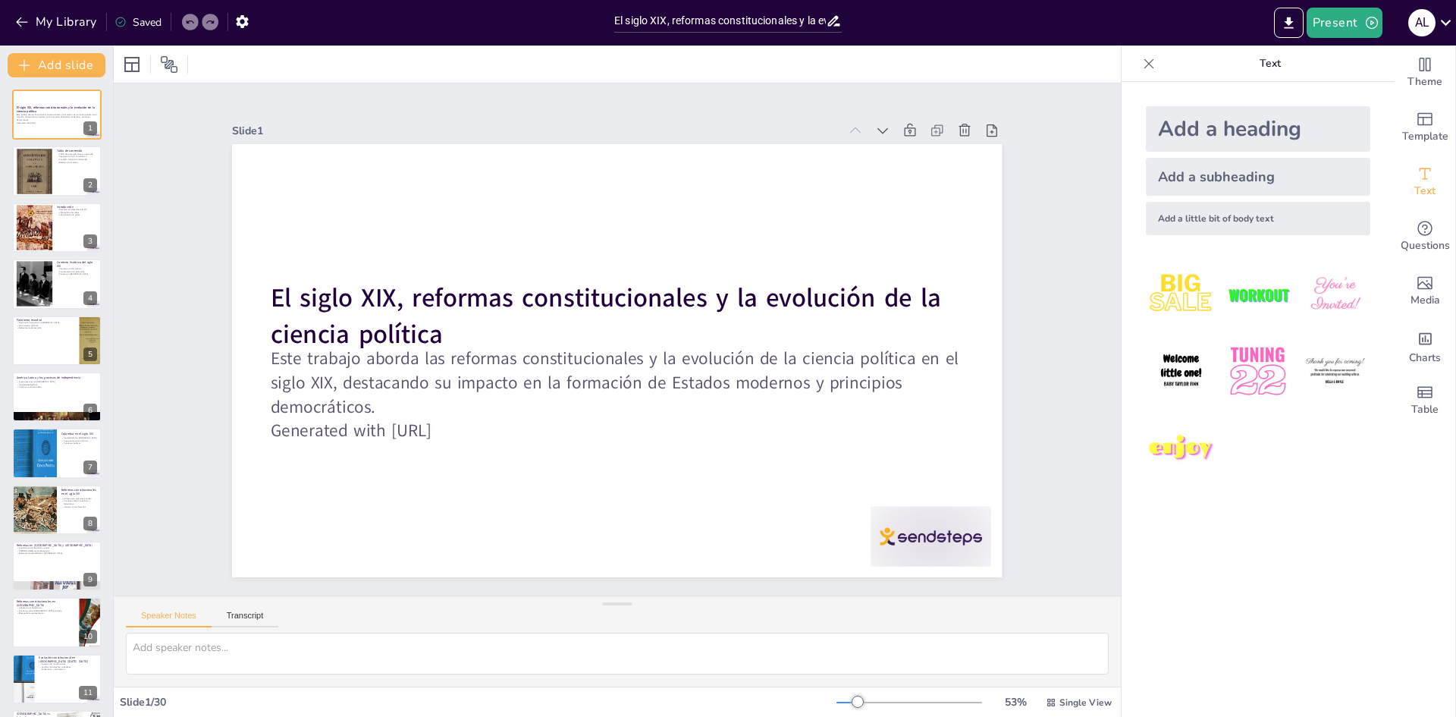
checkbox input "true"
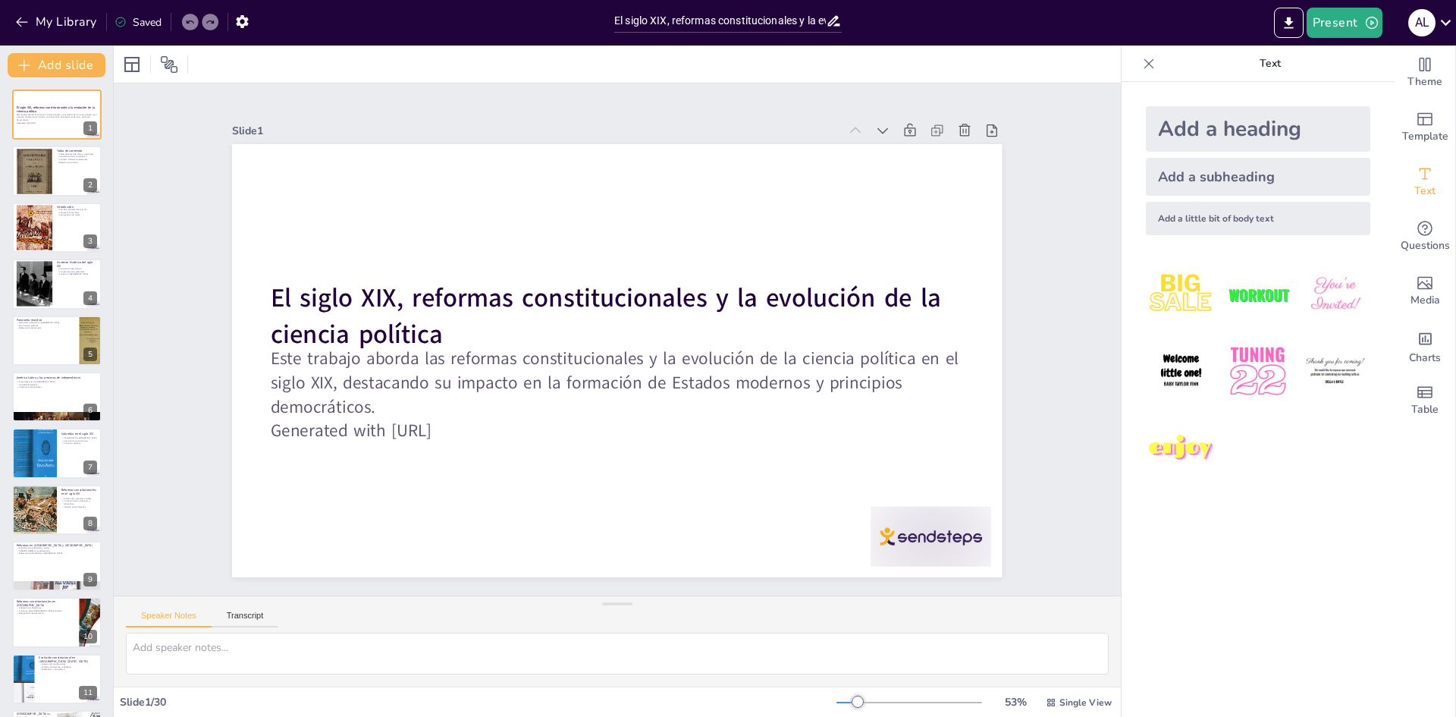
checkbox input "true"
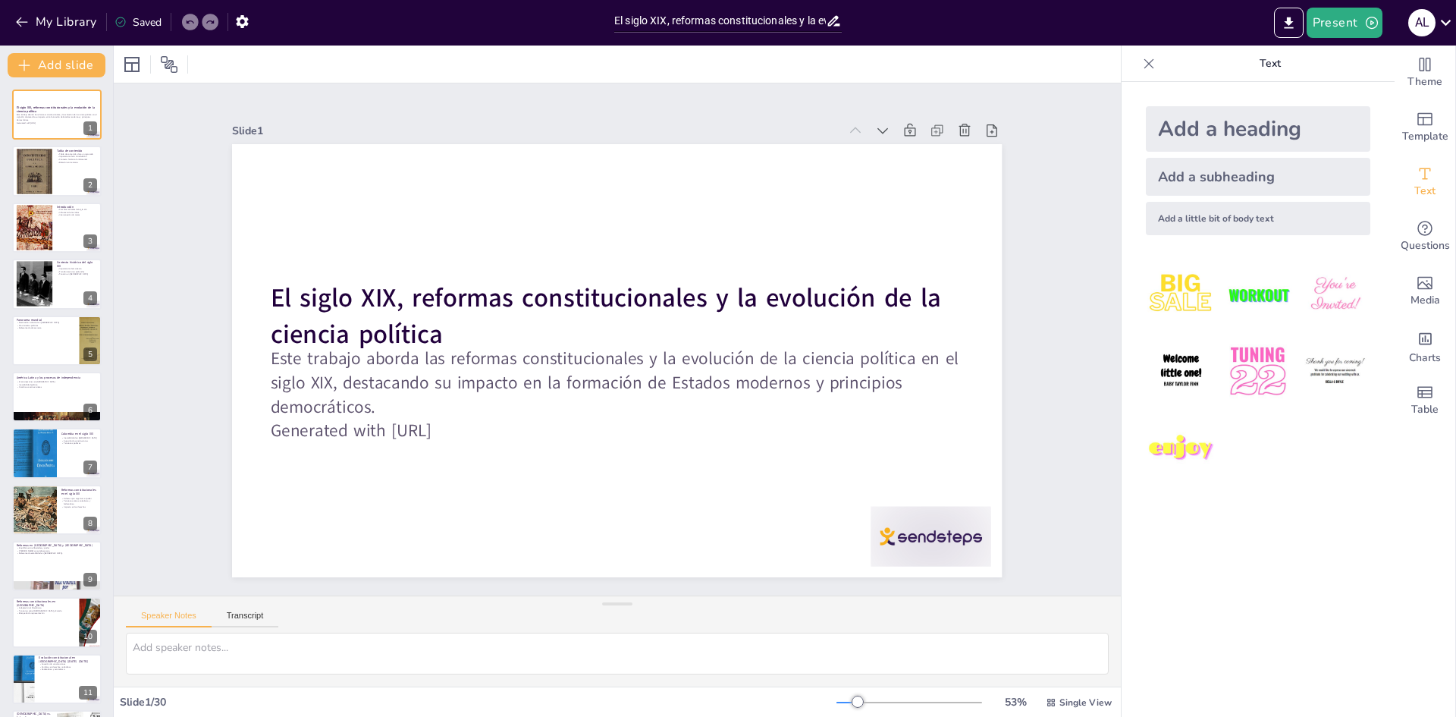
checkbox input "true"
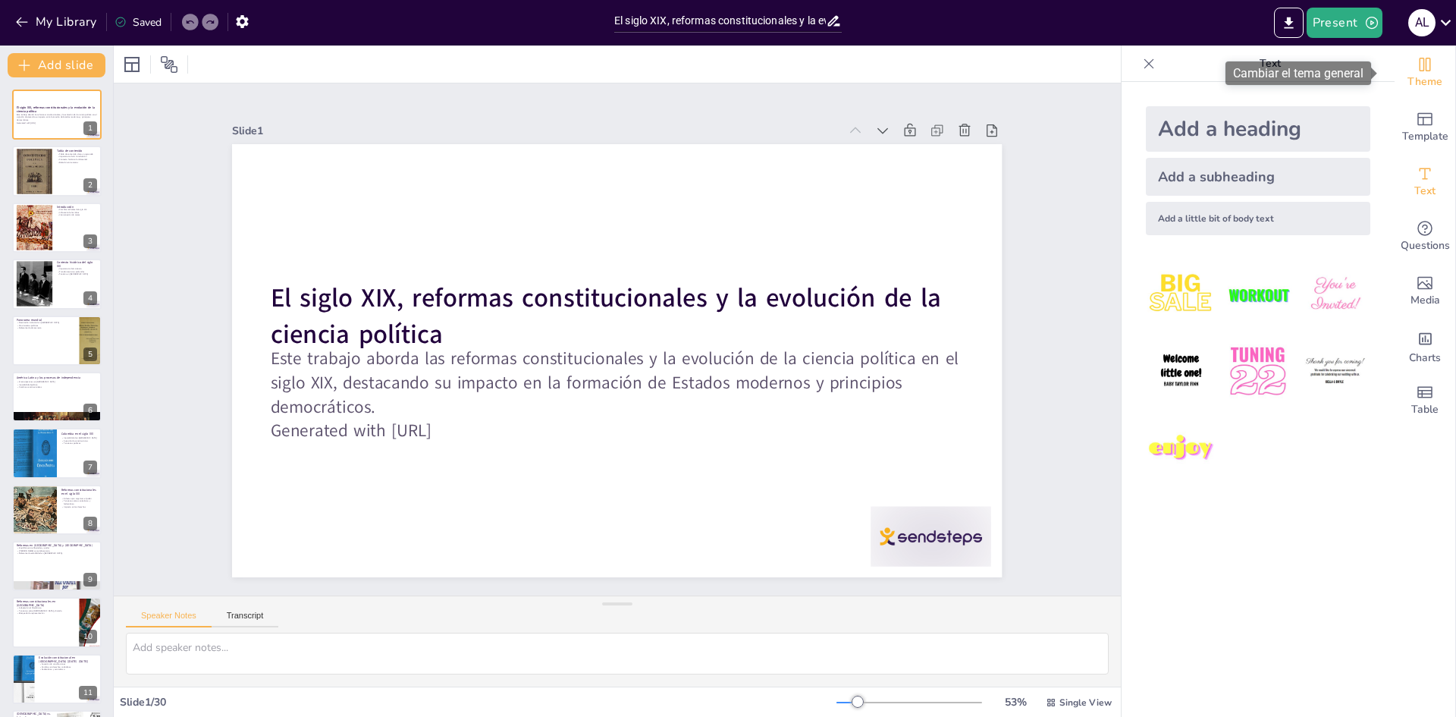
click at [1421, 77] on span "Theme" at bounding box center [1425, 82] width 35 height 17
checkbox input "true"
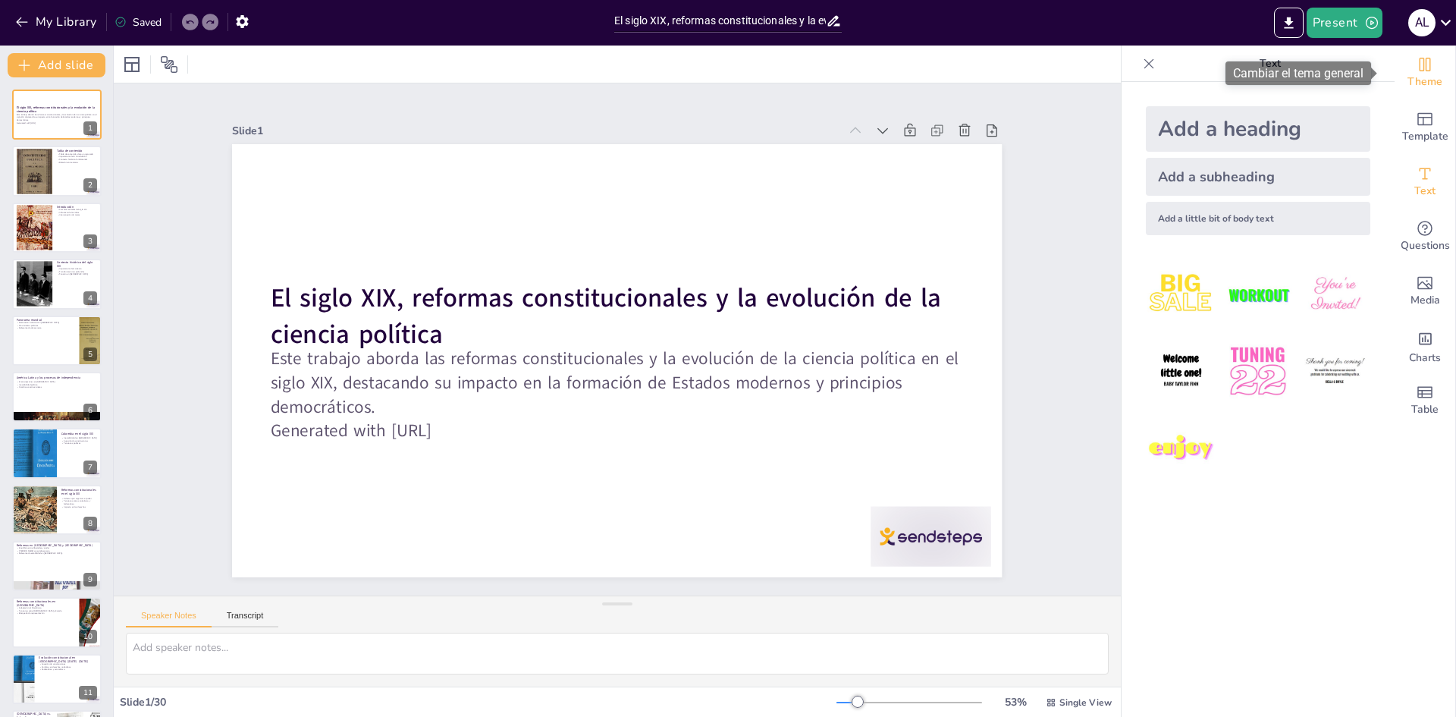
checkbox input "true"
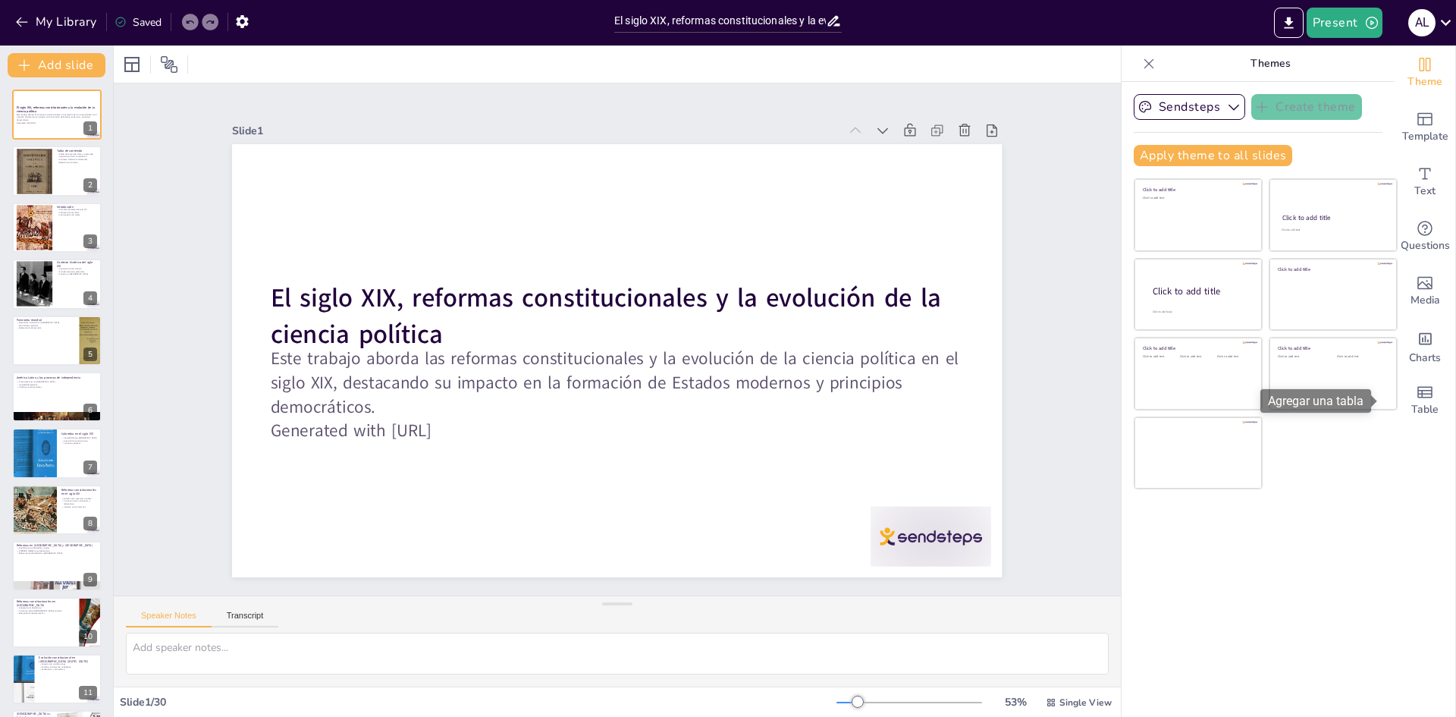
checkbox input "true"
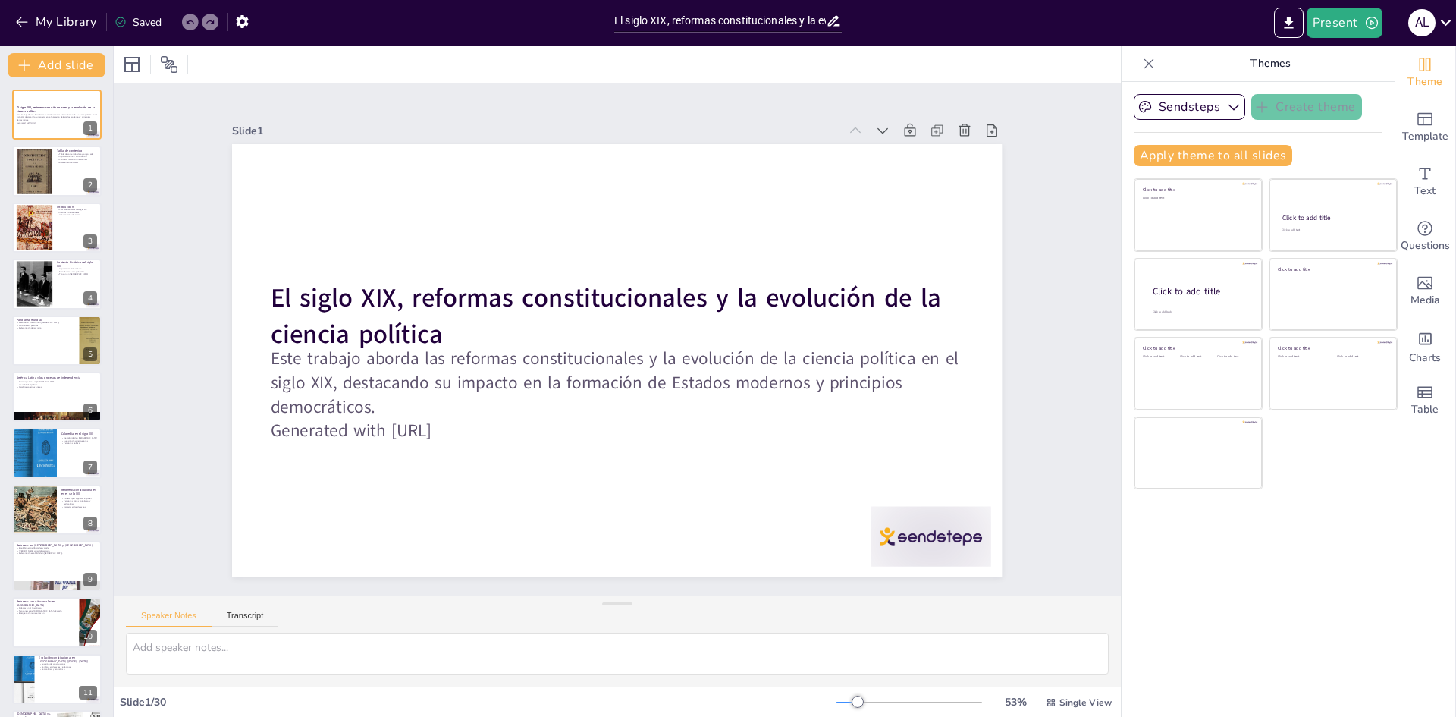
checkbox input "true"
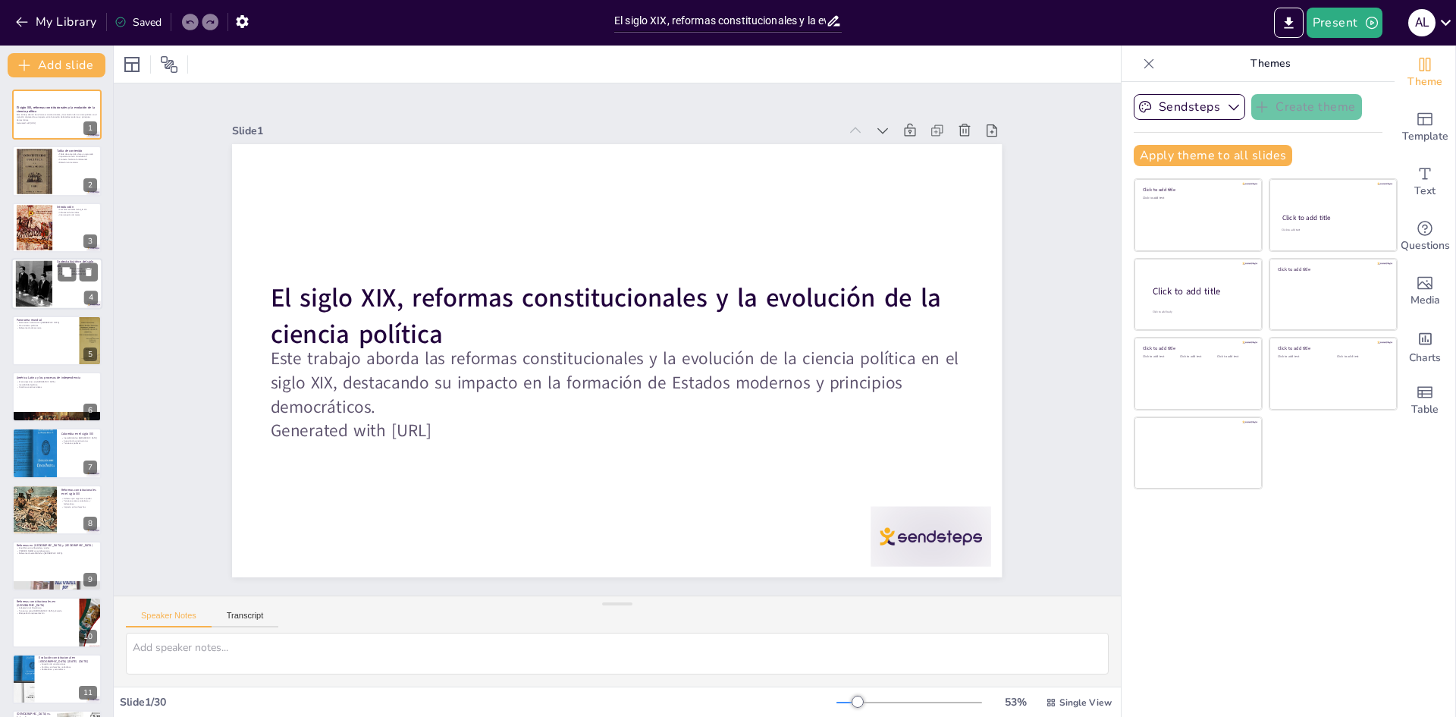
checkbox input "true"
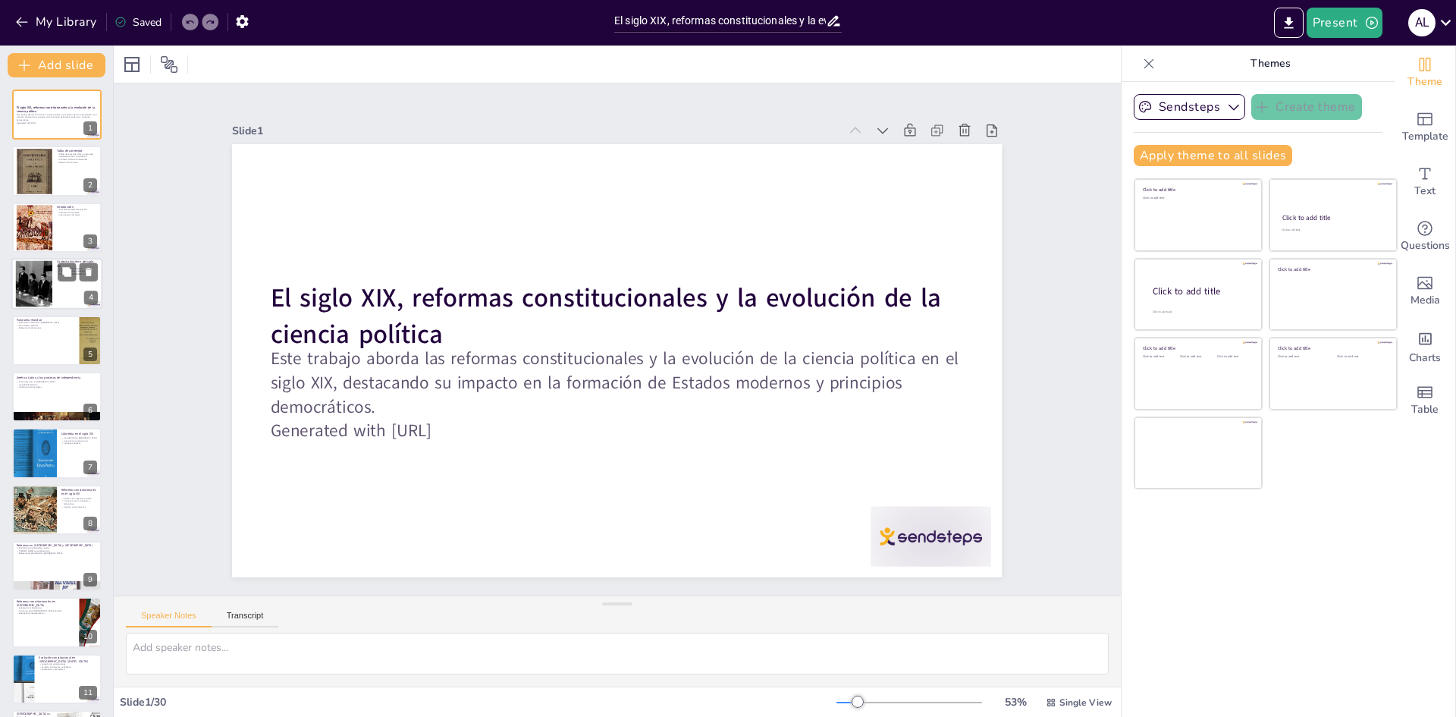
checkbox input "true"
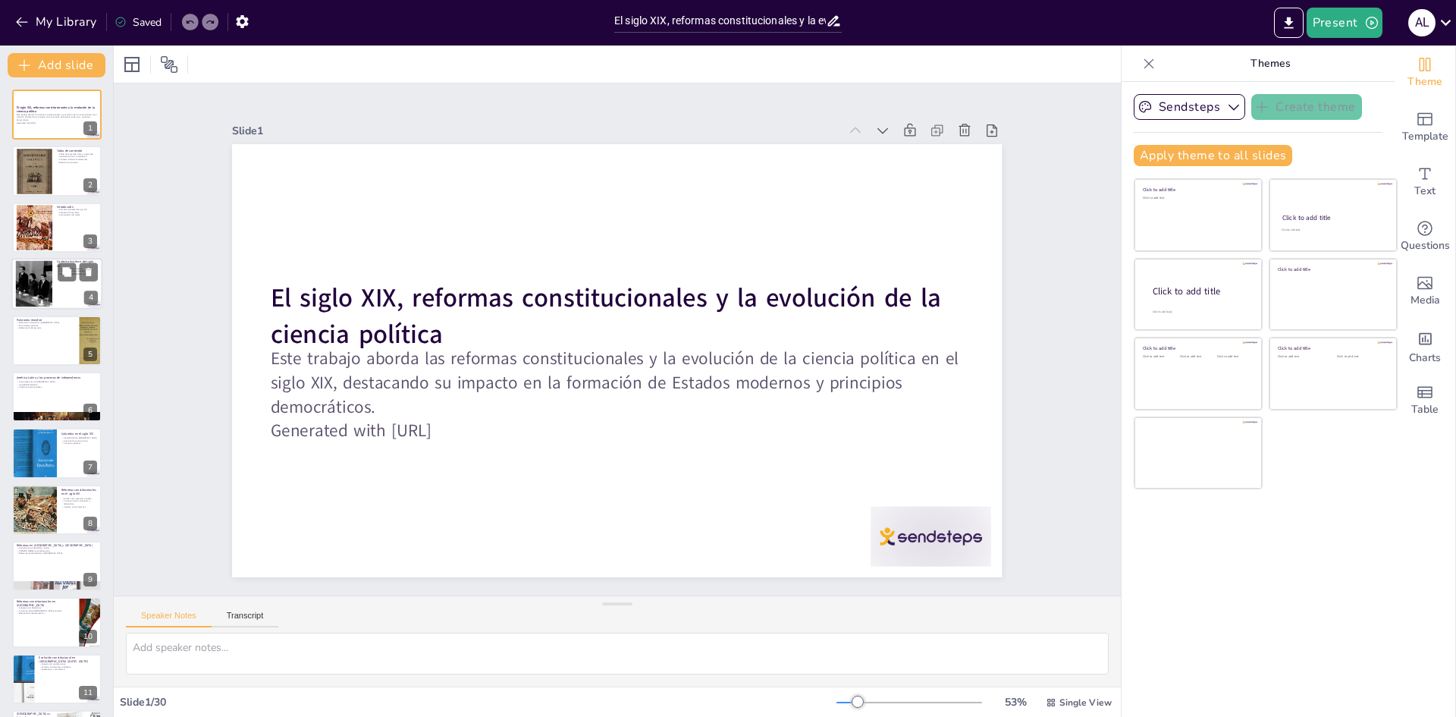
checkbox input "true"
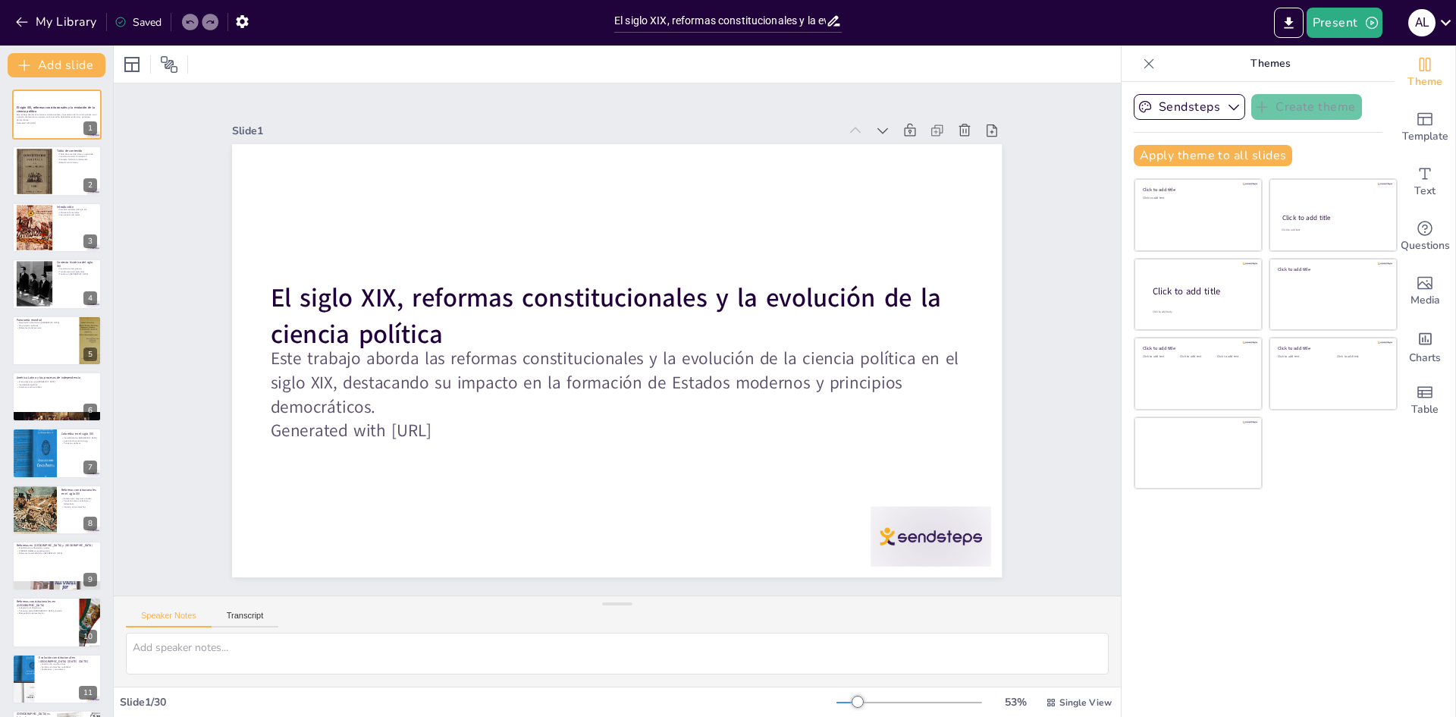
checkbox input "true"
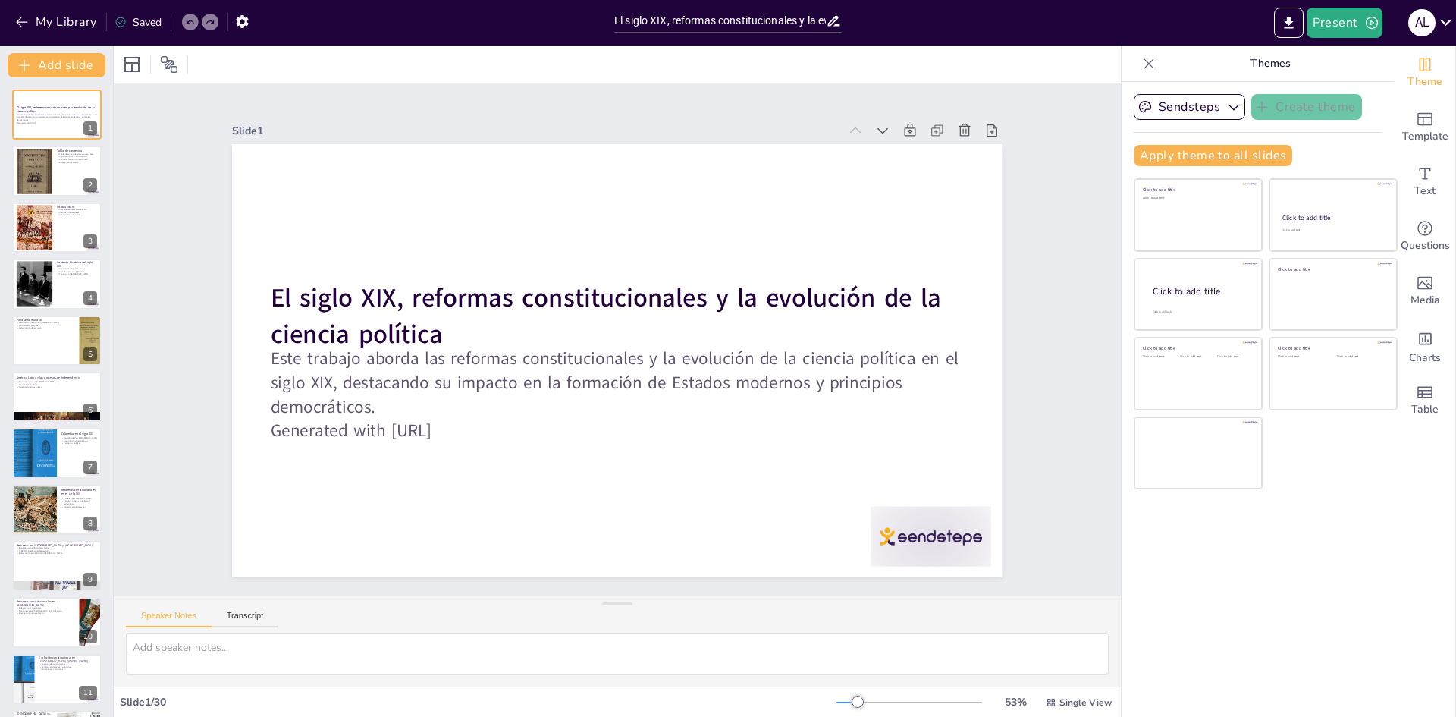
checkbox input "true"
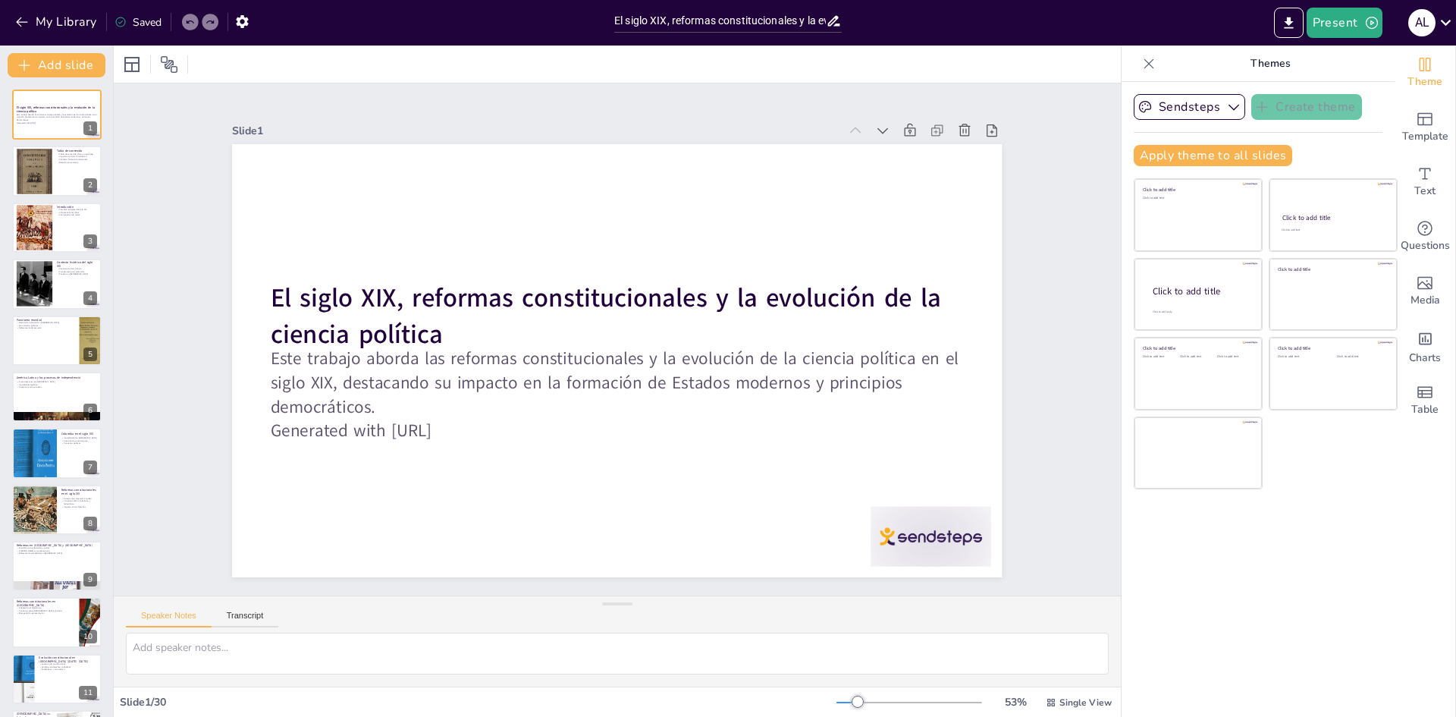
checkbox input "true"
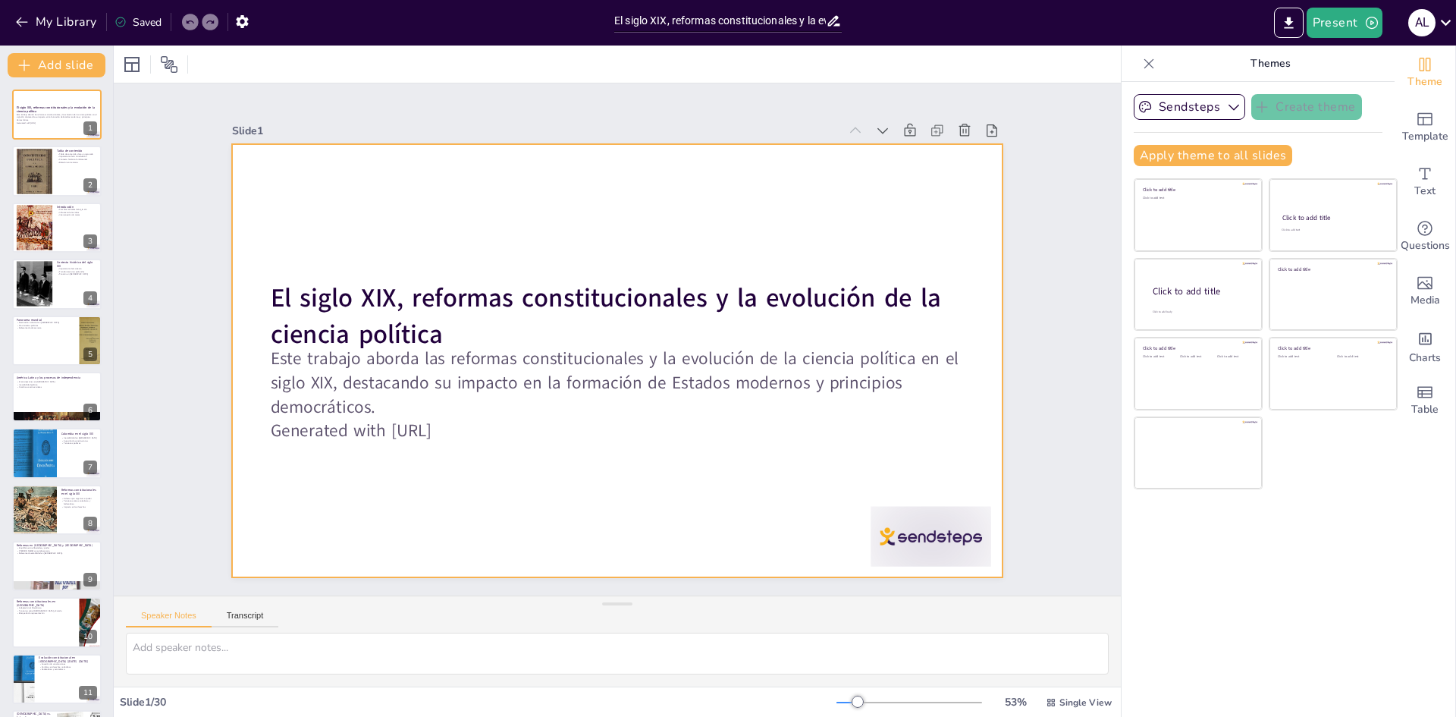
checkbox input "true"
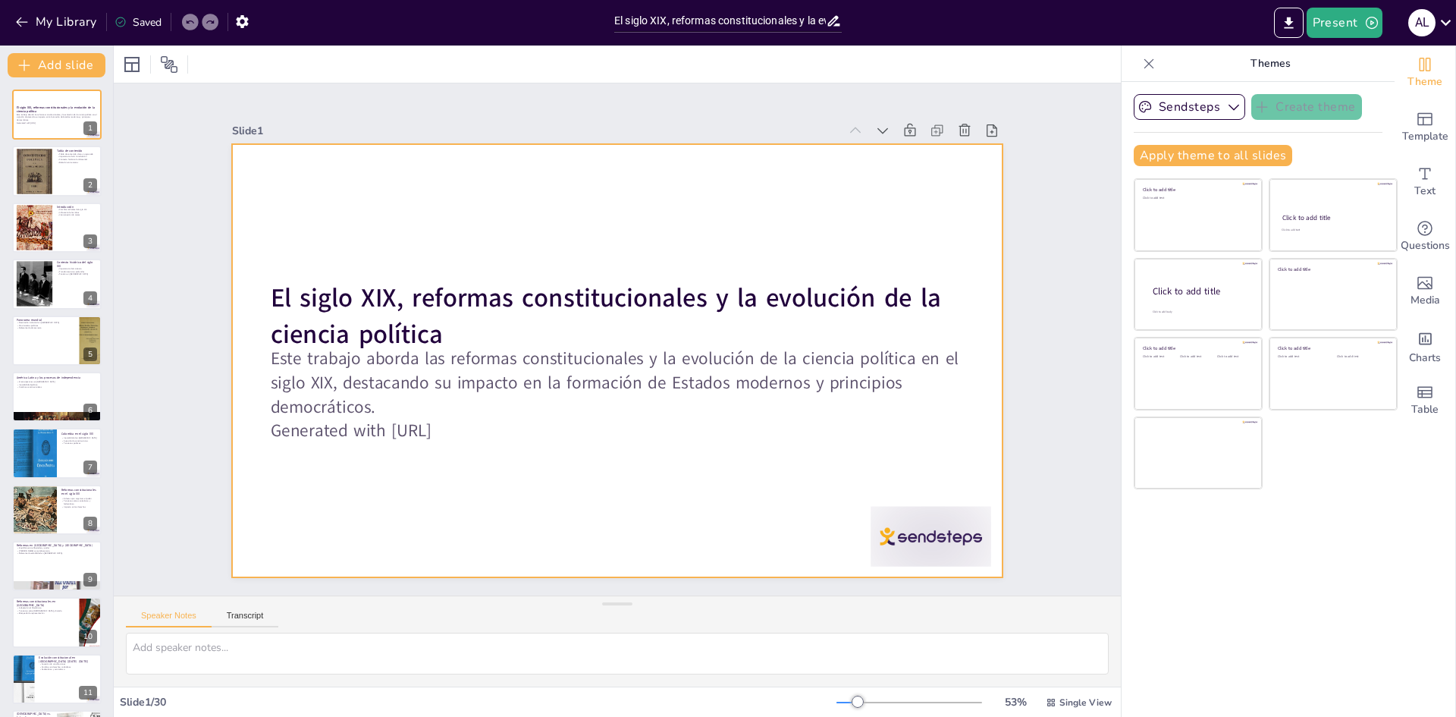
checkbox input "true"
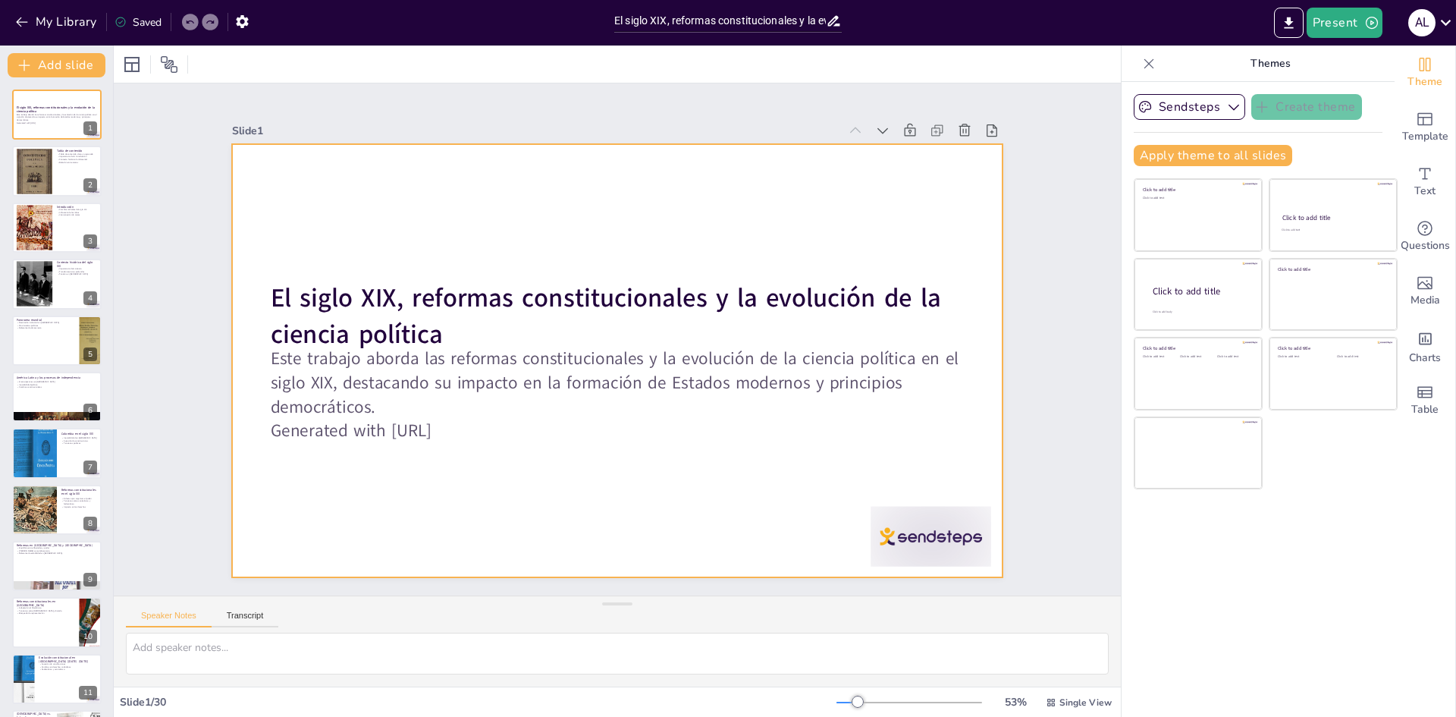
checkbox input "true"
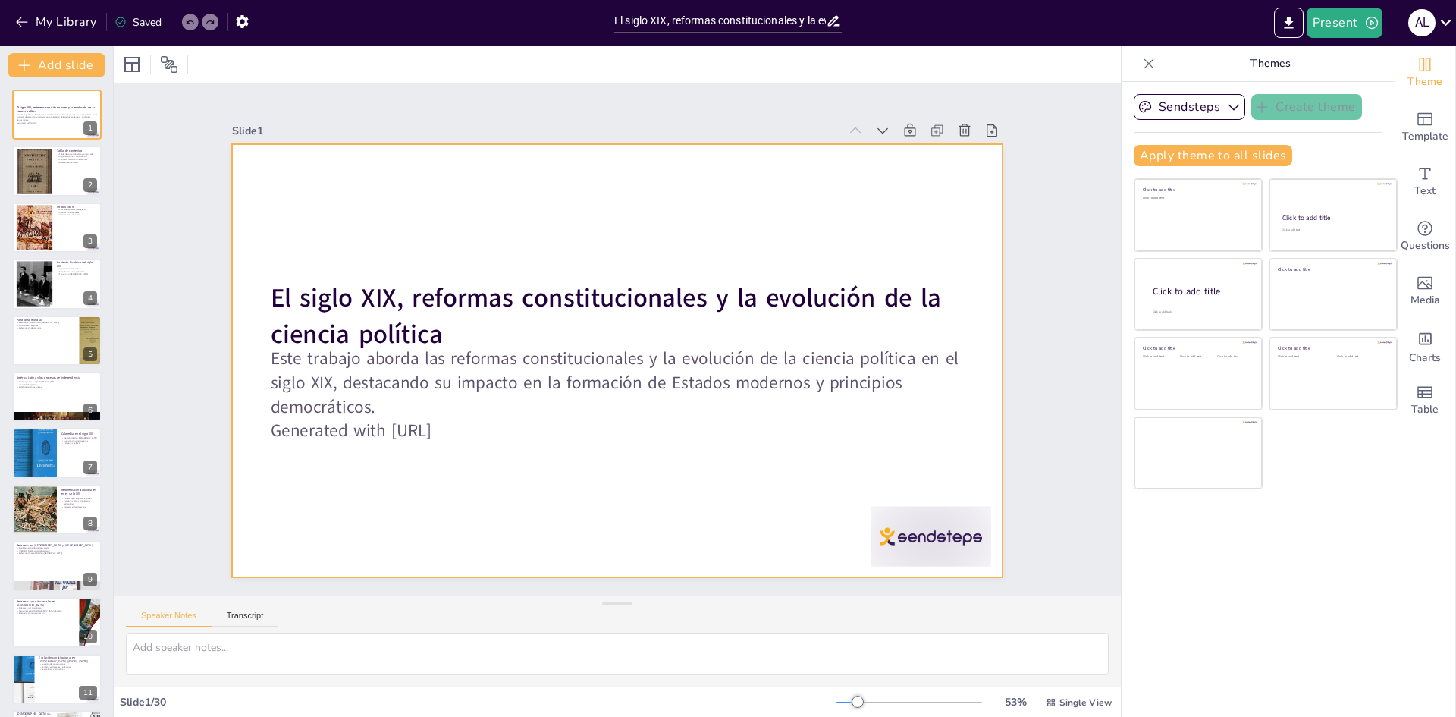
checkbox input "true"
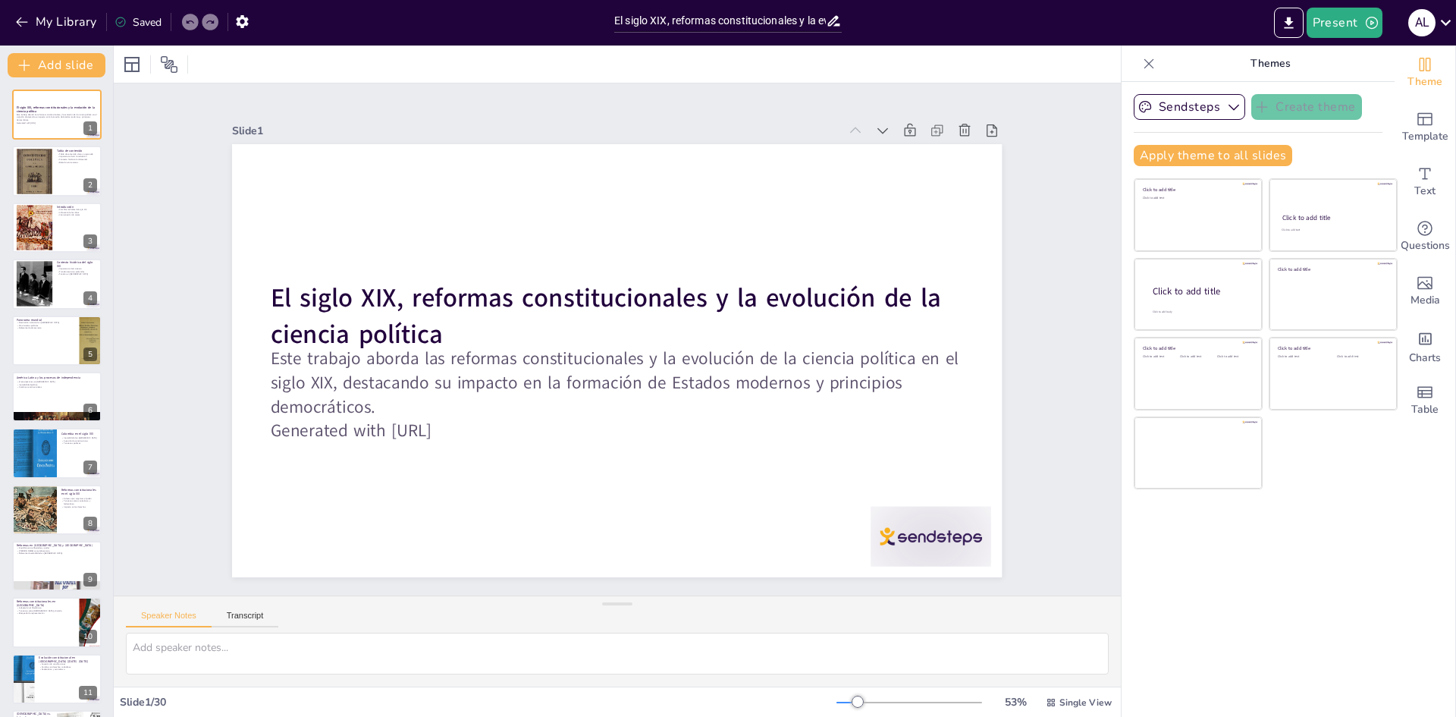
click at [833, 27] on icon at bounding box center [834, 21] width 16 height 16
click at [835, 20] on icon at bounding box center [834, 21] width 16 height 16
click at [781, 20] on input "El siglo XIX, reformas constitucionales y la evolución de la ciencia política" at bounding box center [720, 21] width 212 height 22
checkbox input "true"
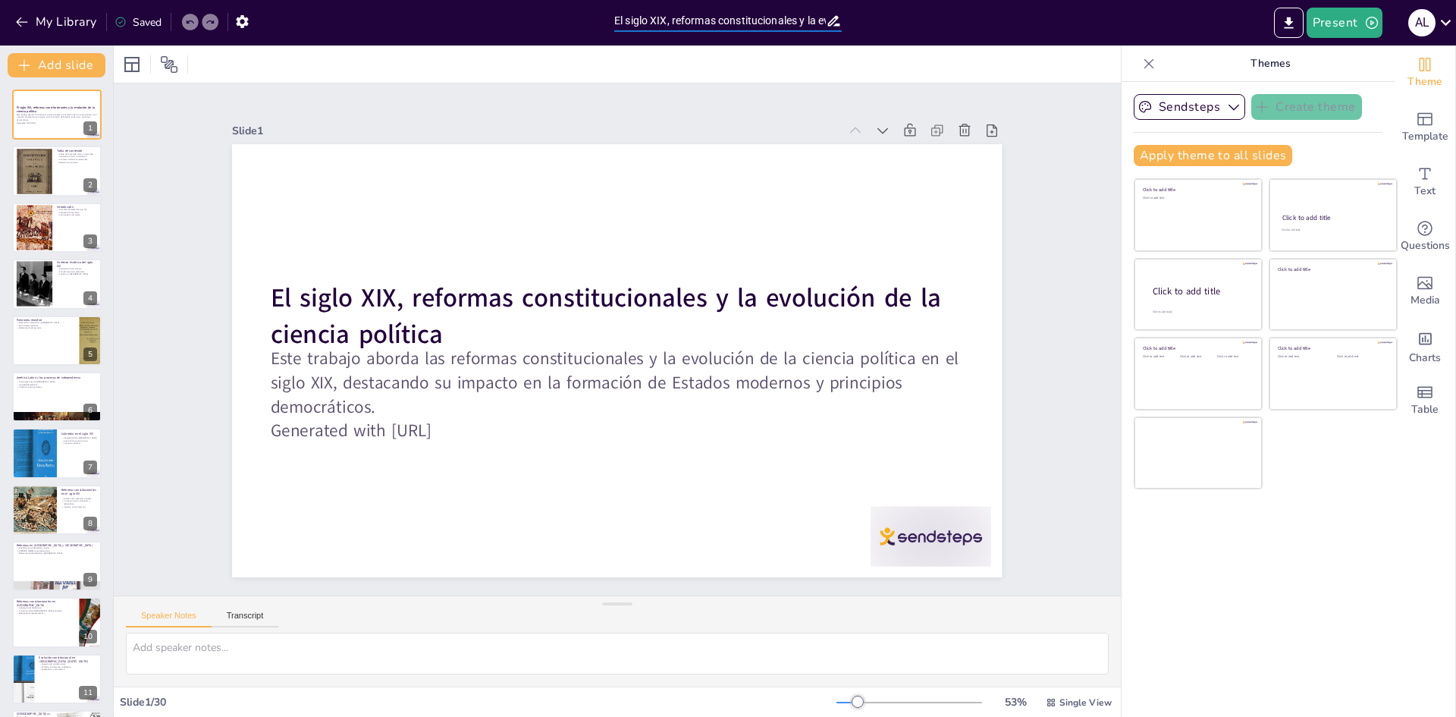
checkbox input "true"
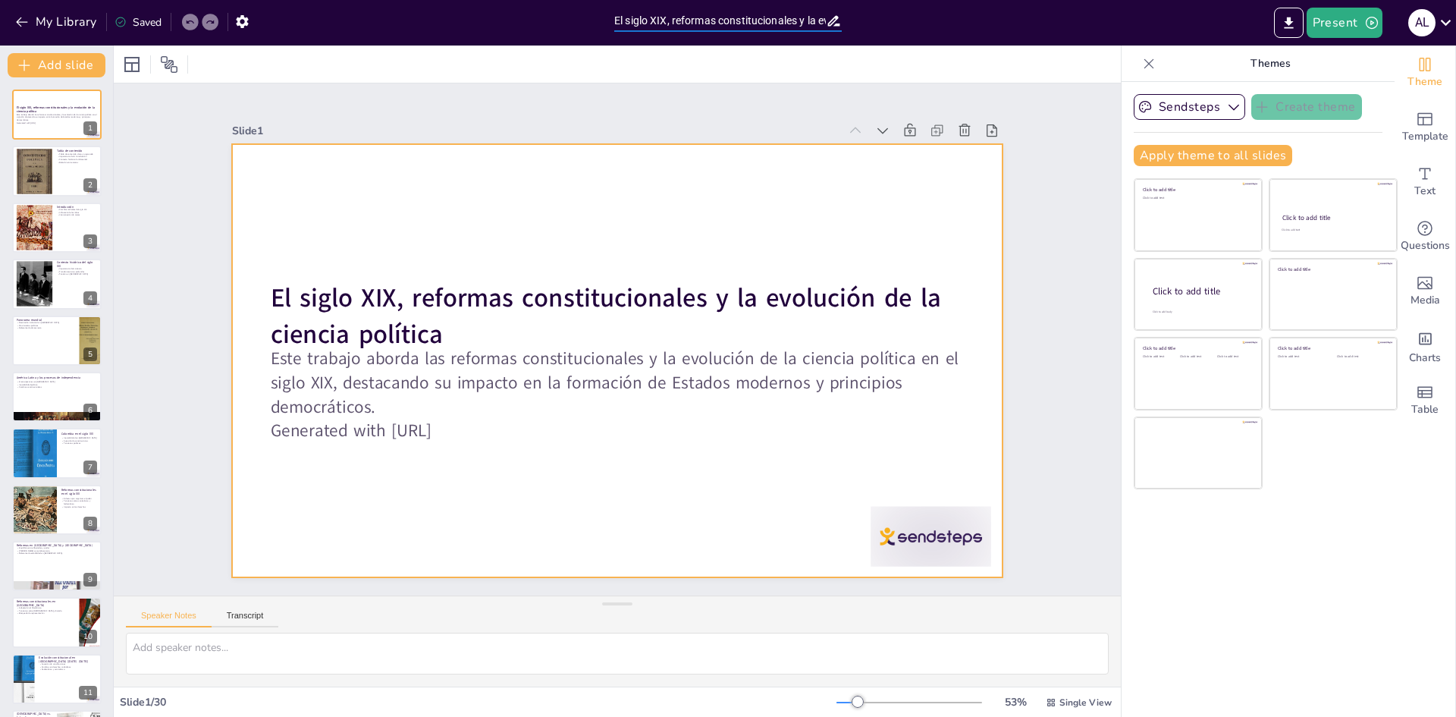
checkbox input "true"
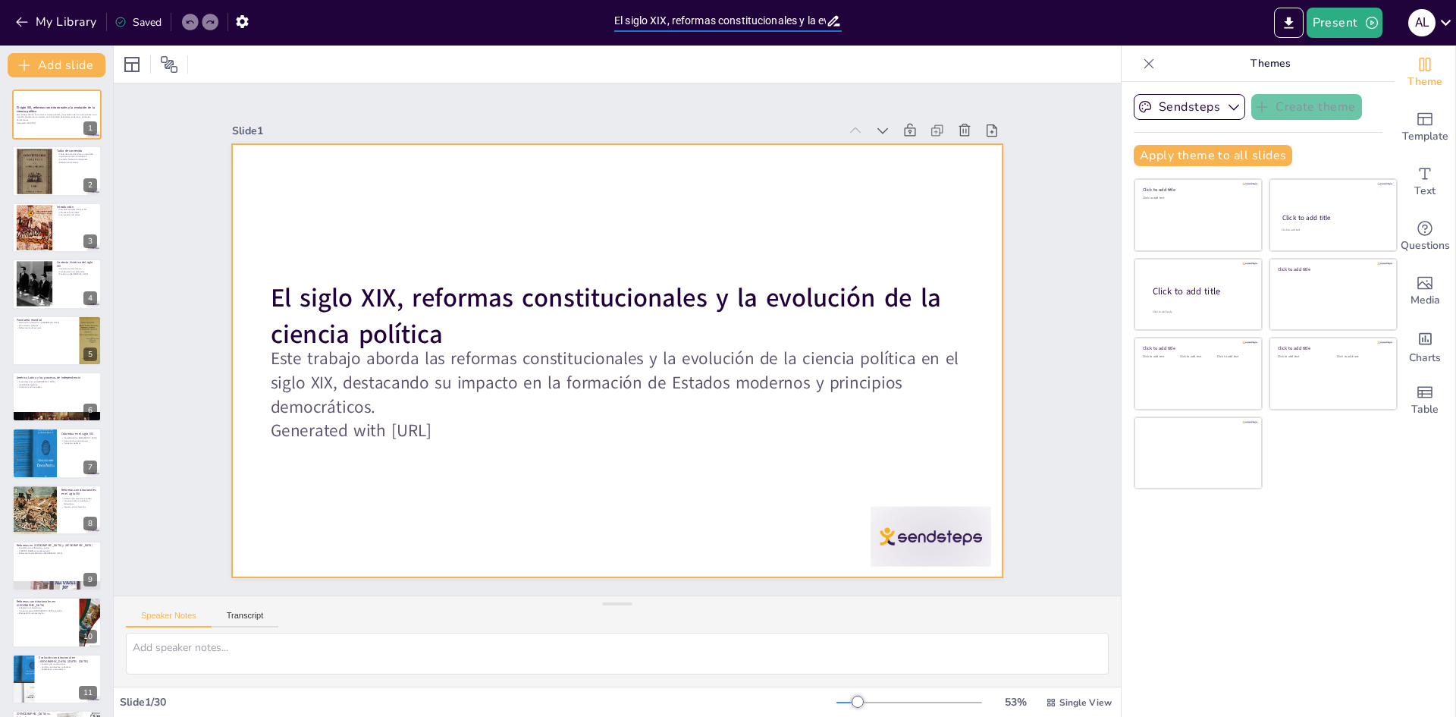
checkbox input "true"
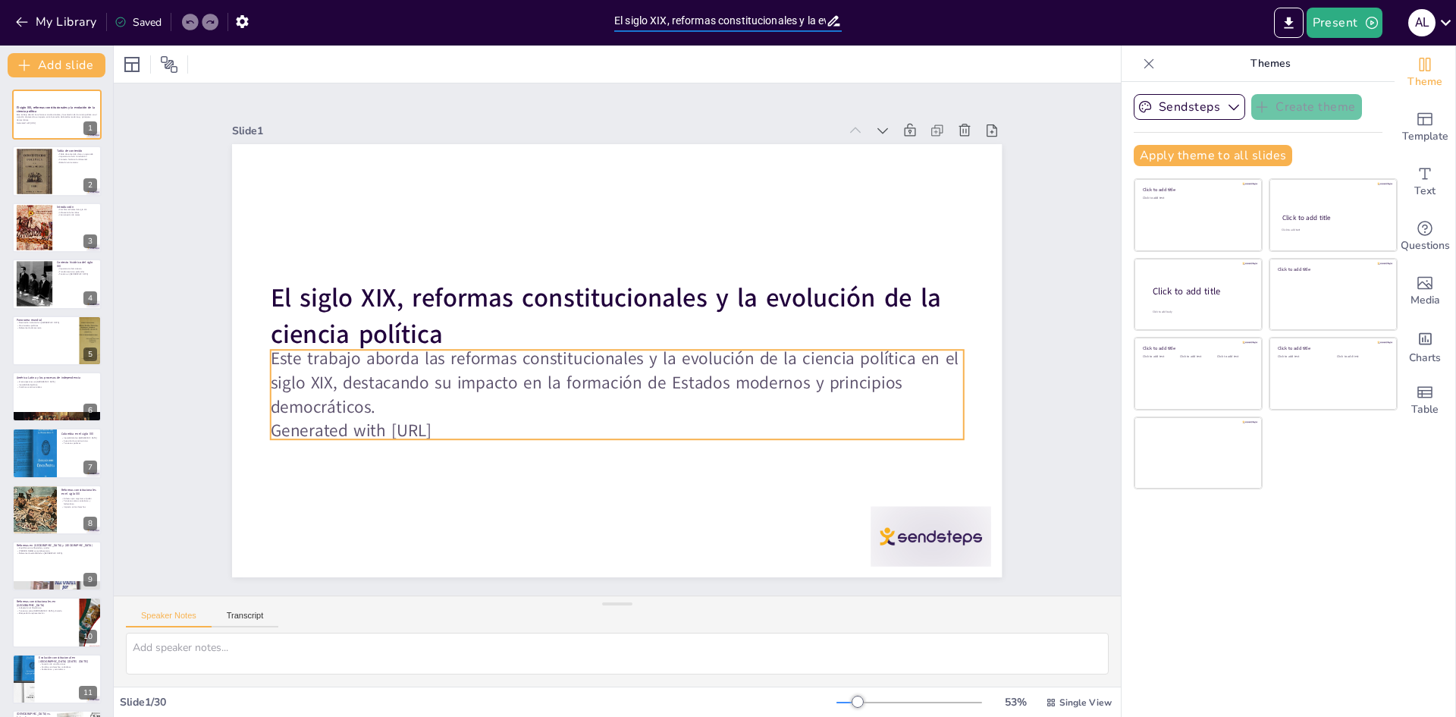
checkbox input "true"
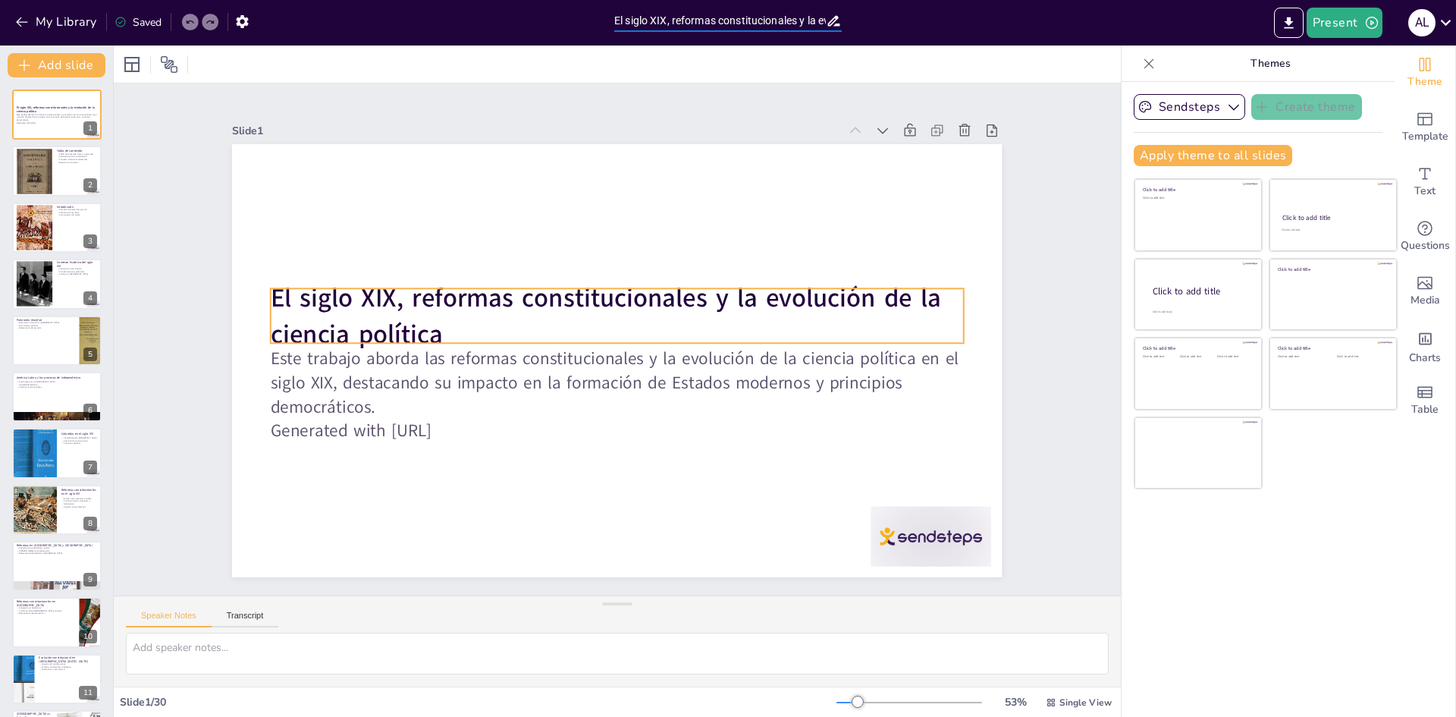
checkbox input "true"
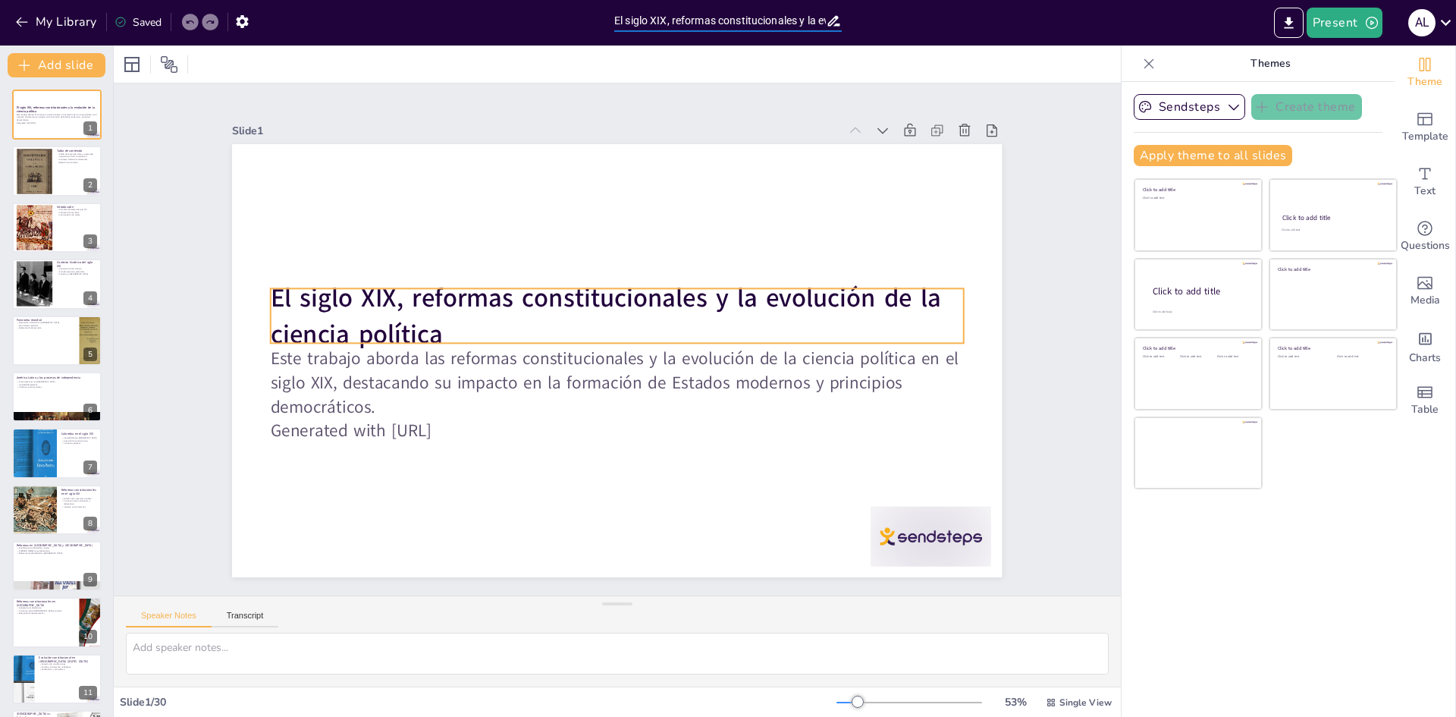
checkbox input "true"
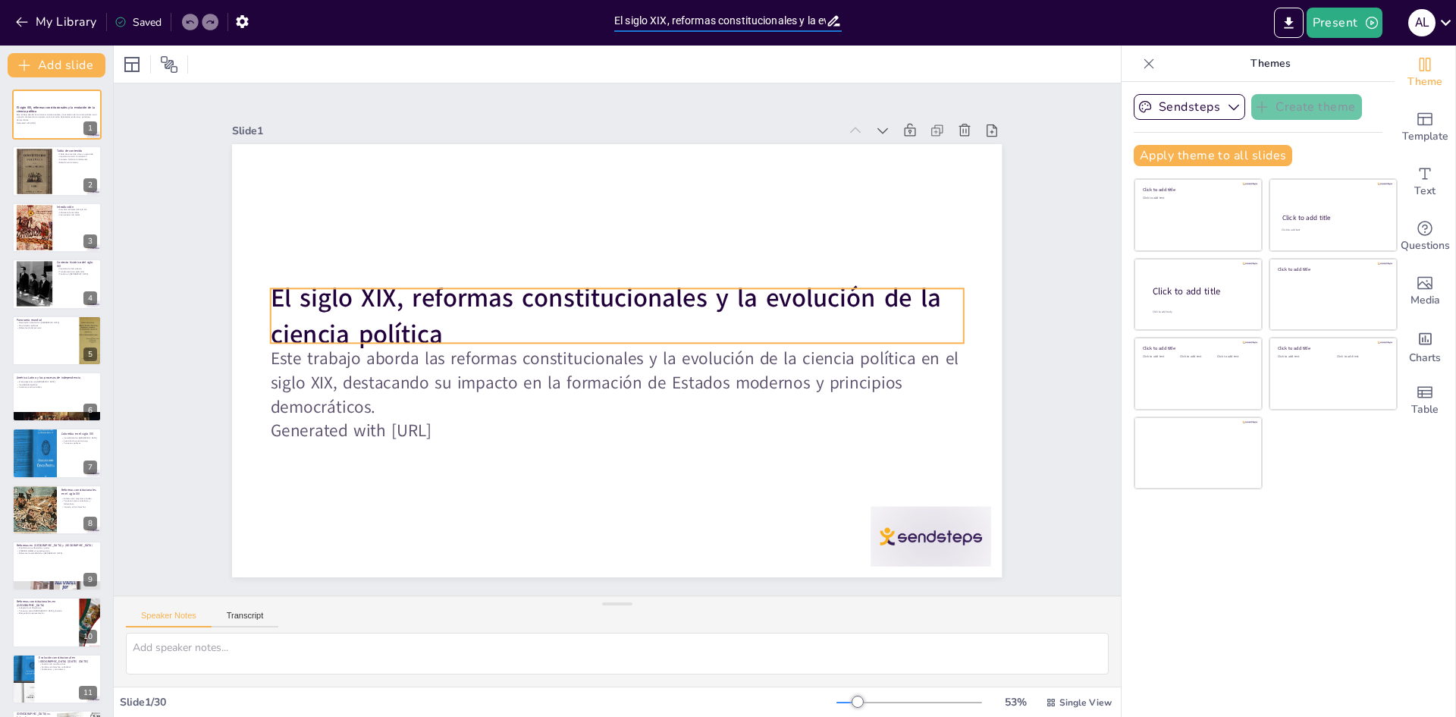
checkbox input "true"
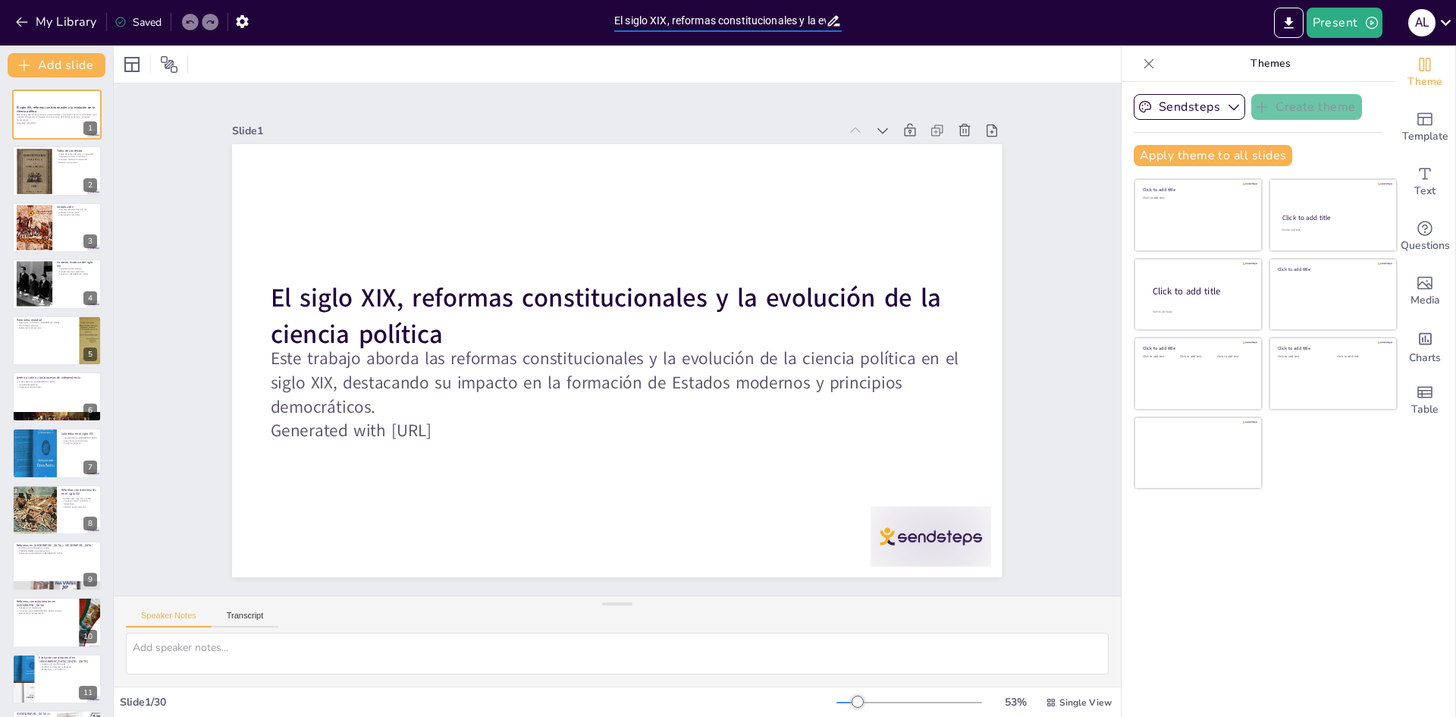
checkbox input "true"
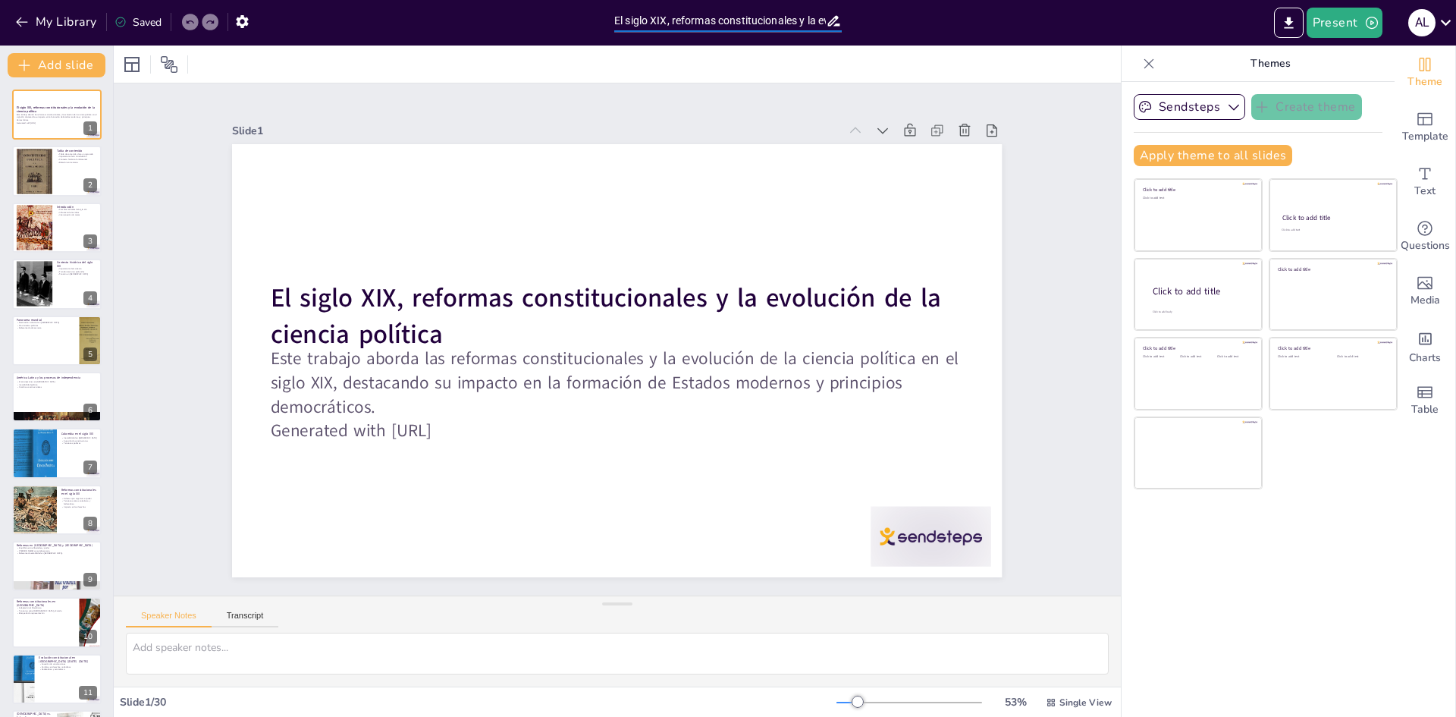
checkbox input "true"
